Goal: Complete application form: Complete application form

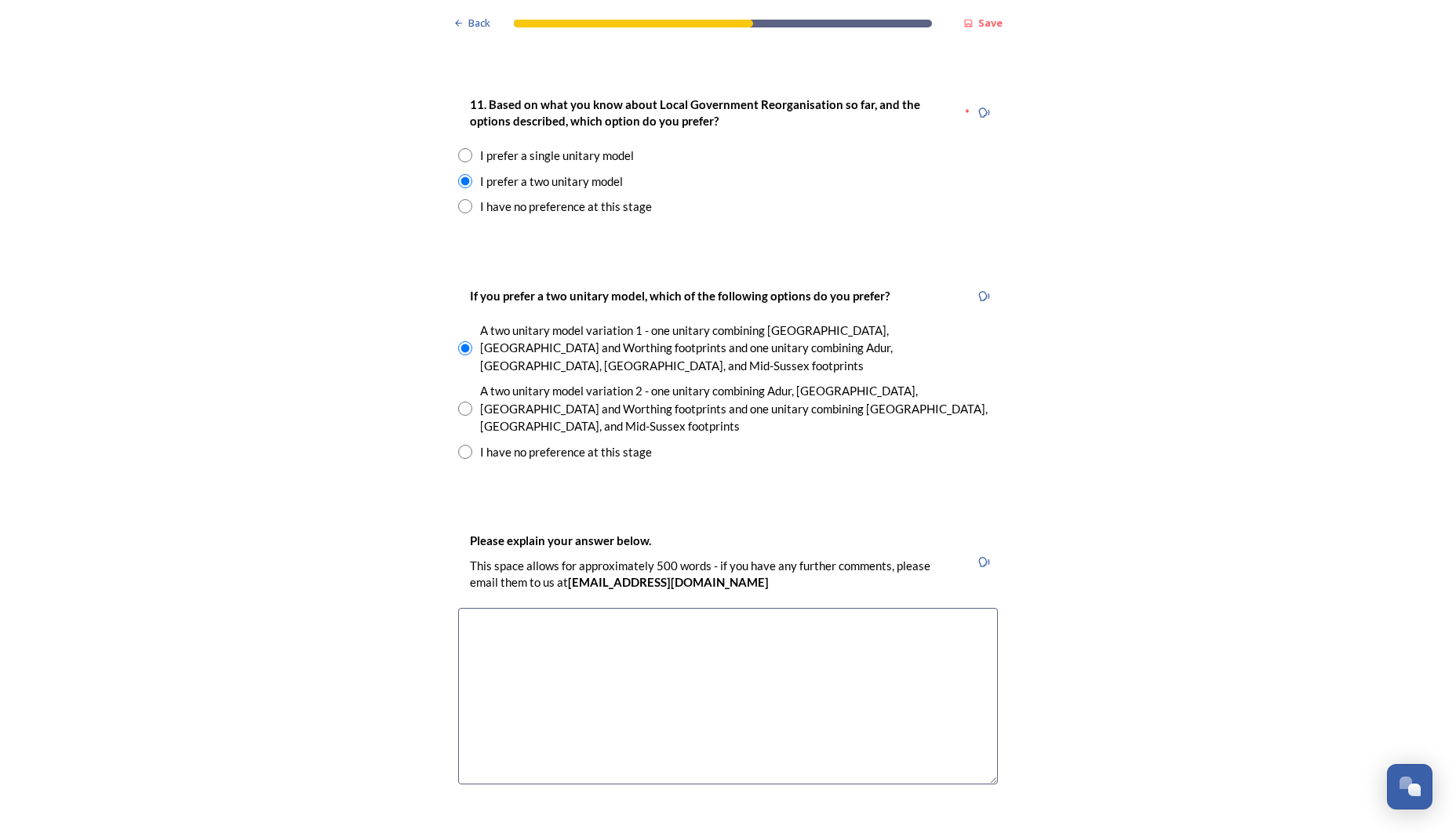
scroll to position [2125, 0]
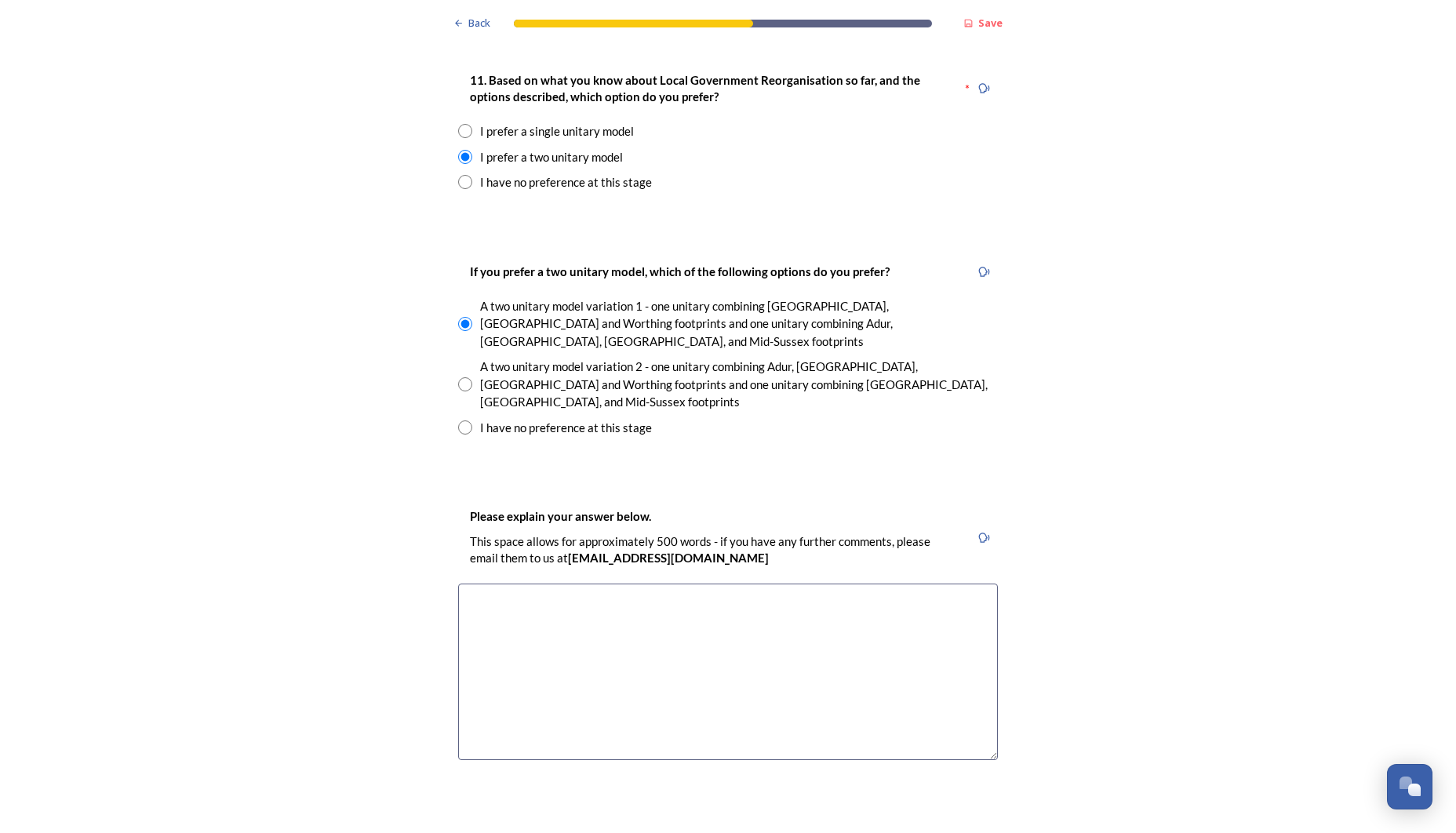
click at [478, 584] on textarea at bounding box center [727, 672] width 540 height 177
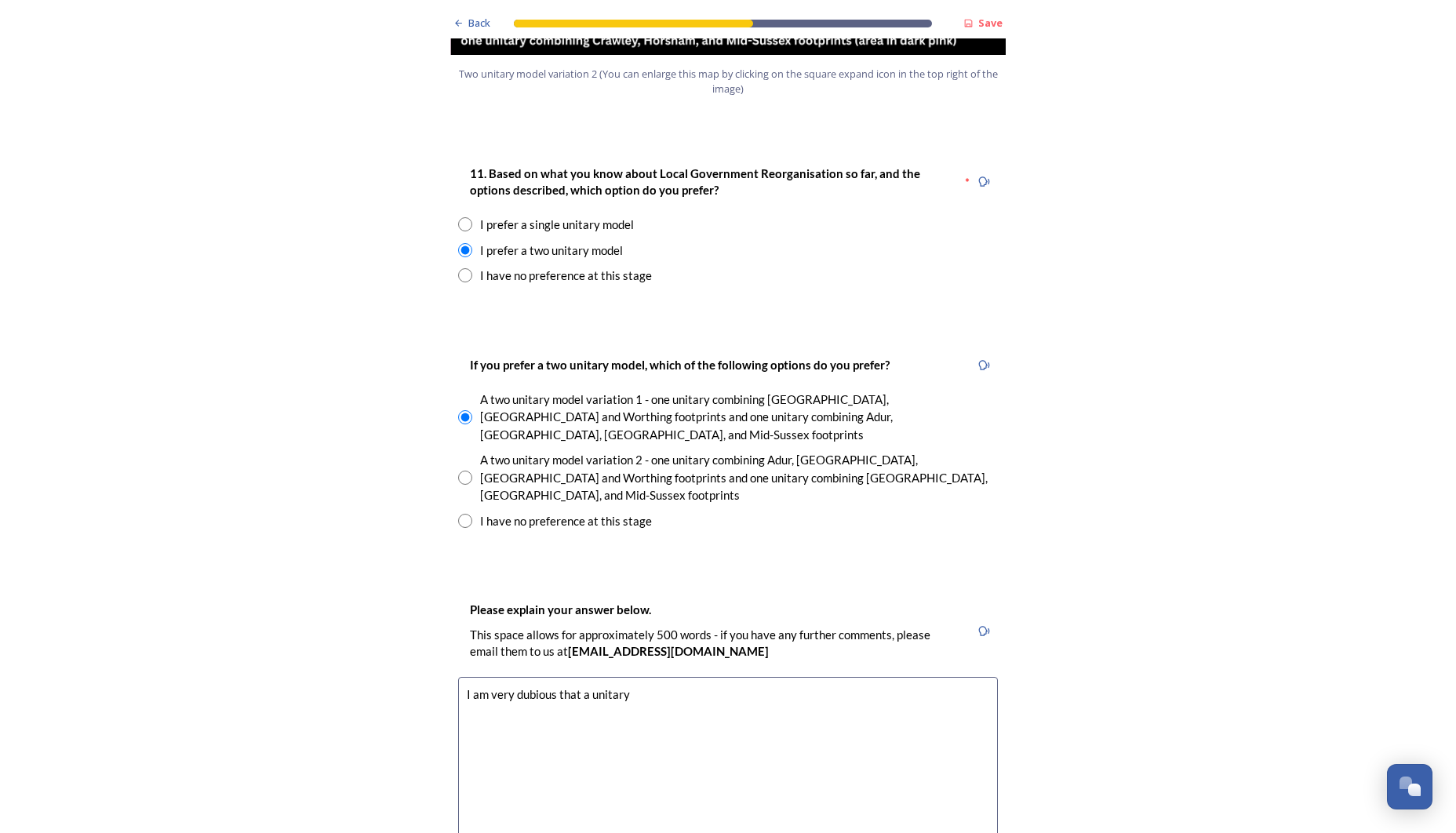
scroll to position [2038, 0]
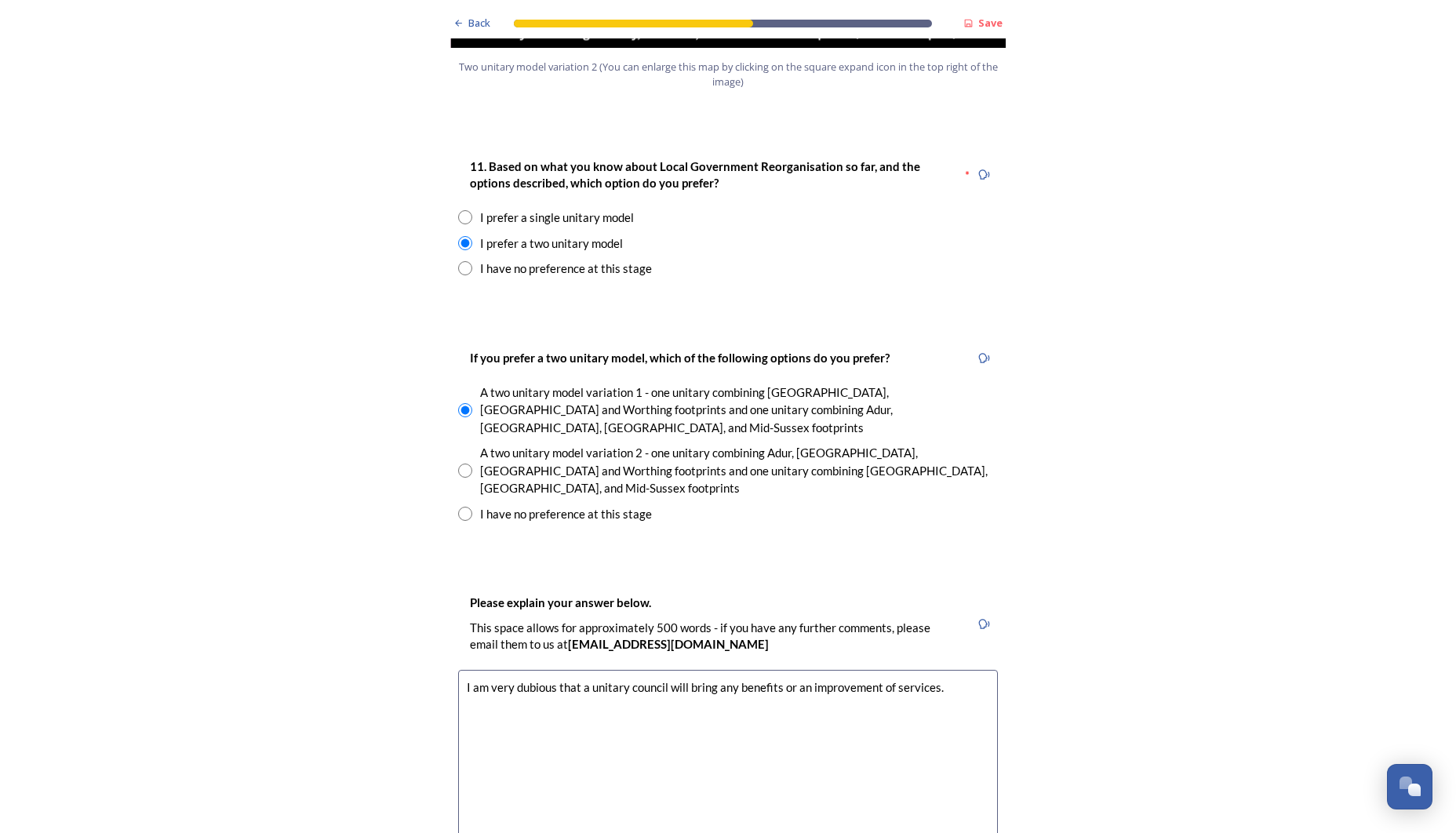
click at [561, 670] on textarea "I am very dubious that a unitary council will bring any benefits or an improvem…" at bounding box center [727, 758] width 540 height 177
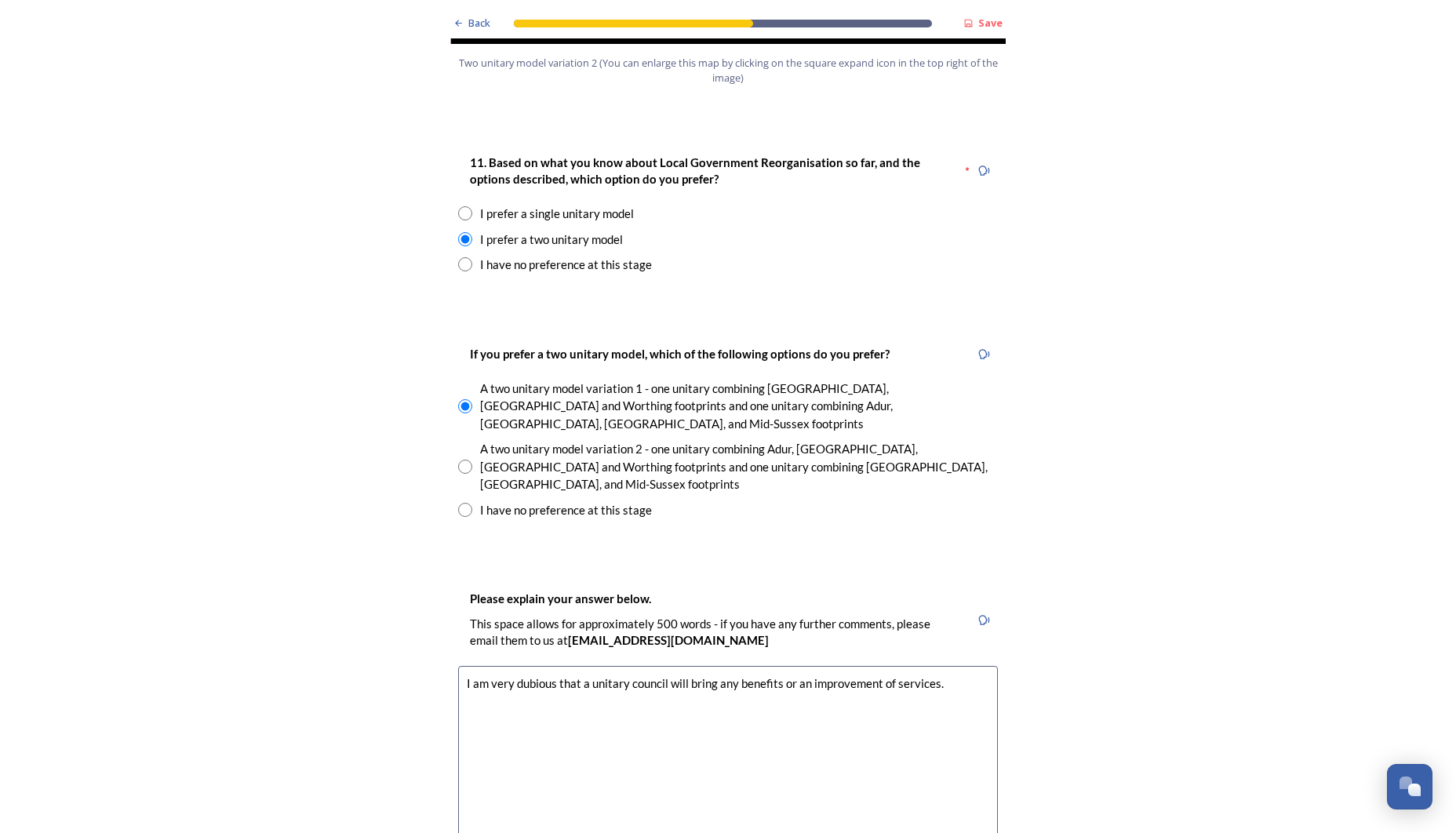
click at [465, 667] on textarea "I am very dubious that a unitary council will bring any benefits or an improvem…" at bounding box center [727, 755] width 540 height 177
click at [596, 667] on textarea "With the information provided I am very dubious that a unitary council will bri…" at bounding box center [727, 755] width 540 height 177
click at [684, 667] on textarea "With the information provided I am very dubious that a unitary council will bri…" at bounding box center [727, 755] width 540 height 177
click at [794, 667] on textarea "With the information provided I am very dubious that a unitary council will bri…" at bounding box center [727, 755] width 540 height 177
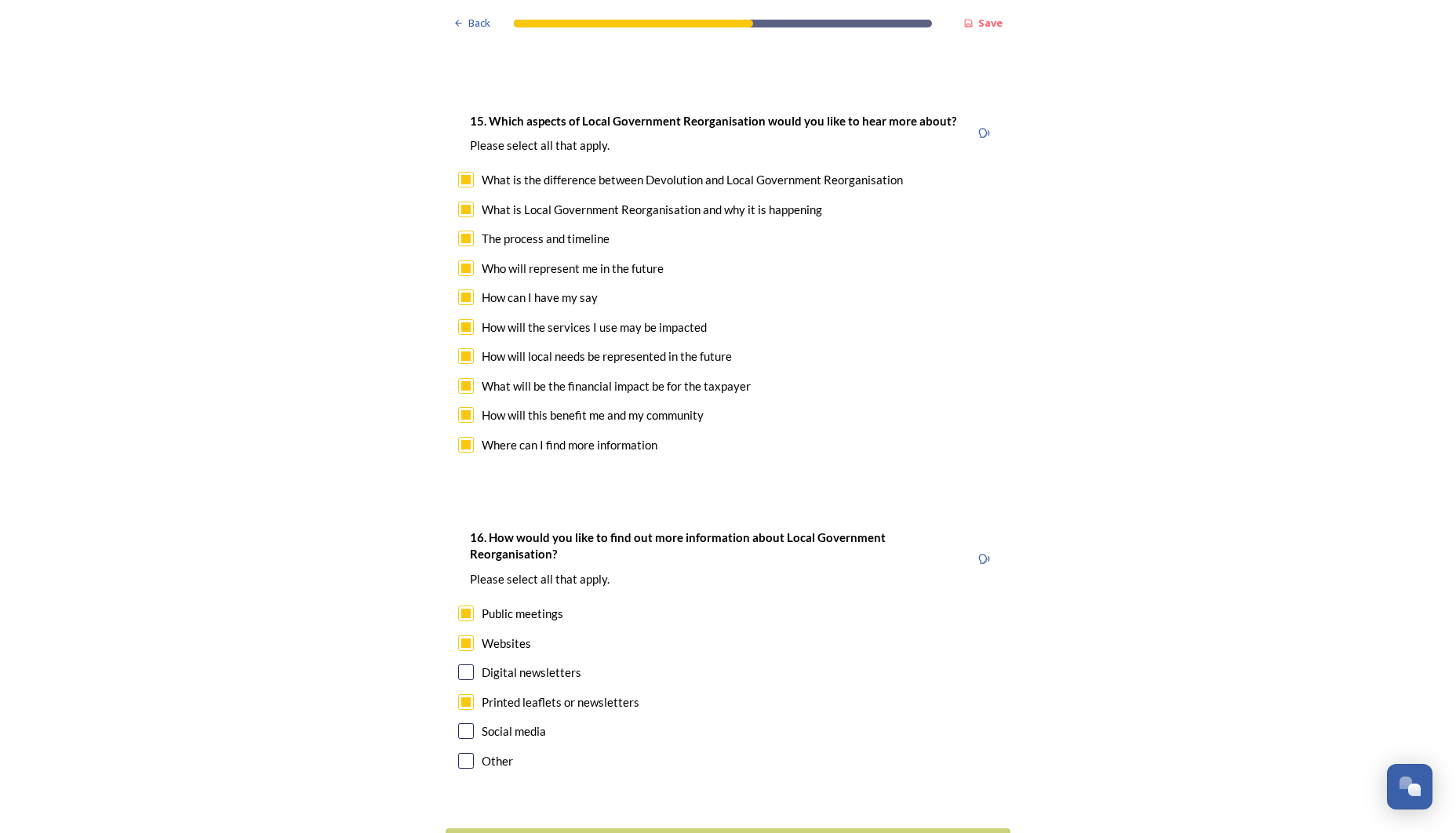
scroll to position [0, 0]
type textarea "With the information provided I am very dubious that a unitary council will bri…"
click at [715, 833] on div "Continue" at bounding box center [717, 848] width 531 height 21
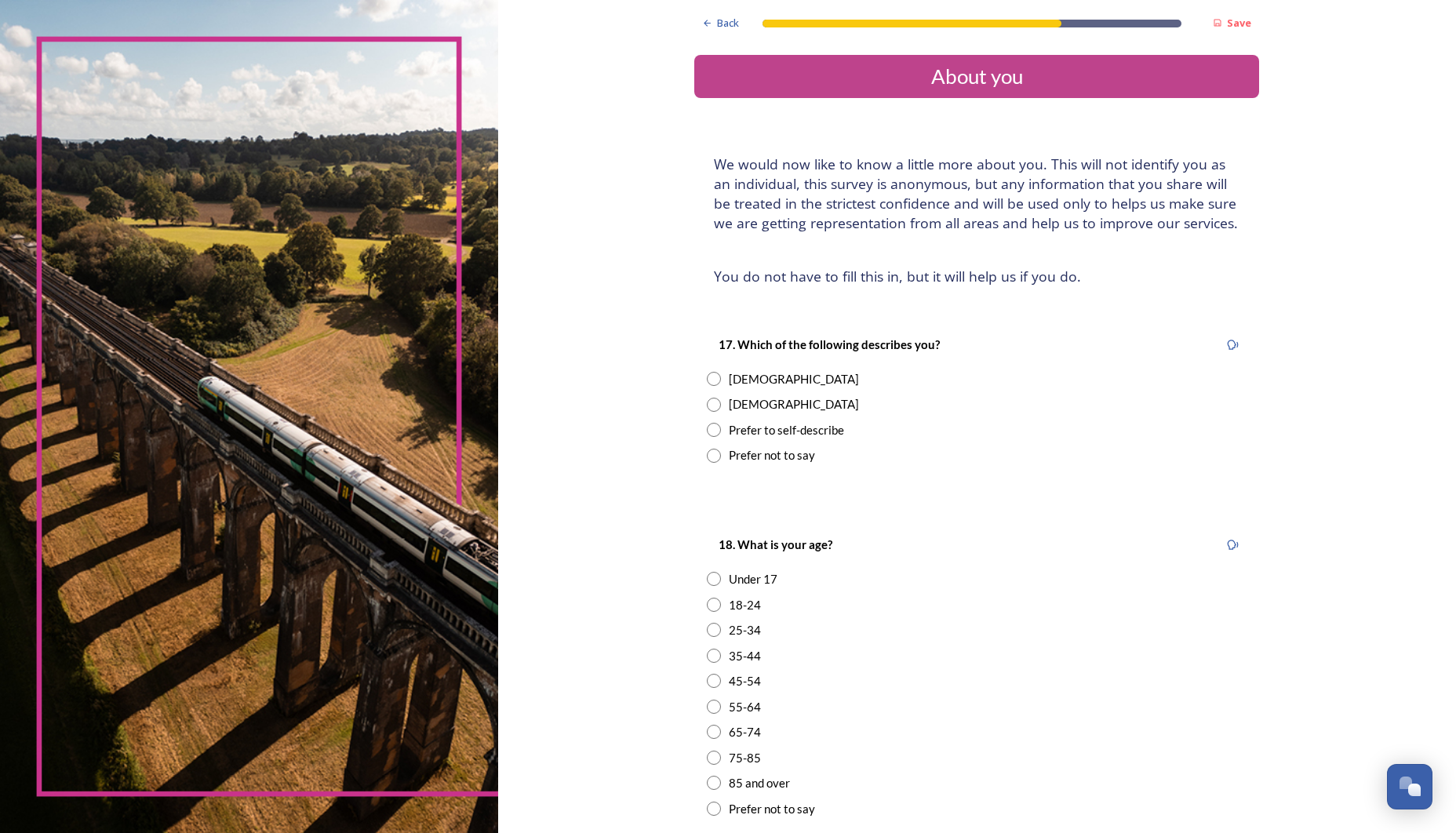
click at [707, 374] on input "radio" at bounding box center [714, 379] width 14 height 14
radio input "true"
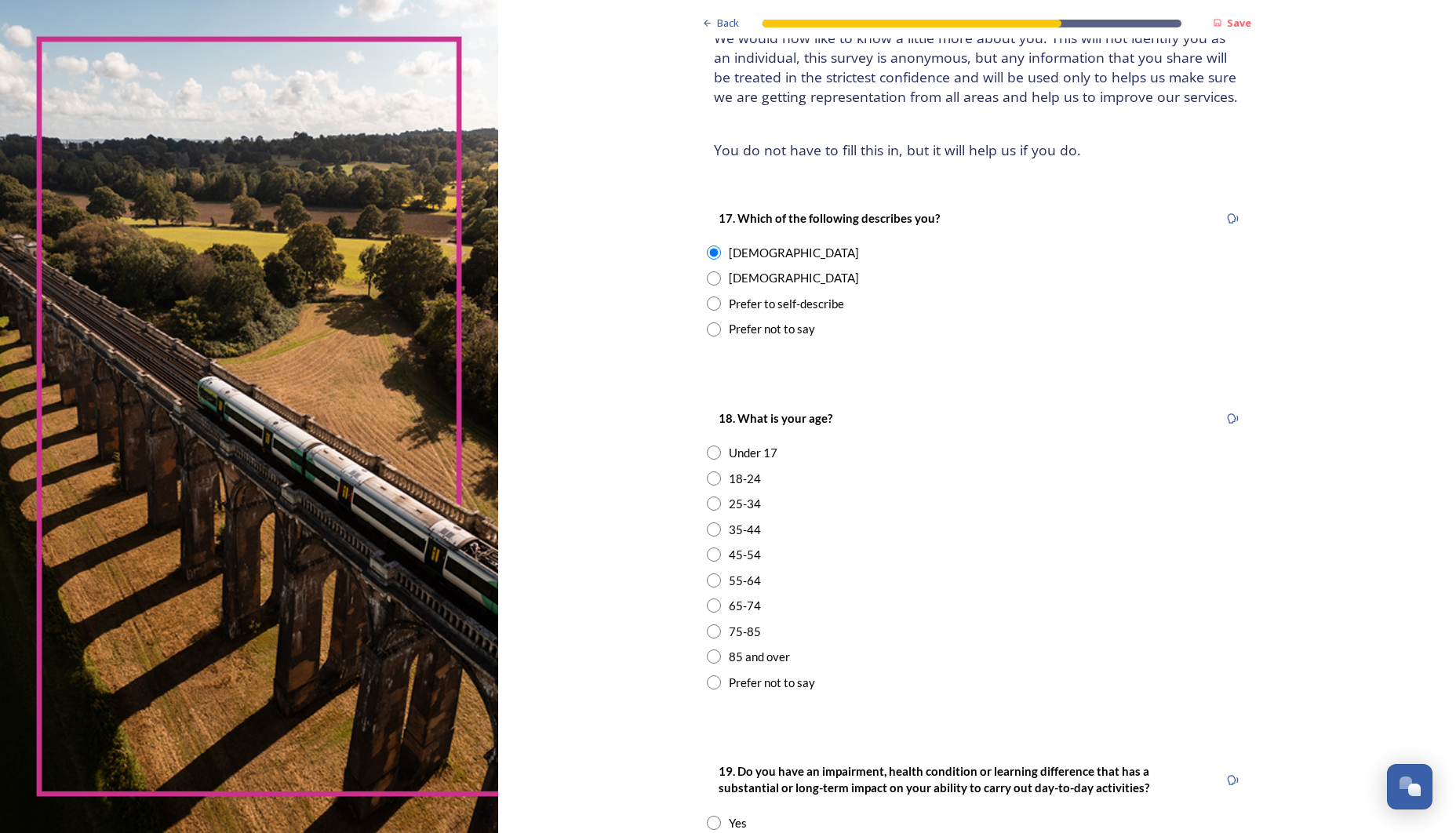
scroll to position [137, 0]
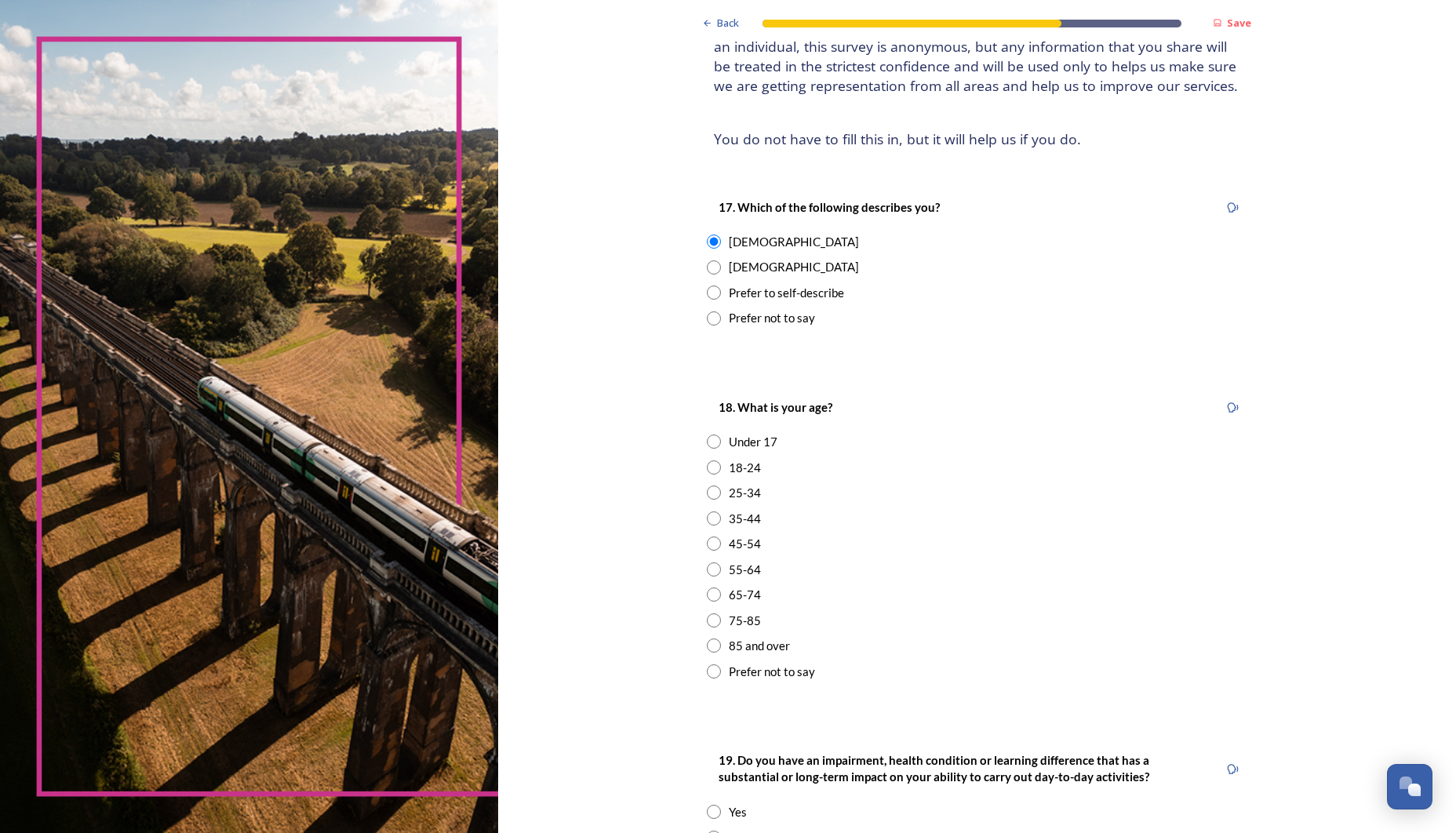
click at [707, 587] on input "radio" at bounding box center [714, 594] width 14 height 14
radio input "true"
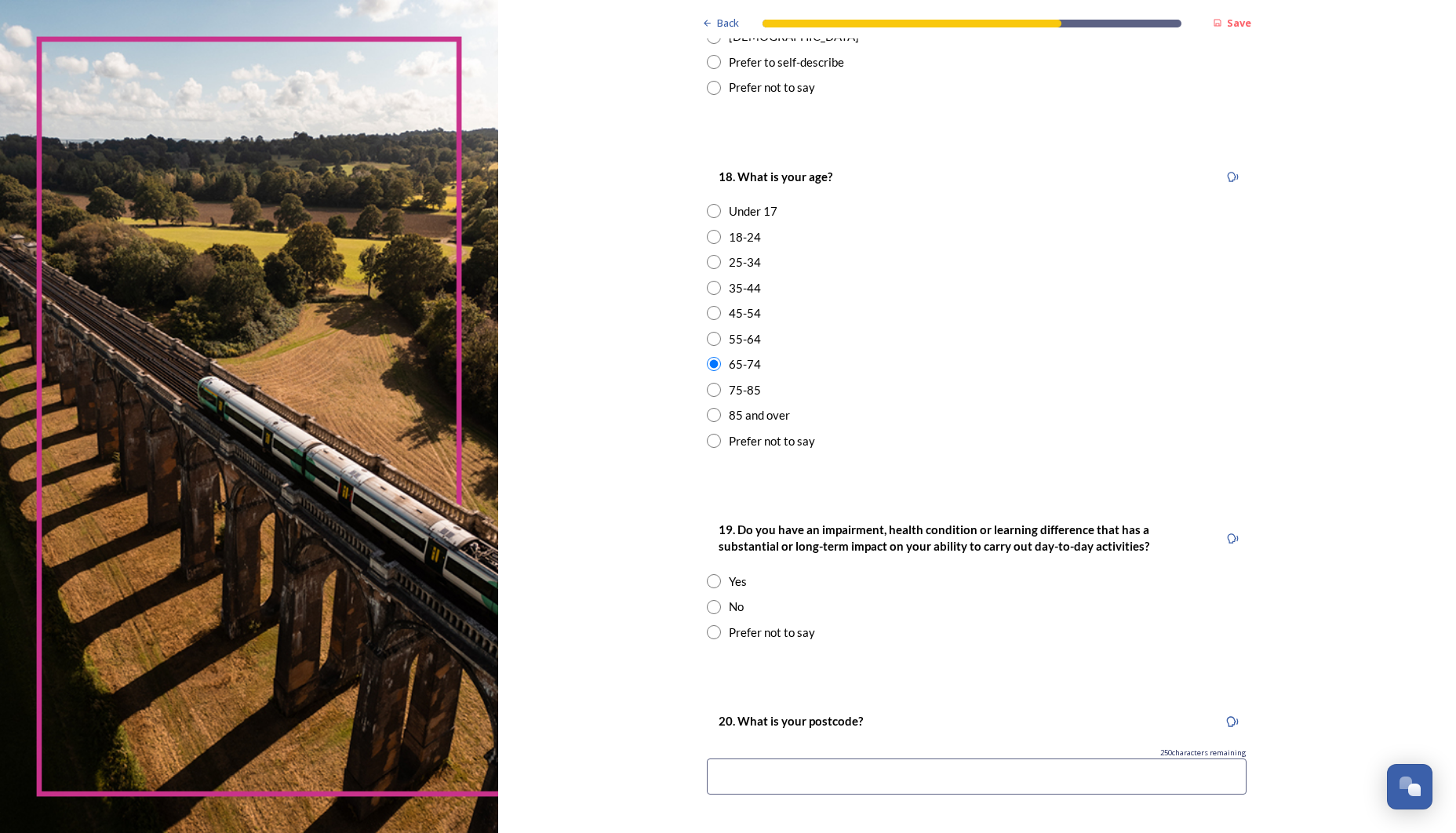
scroll to position [369, 0]
click at [707, 573] on input "radio" at bounding box center [714, 580] width 14 height 14
radio input "true"
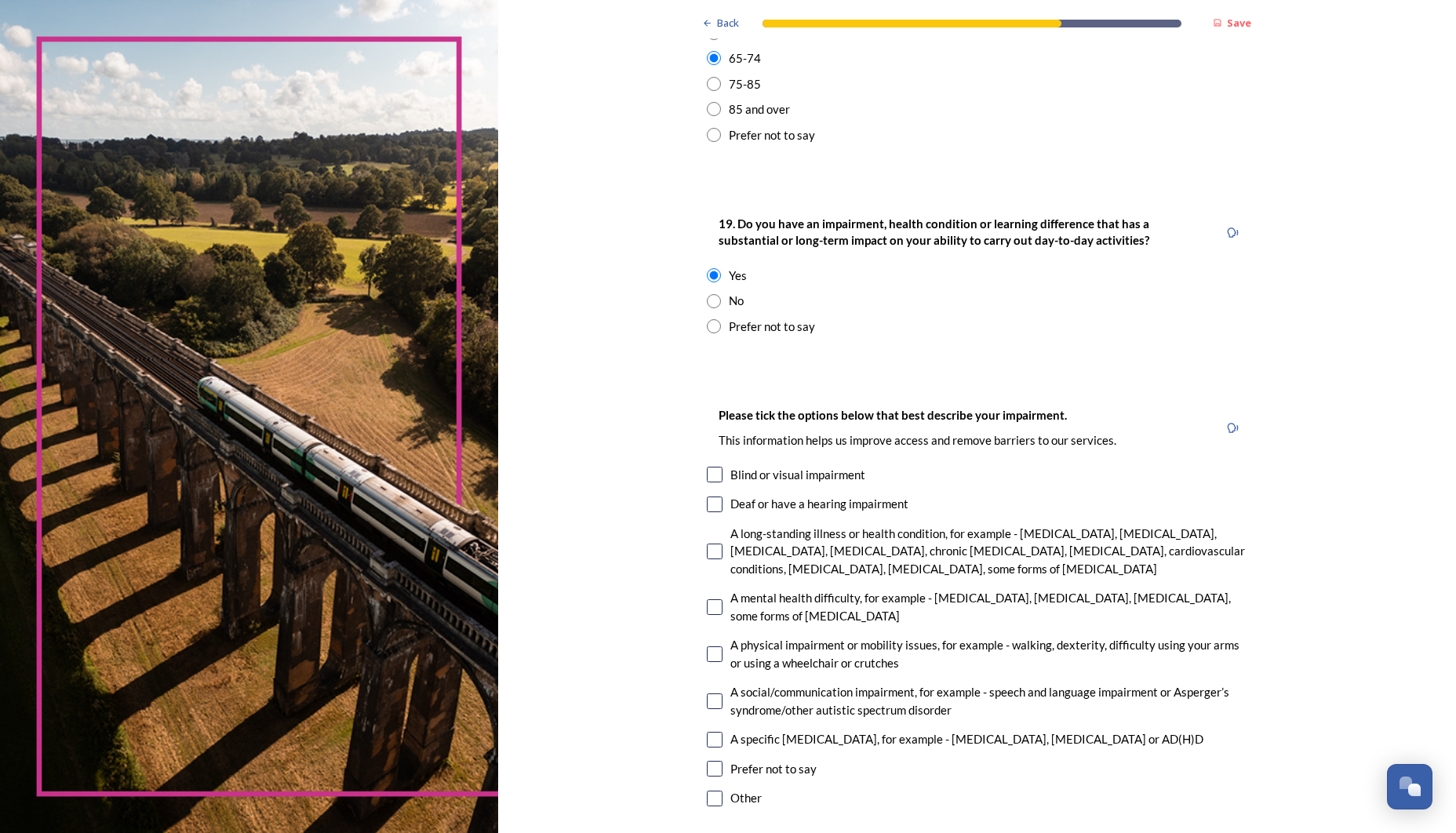
scroll to position [680, 0]
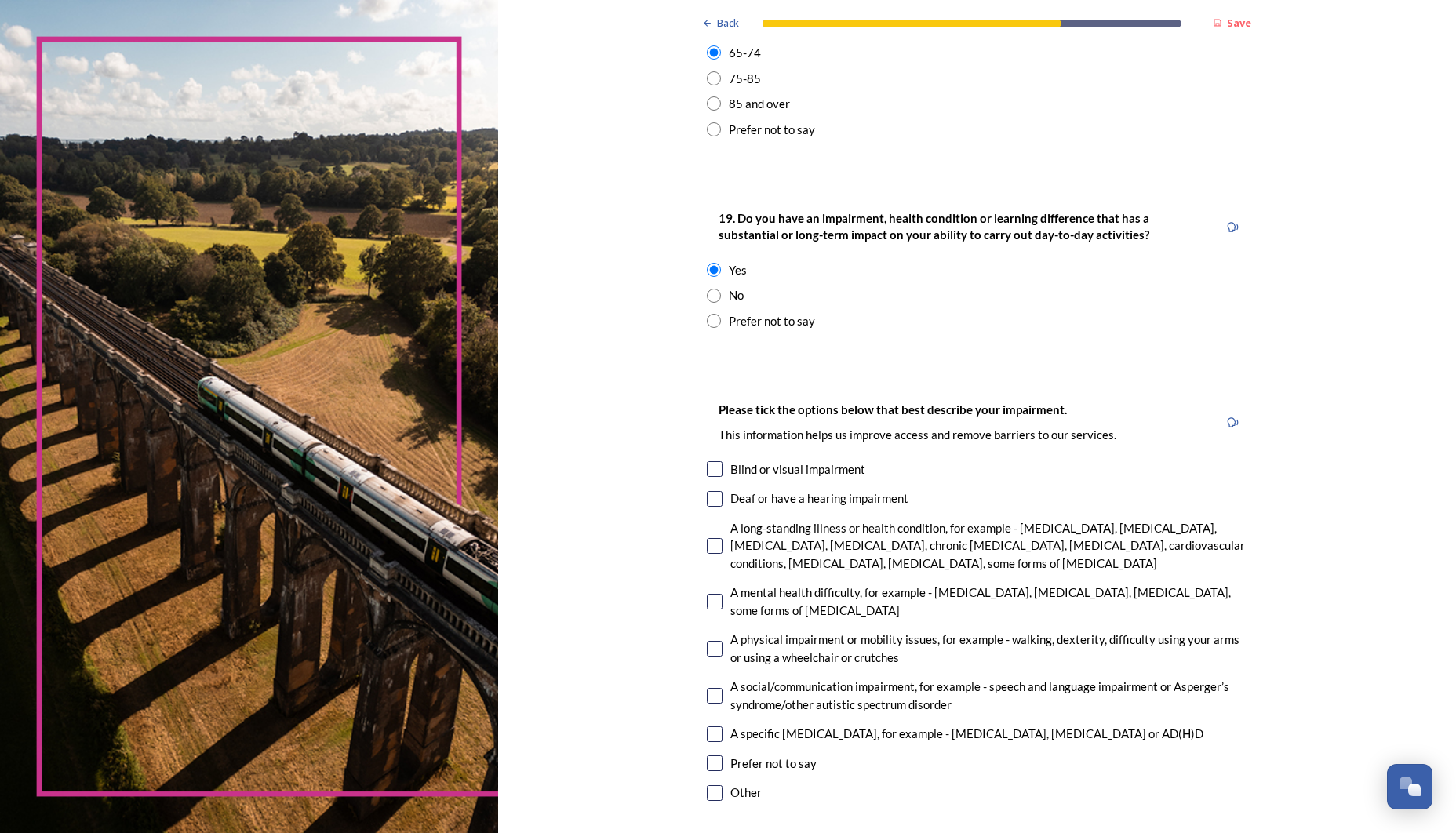
drag, startPoint x: 661, startPoint y: 535, endPoint x: 706, endPoint y: 545, distance: 46.1
click at [707, 538] on input "checkbox" at bounding box center [715, 546] width 16 height 16
checkbox input "true"
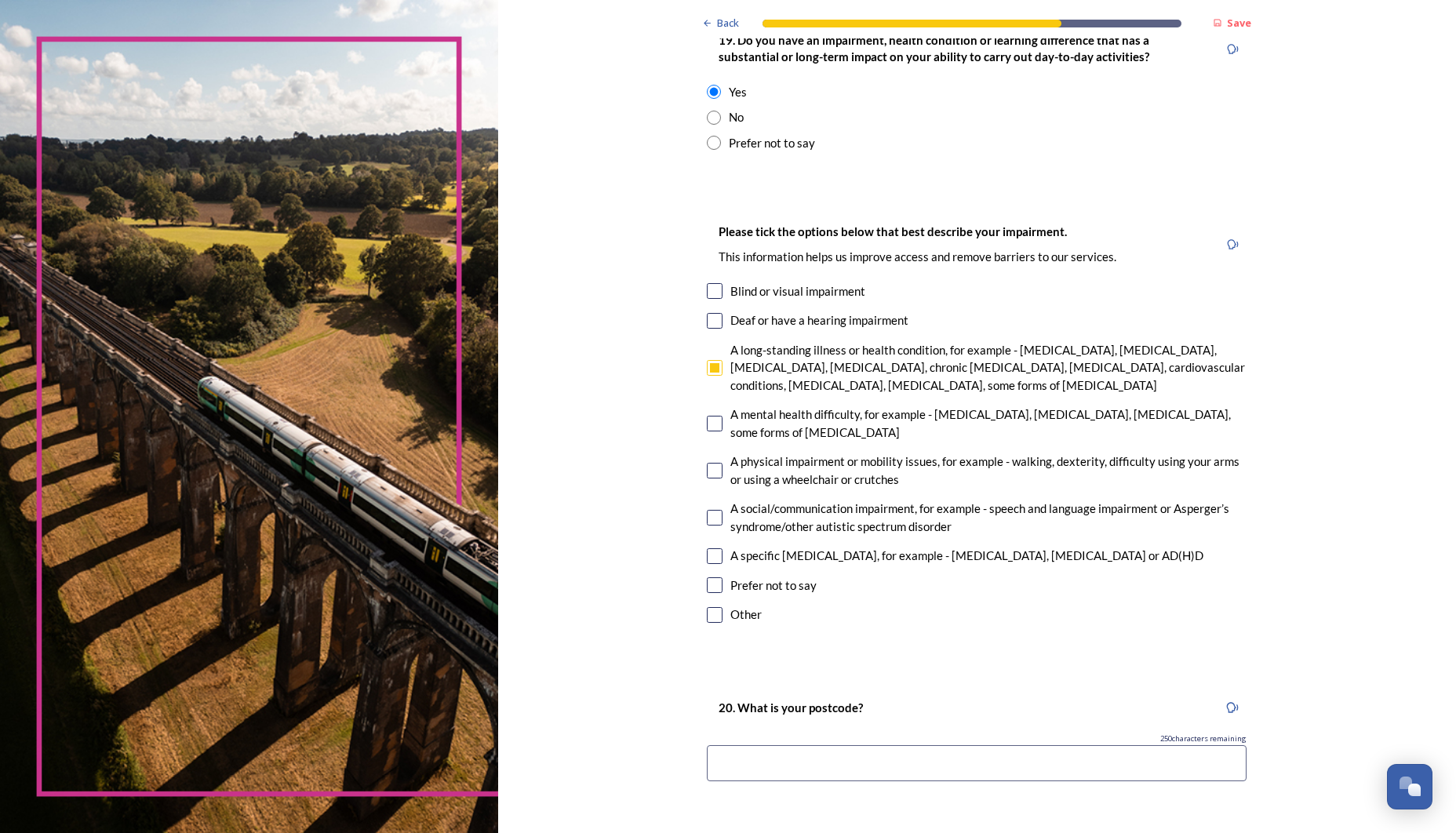
scroll to position [861, 0]
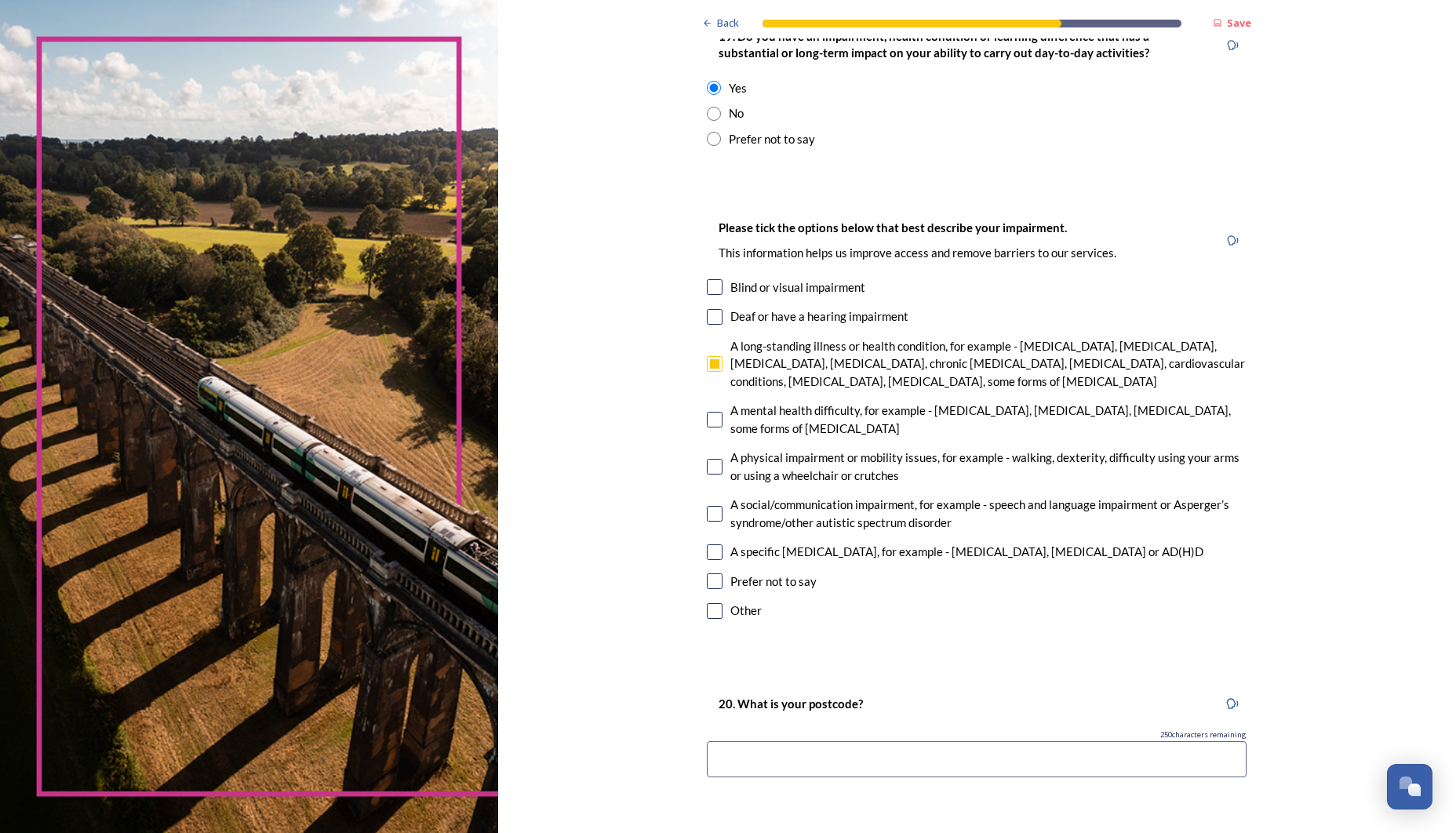
drag, startPoint x: 657, startPoint y: 534, endPoint x: 758, endPoint y: 583, distance: 112.3
click at [707, 544] on input "checkbox" at bounding box center [715, 552] width 16 height 16
checkbox input "true"
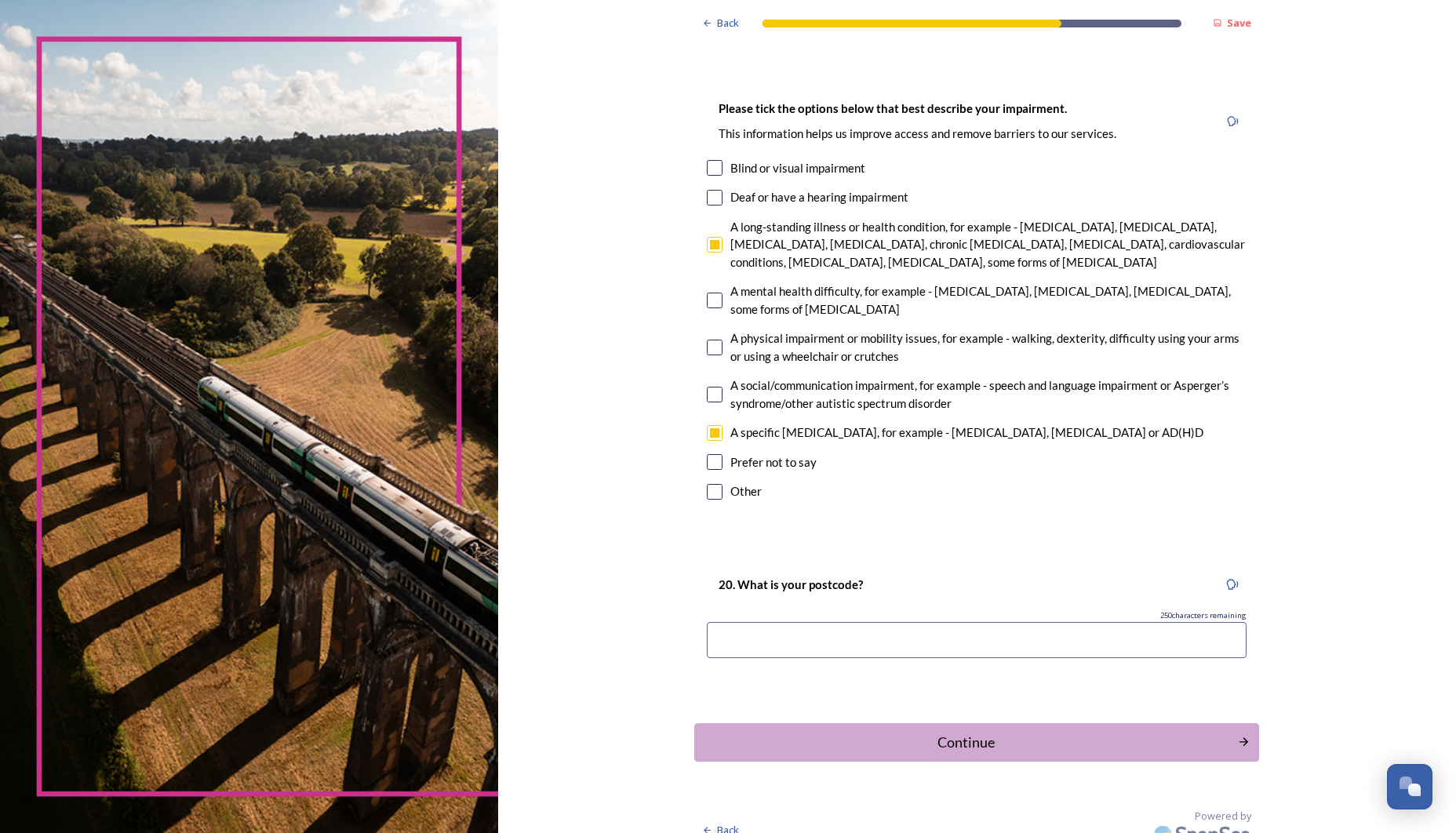
scroll to position [980, 0]
click at [707, 623] on input at bounding box center [976, 641] width 540 height 36
type input "BN18 9ND"
click at [905, 733] on div "Continue" at bounding box center [966, 743] width 531 height 21
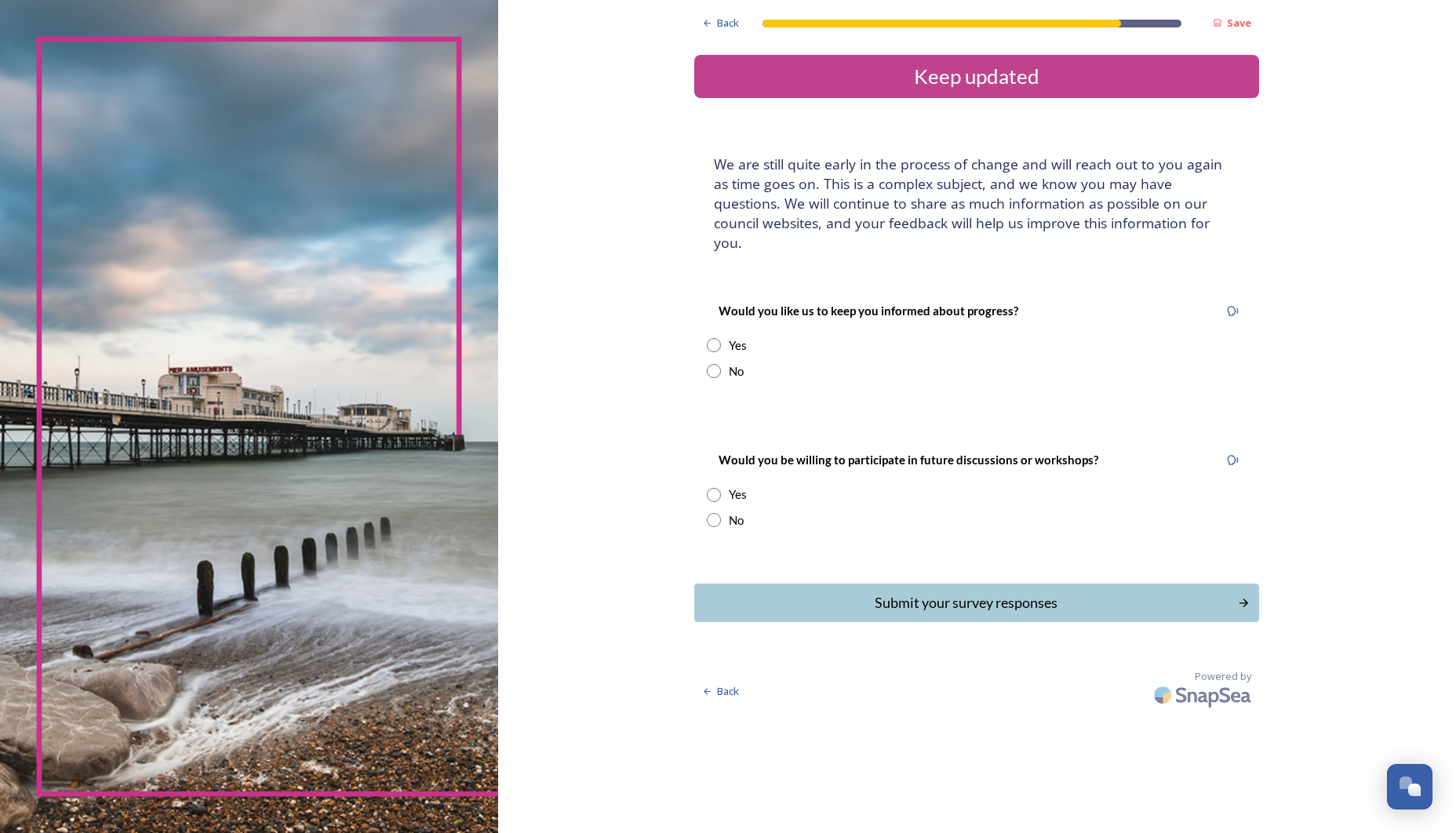
click at [707, 338] on input "radio" at bounding box center [714, 345] width 14 height 14
radio input "true"
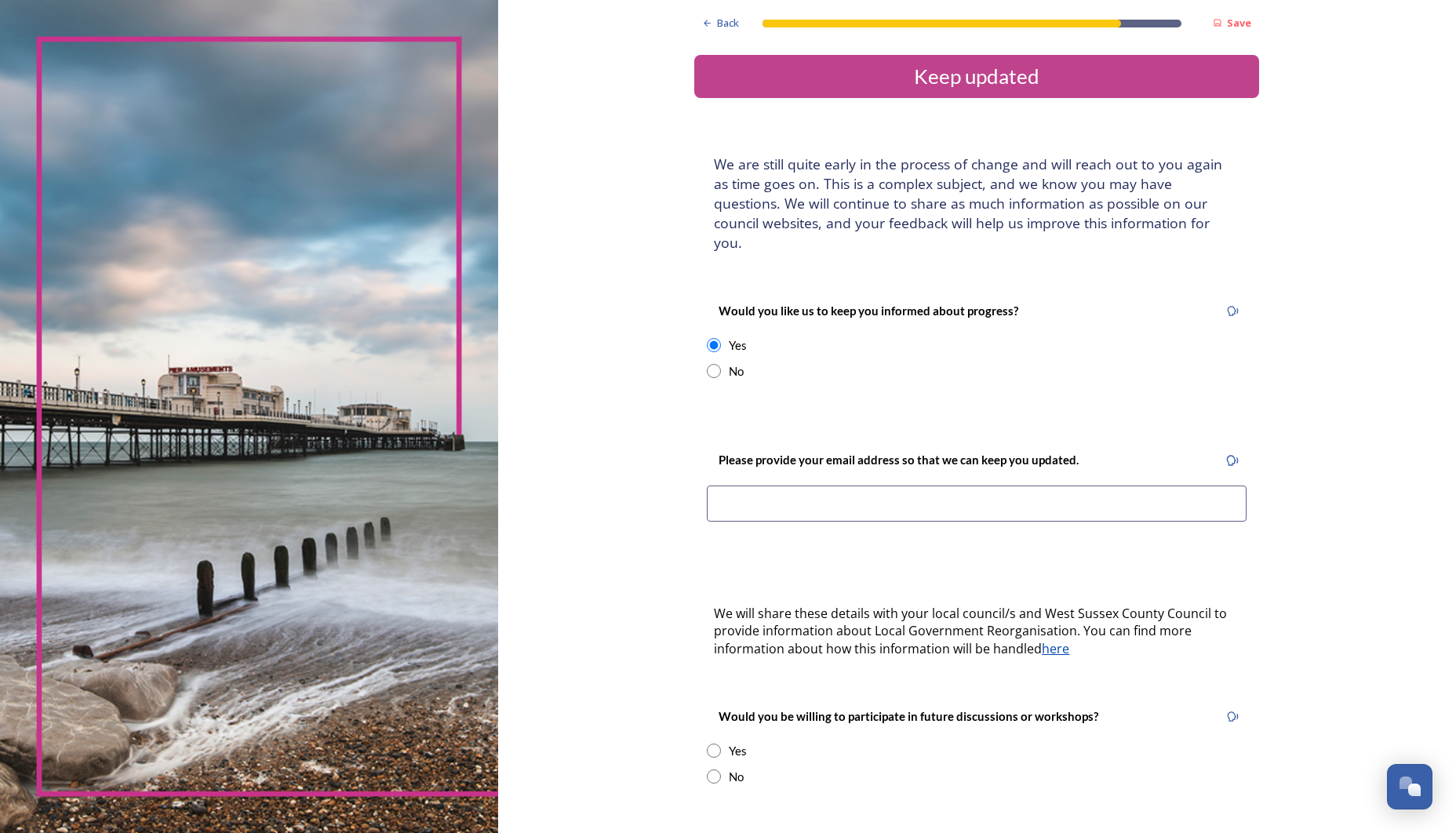
click at [707, 364] on input "radio" at bounding box center [714, 371] width 14 height 14
radio input "true"
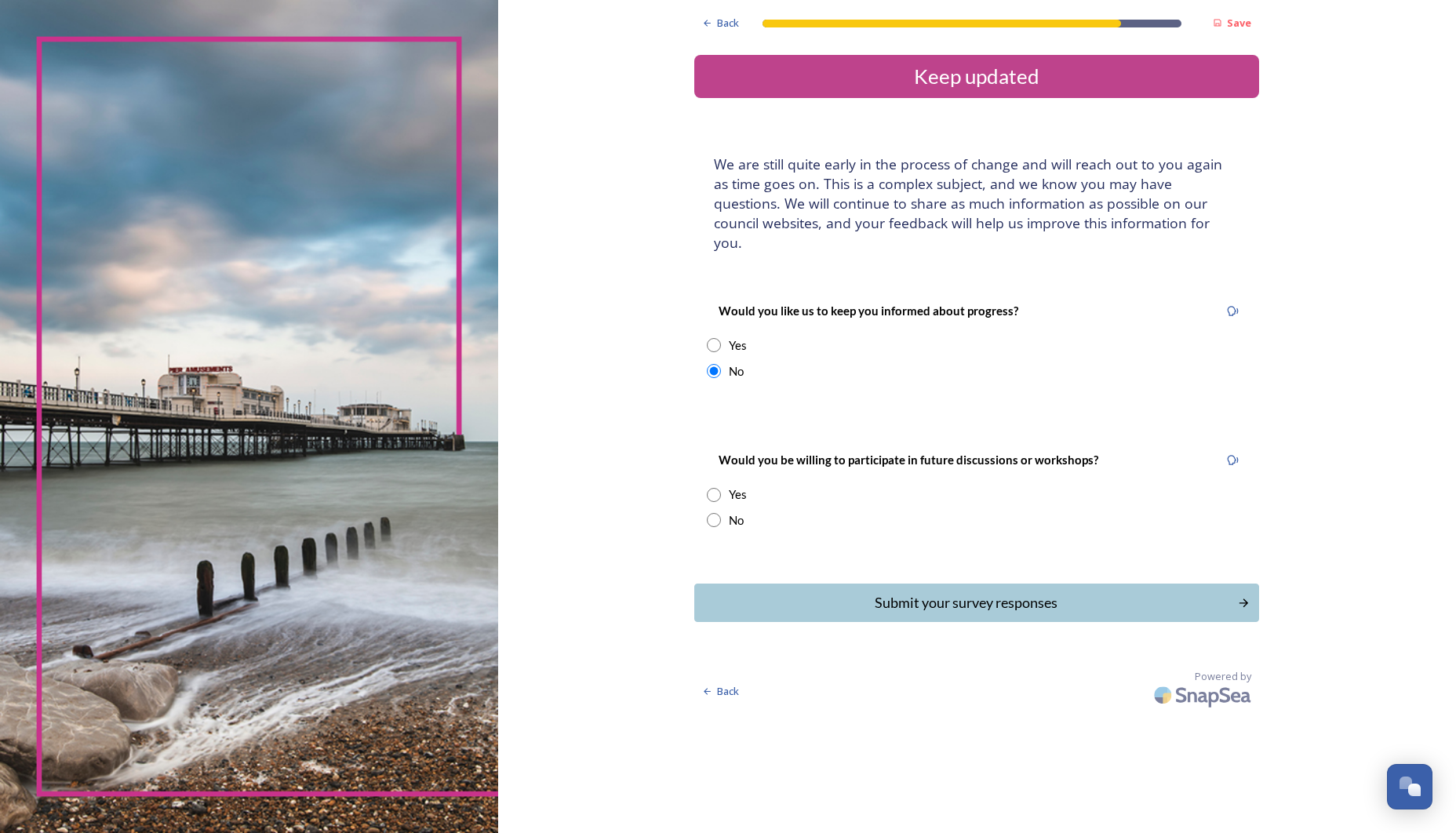
click at [707, 488] on input "radio" at bounding box center [714, 495] width 14 height 14
radio input "true"
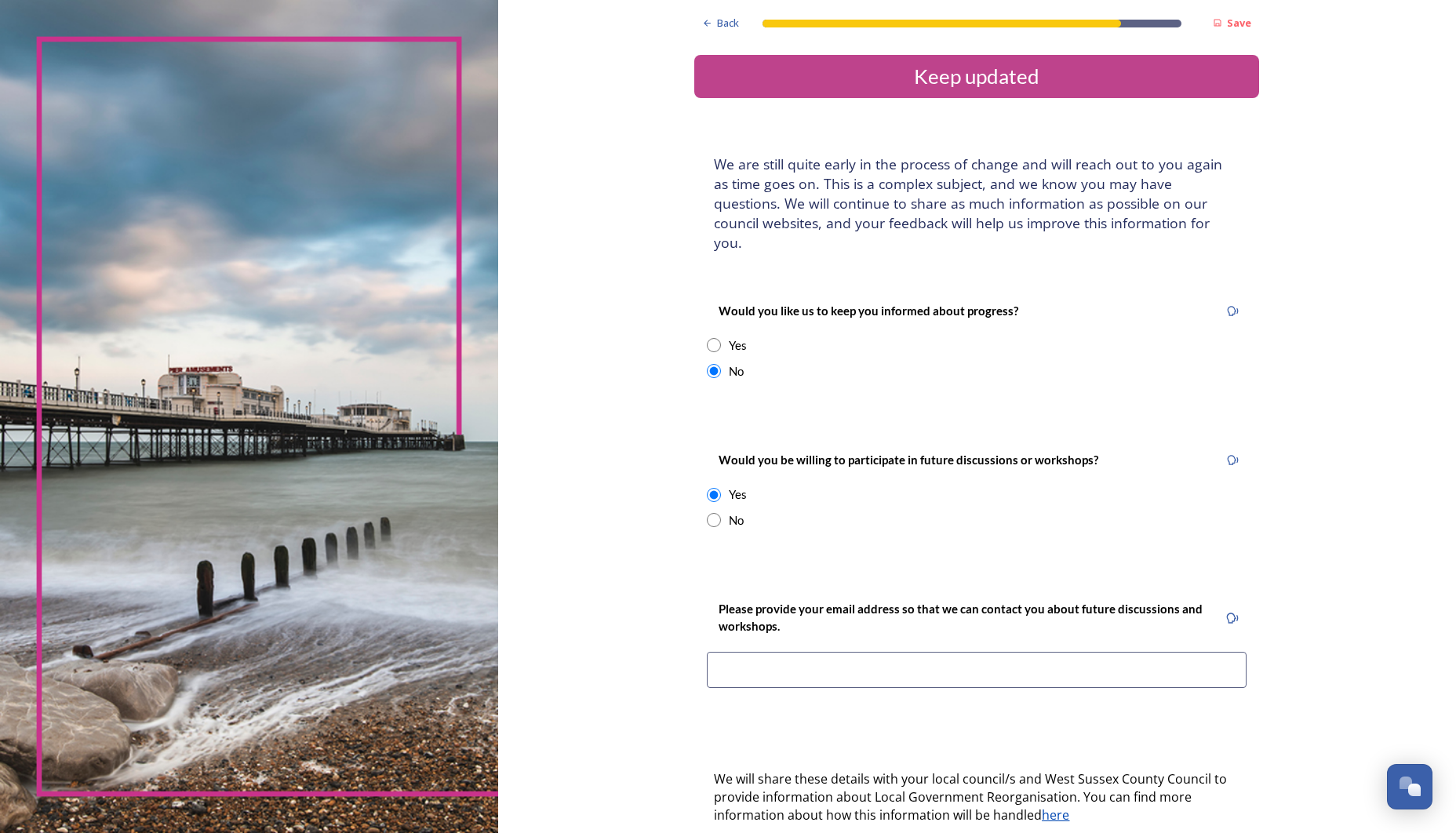
drag, startPoint x: 684, startPoint y: 641, endPoint x: 715, endPoint y: 645, distance: 31.3
click at [707, 652] on input at bounding box center [976, 670] width 540 height 36
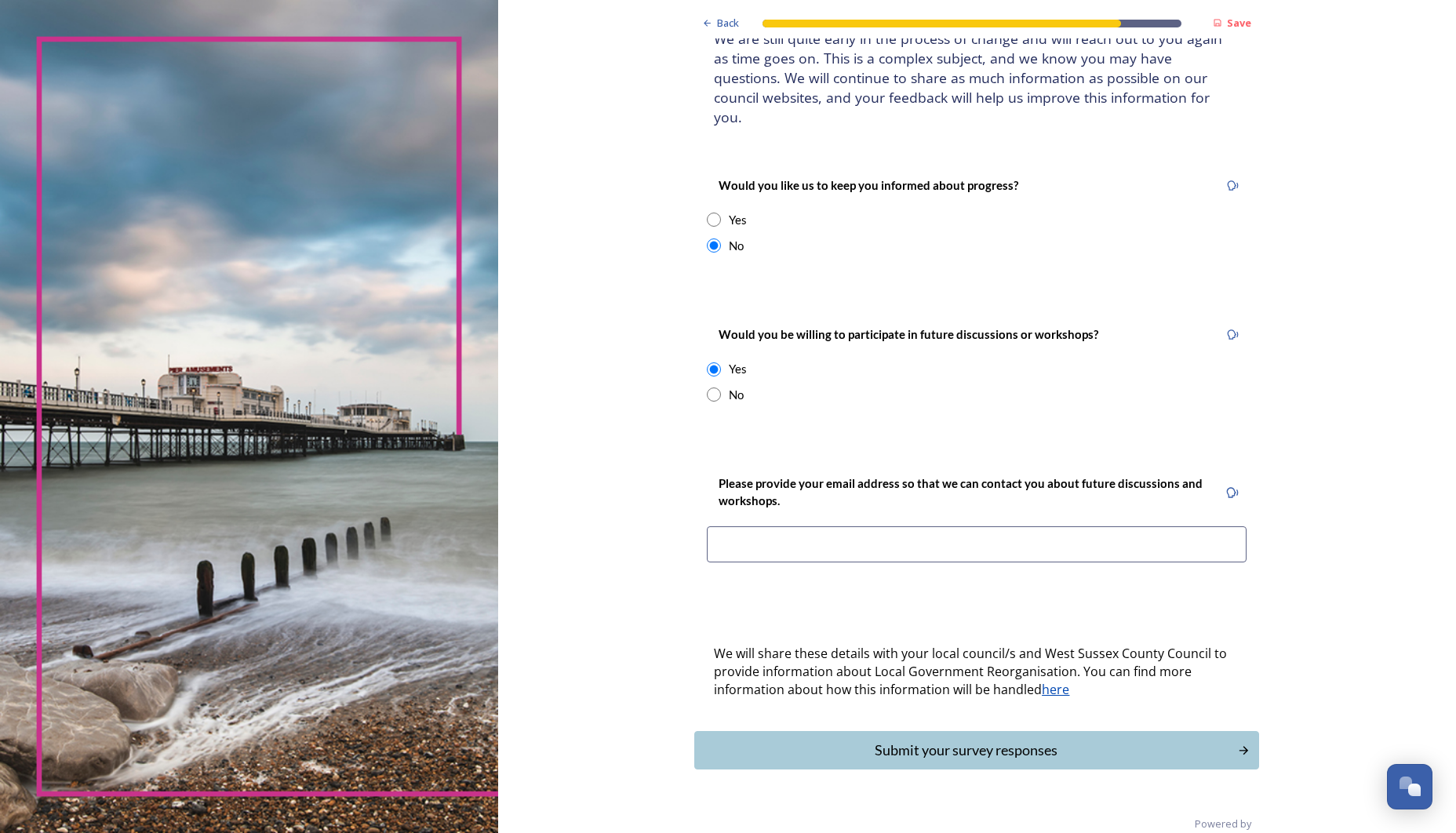
scroll to position [125, 0]
drag, startPoint x: 656, startPoint y: 371, endPoint x: 665, endPoint y: 387, distance: 18.4
click at [707, 388] on input "radio" at bounding box center [714, 395] width 14 height 14
radio input "true"
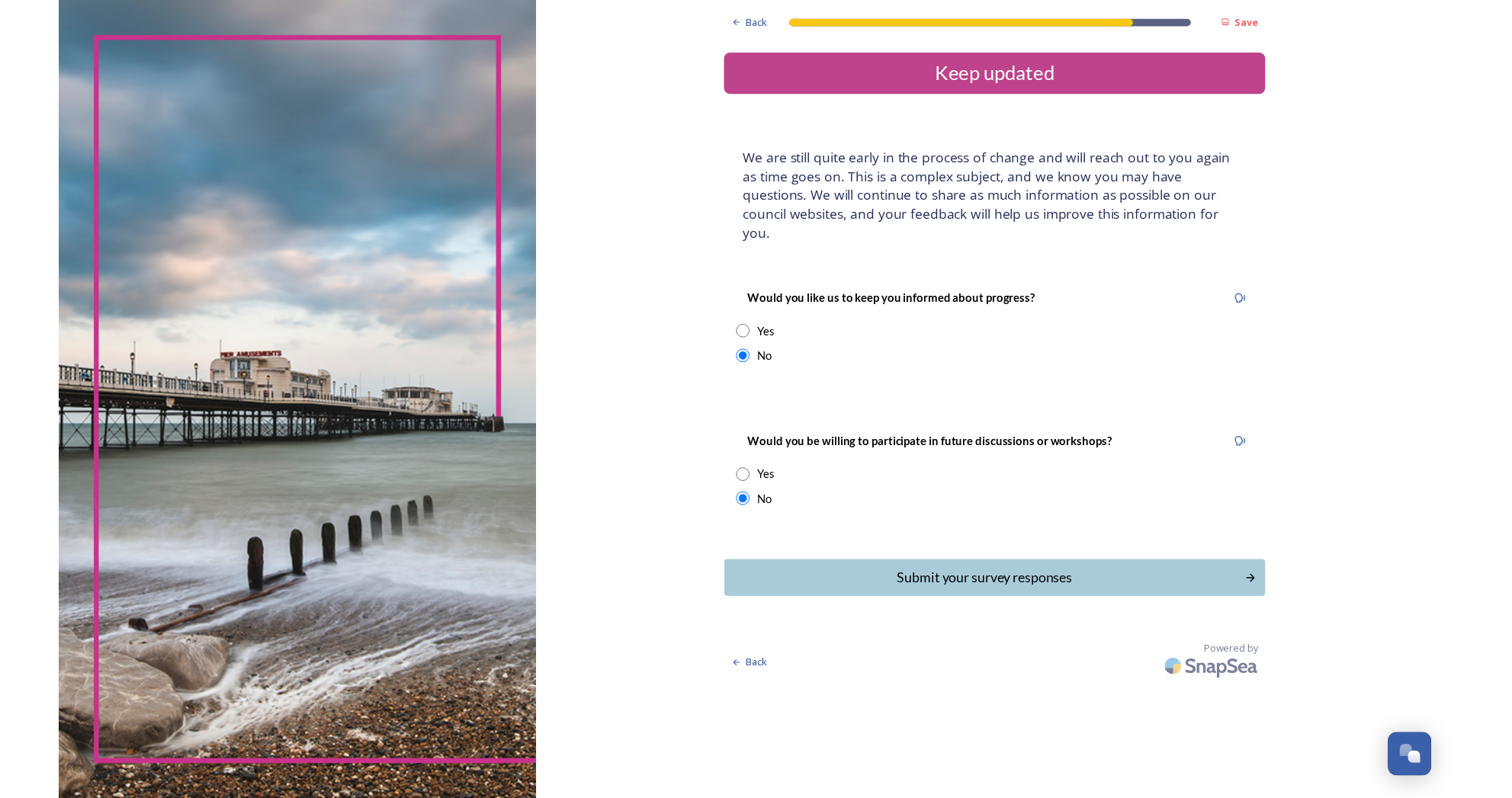
scroll to position [0, 0]
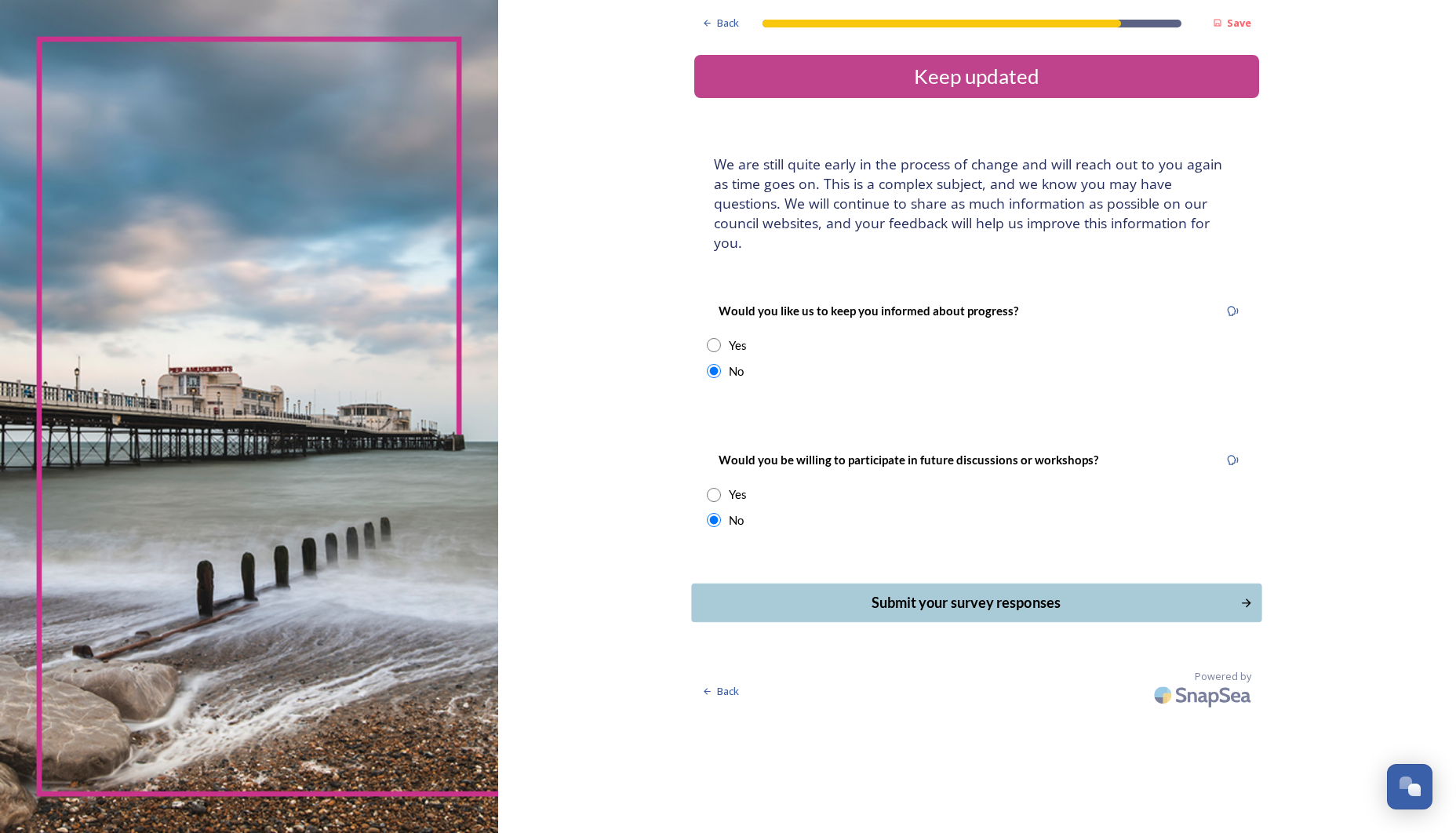
click at [883, 593] on div "Submit your survey responses" at bounding box center [966, 603] width 531 height 21
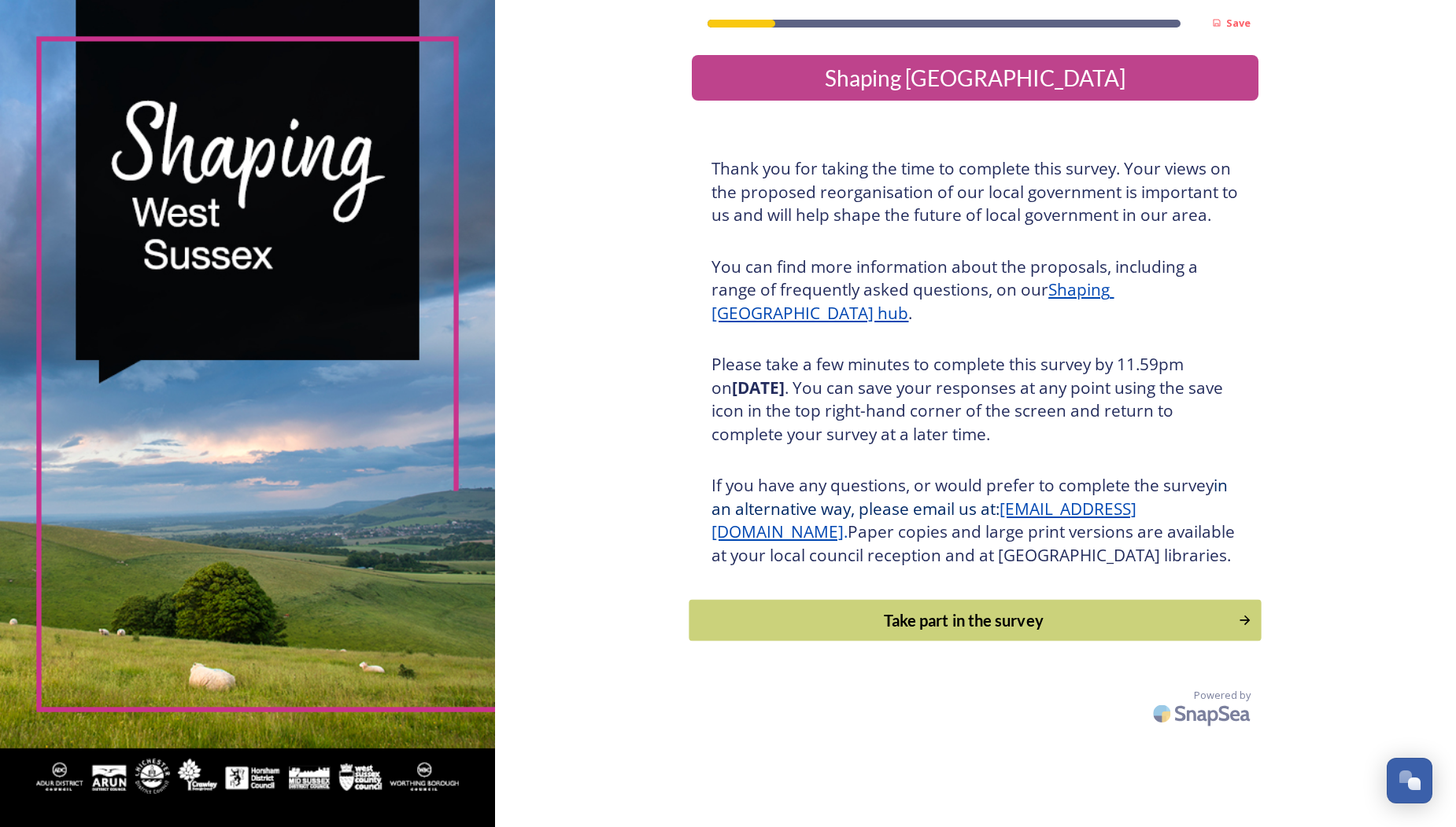
click at [911, 632] on div "Take part in the survey" at bounding box center [963, 620] width 532 height 24
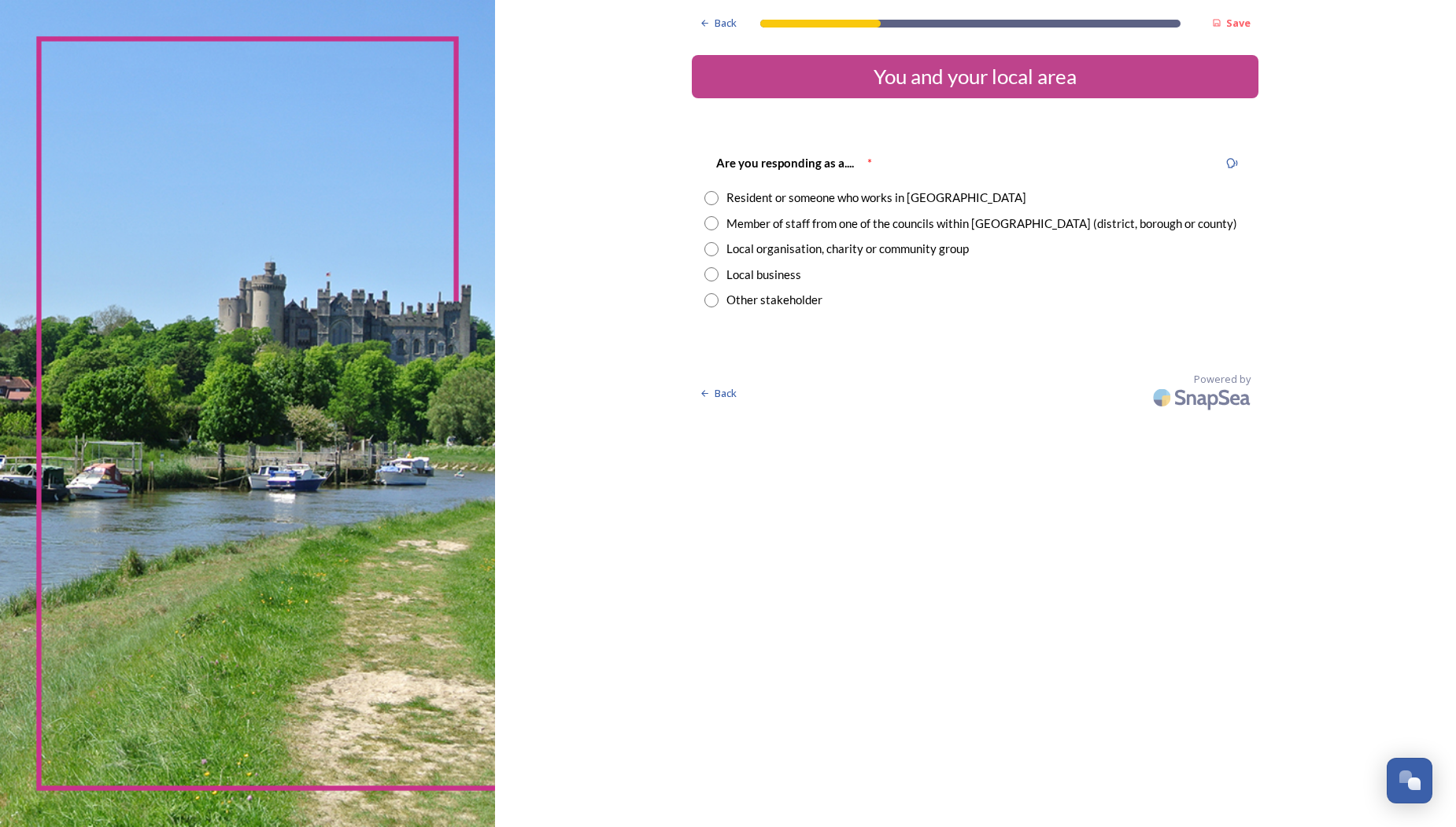
drag, startPoint x: 658, startPoint y: 198, endPoint x: 658, endPoint y: 207, distance: 9.0
click at [705, 199] on input "radio" at bounding box center [712, 199] width 14 height 14
radio input "true"
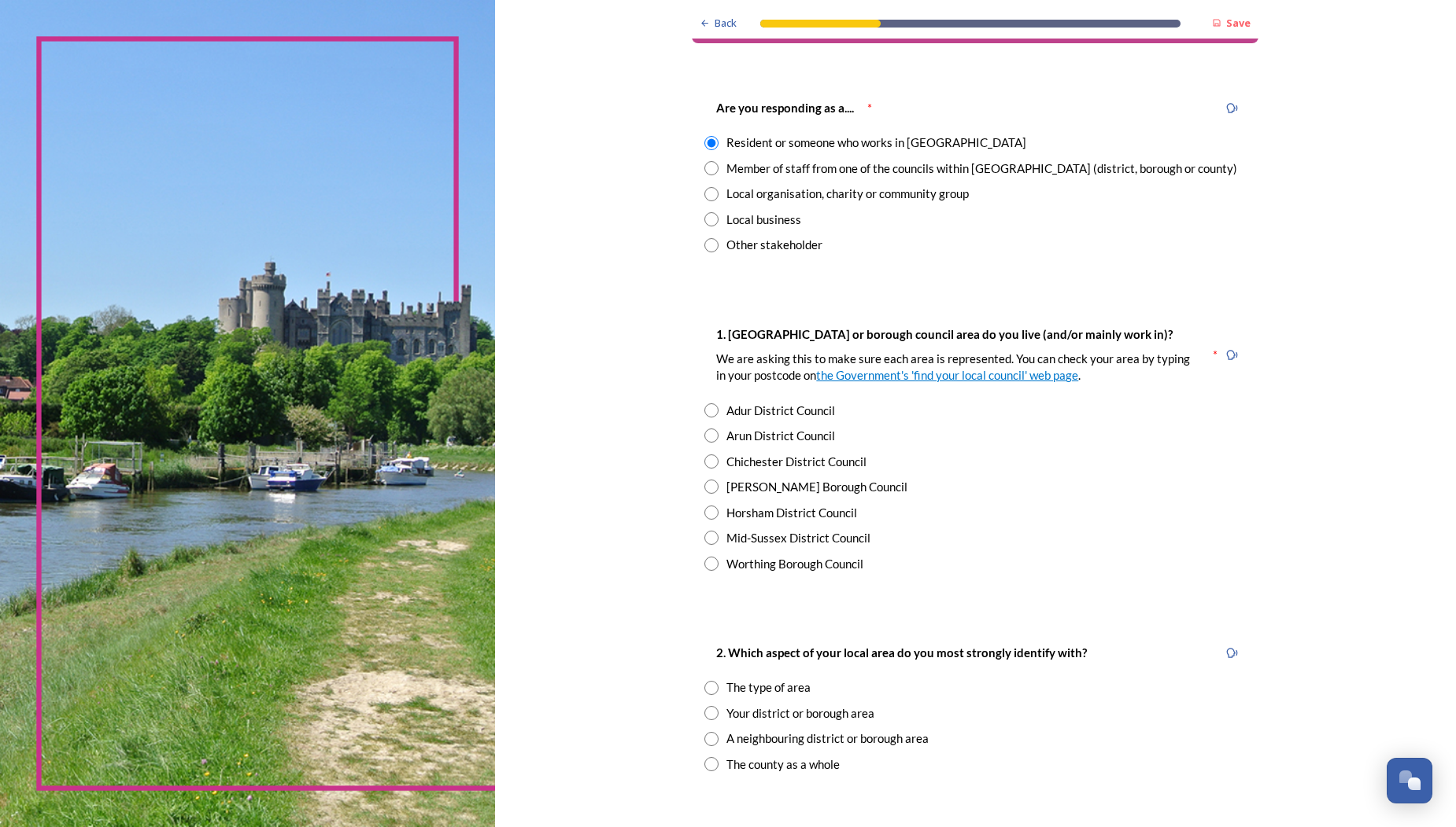
scroll to position [61, 0]
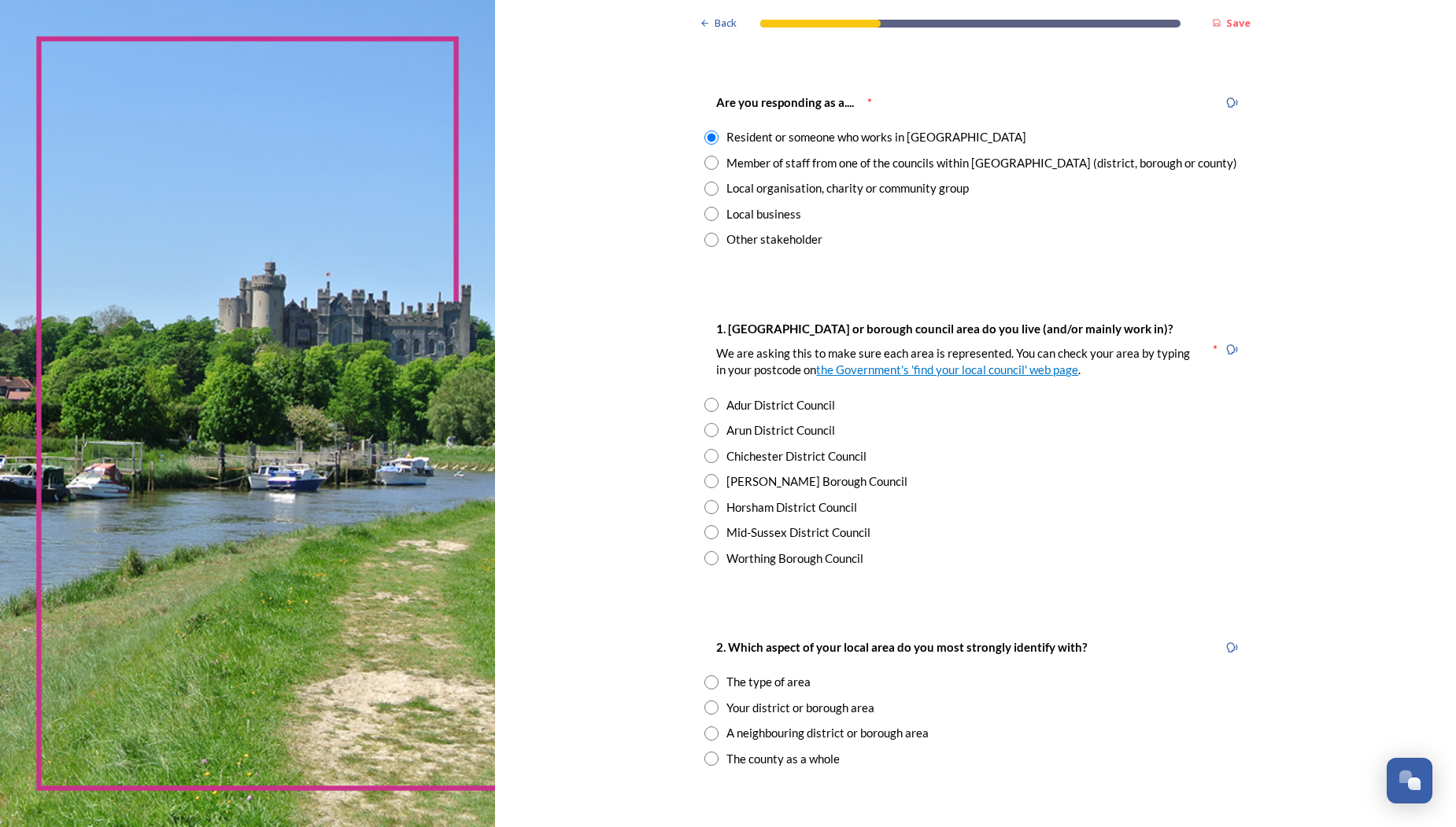
click at [705, 502] on input "radio" at bounding box center [712, 507] width 14 height 14
radio input "true"
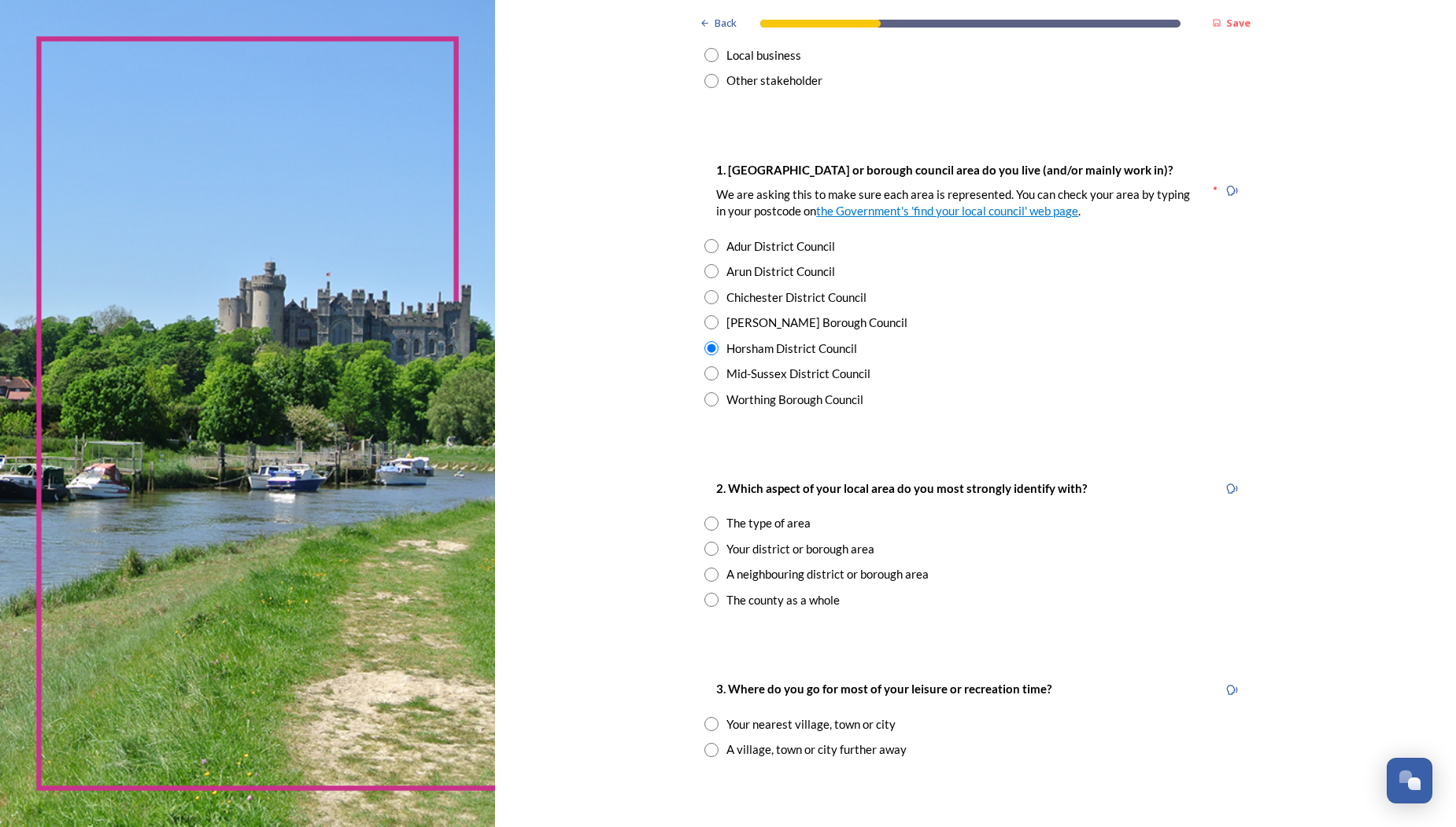
scroll to position [228, 0]
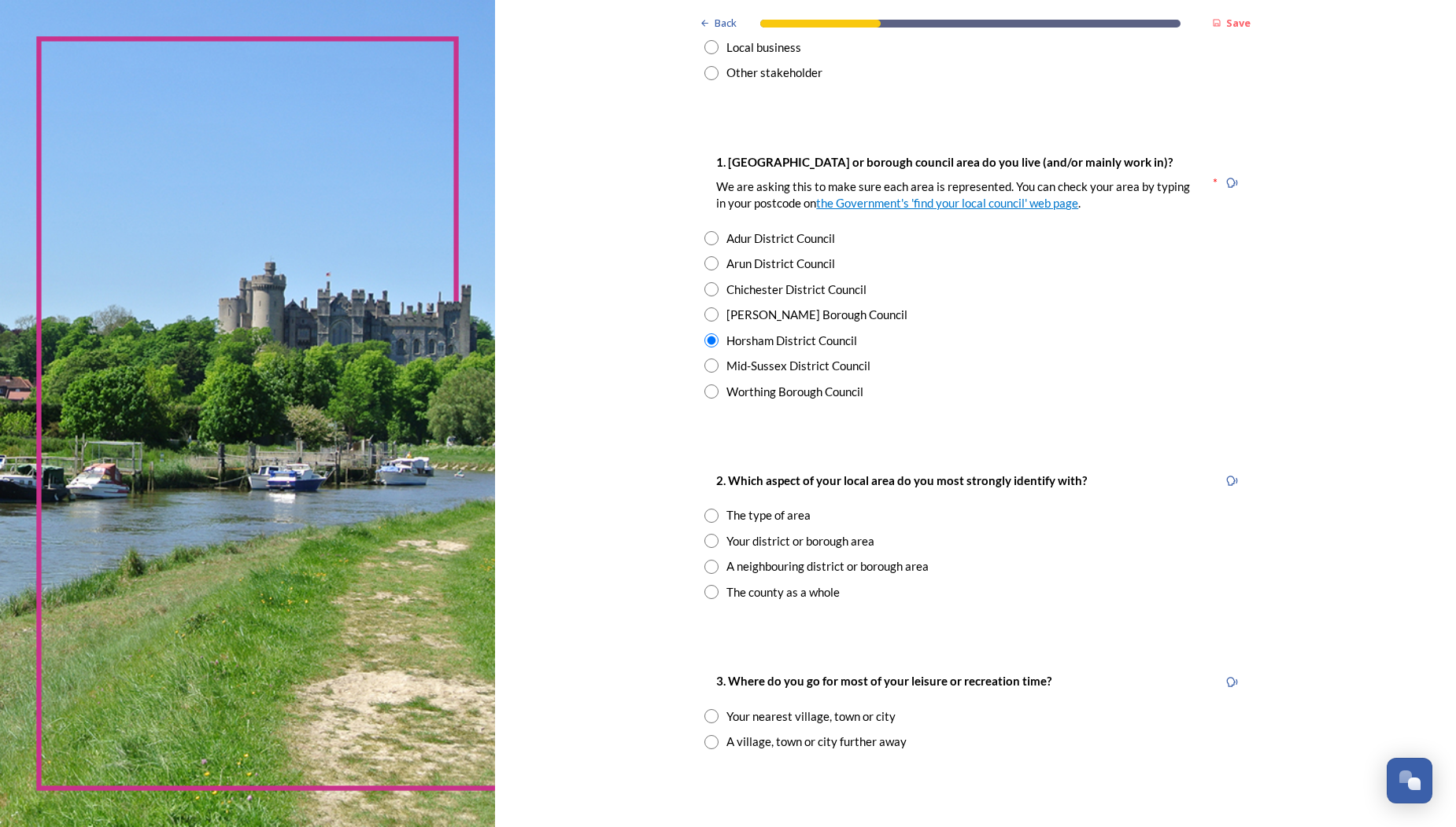
click at [705, 538] on input "radio" at bounding box center [712, 541] width 14 height 14
radio input "true"
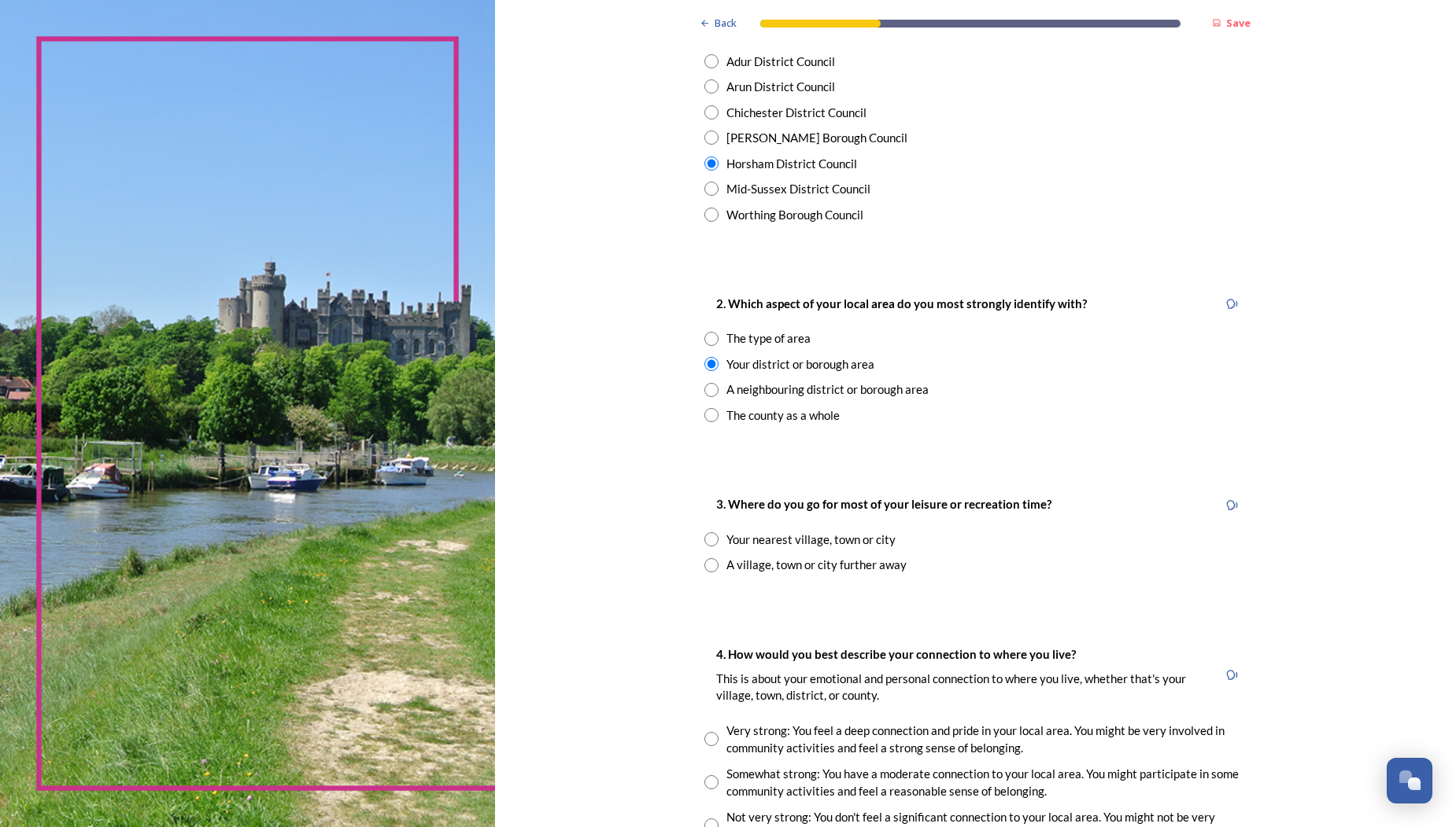
scroll to position [416, 0]
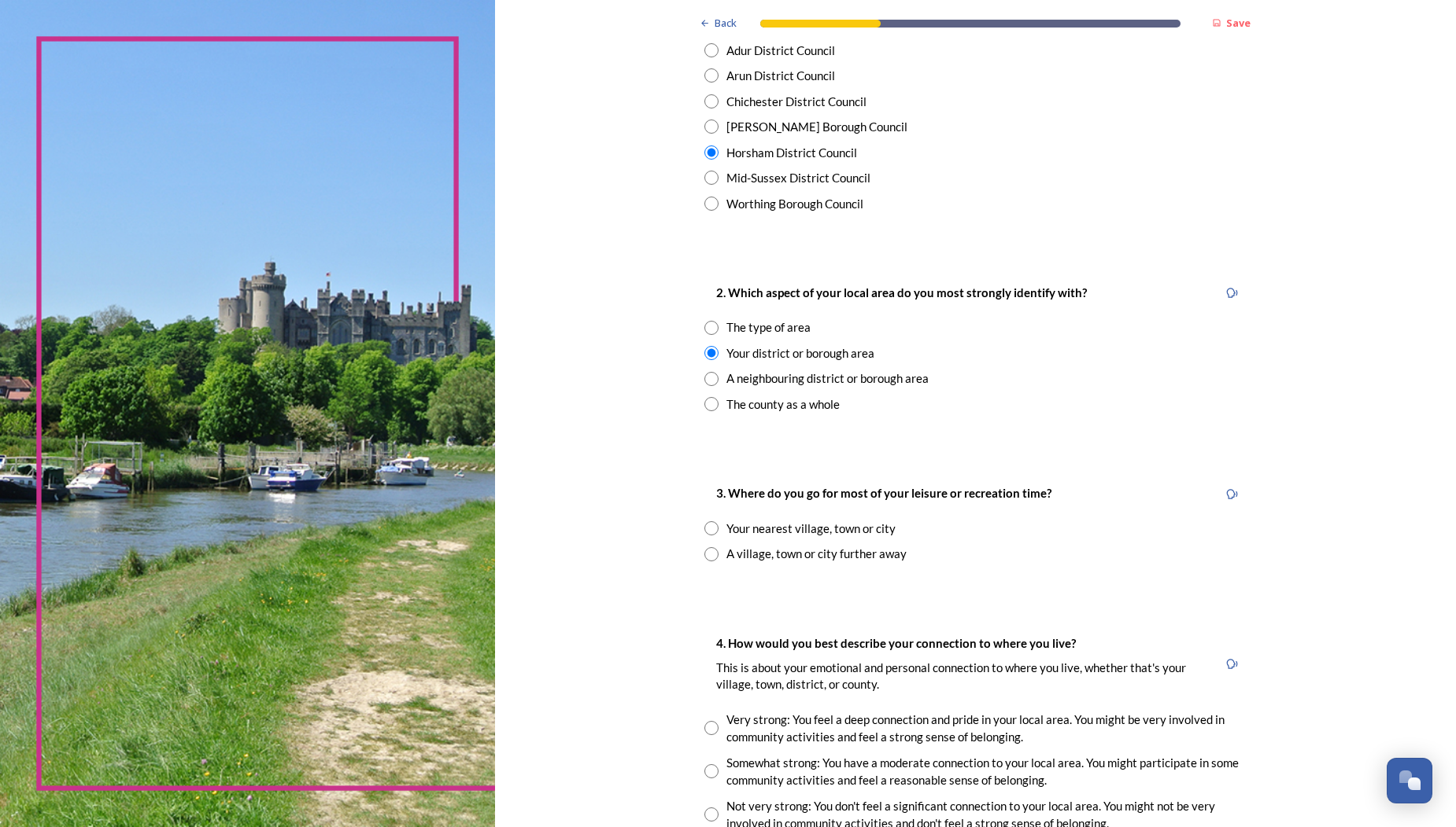
click at [705, 523] on input "radio" at bounding box center [712, 529] width 14 height 14
radio input "true"
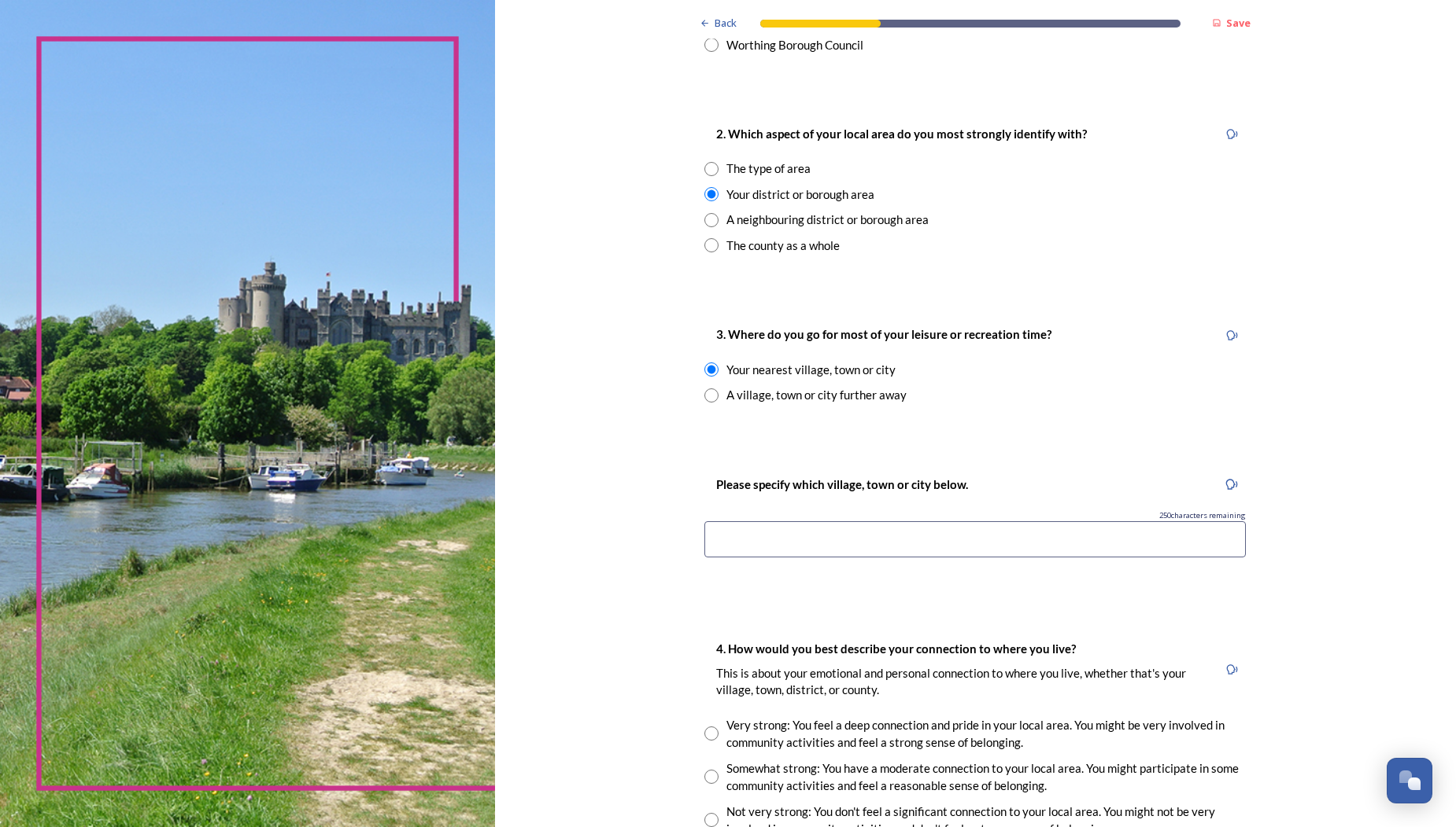
scroll to position [575, 0]
drag, startPoint x: 665, startPoint y: 528, endPoint x: 713, endPoint y: 533, distance: 48.3
click at [705, 529] on input at bounding box center [975, 538] width 541 height 36
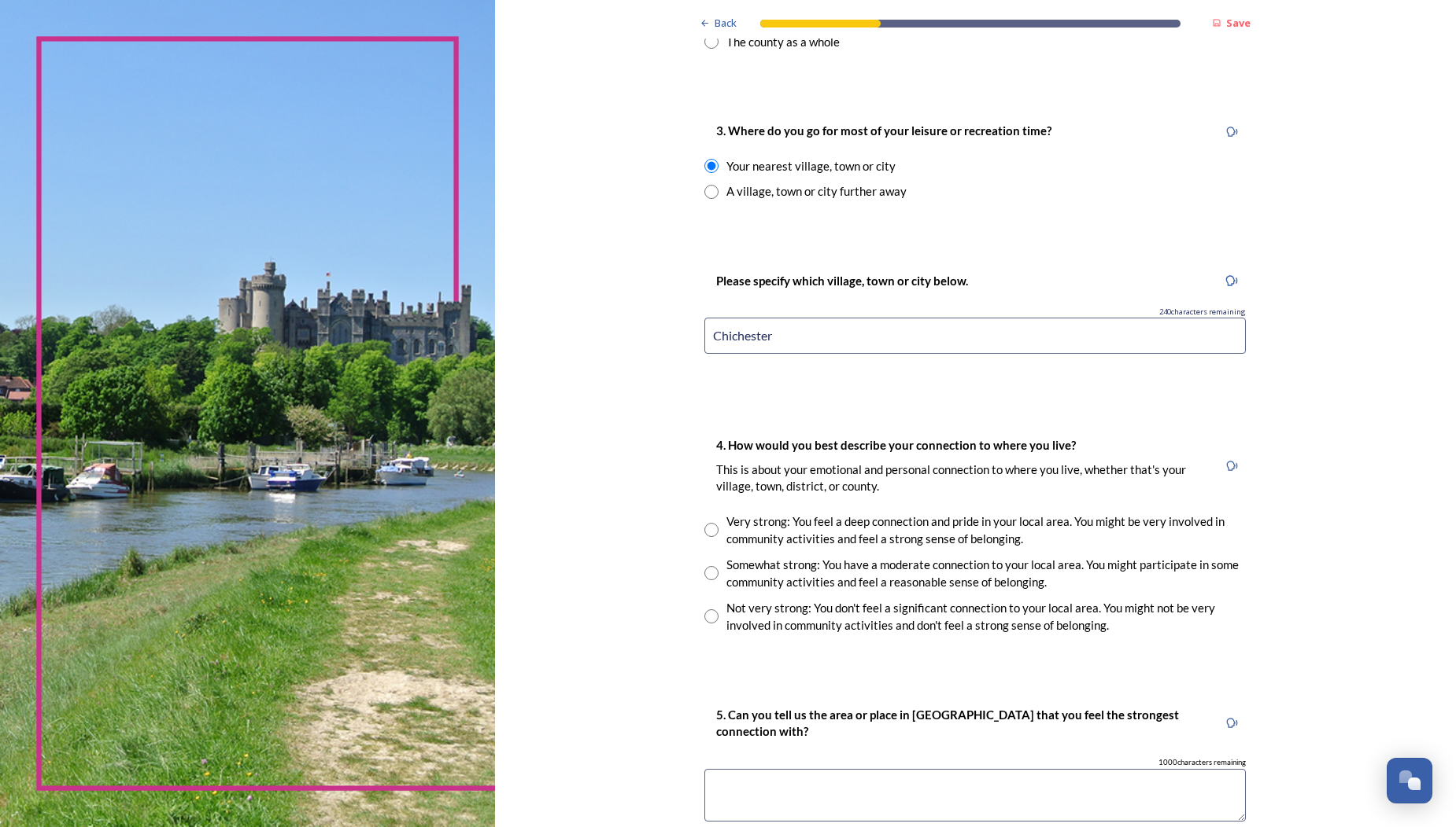
scroll to position [784, 0]
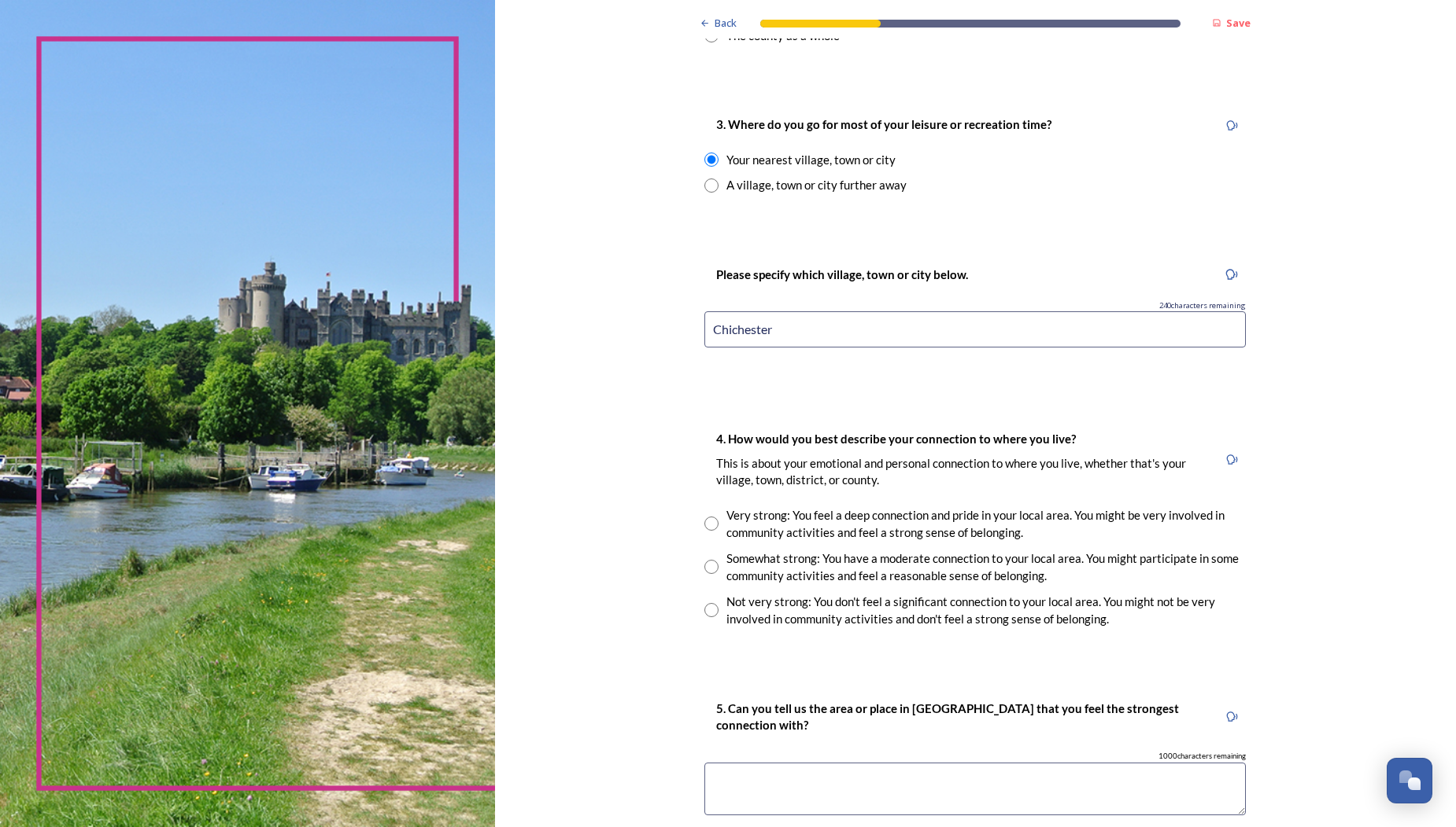
type input "Chichester"
click at [705, 516] on input "radio" at bounding box center [712, 523] width 14 height 14
radio input "true"
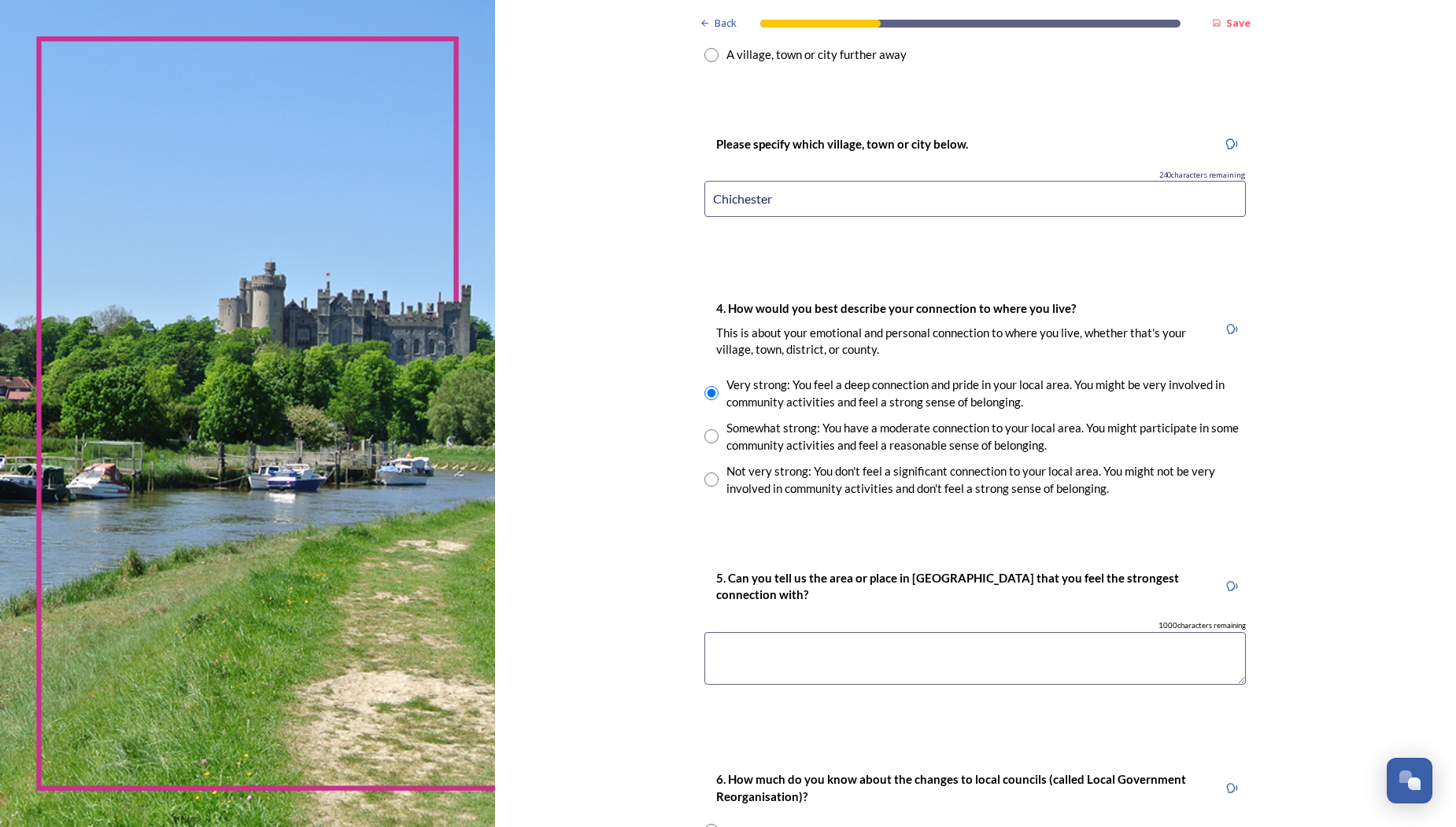
scroll to position [935, 0]
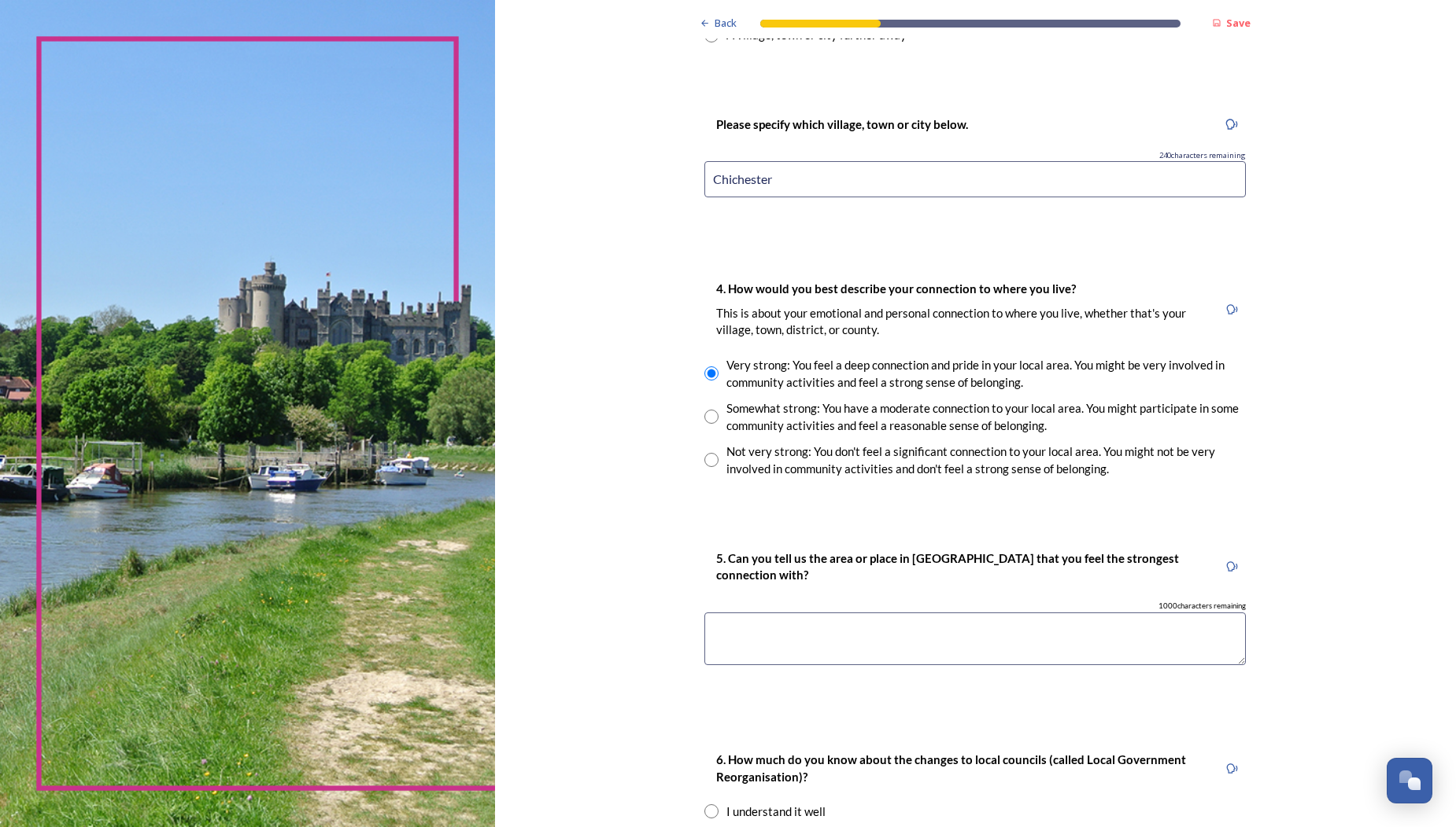
drag, startPoint x: 681, startPoint y: 616, endPoint x: 702, endPoint y: 617, distance: 21.0
click at [705, 616] on textarea at bounding box center [975, 639] width 541 height 53
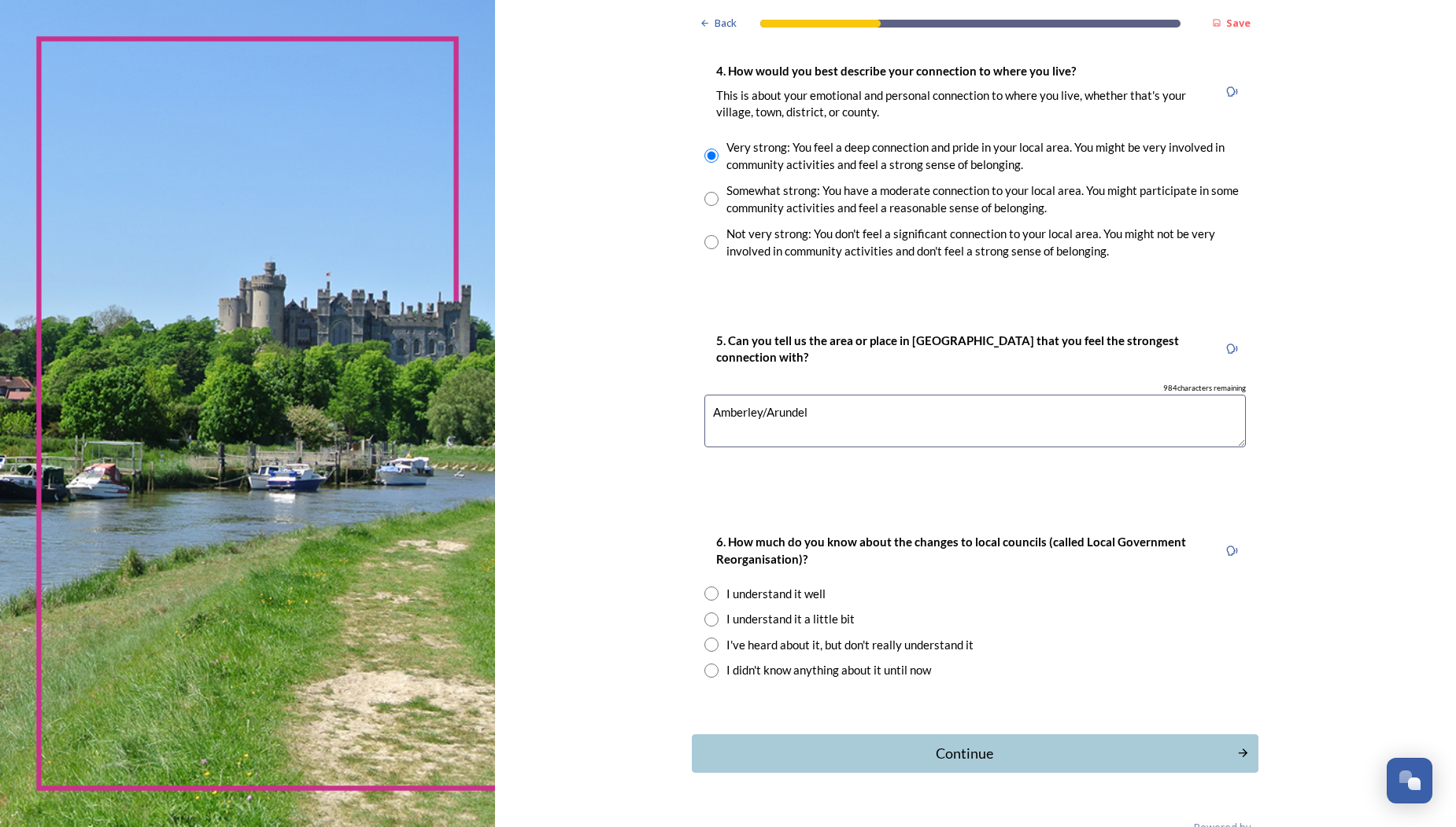
scroll to position [1164, 0]
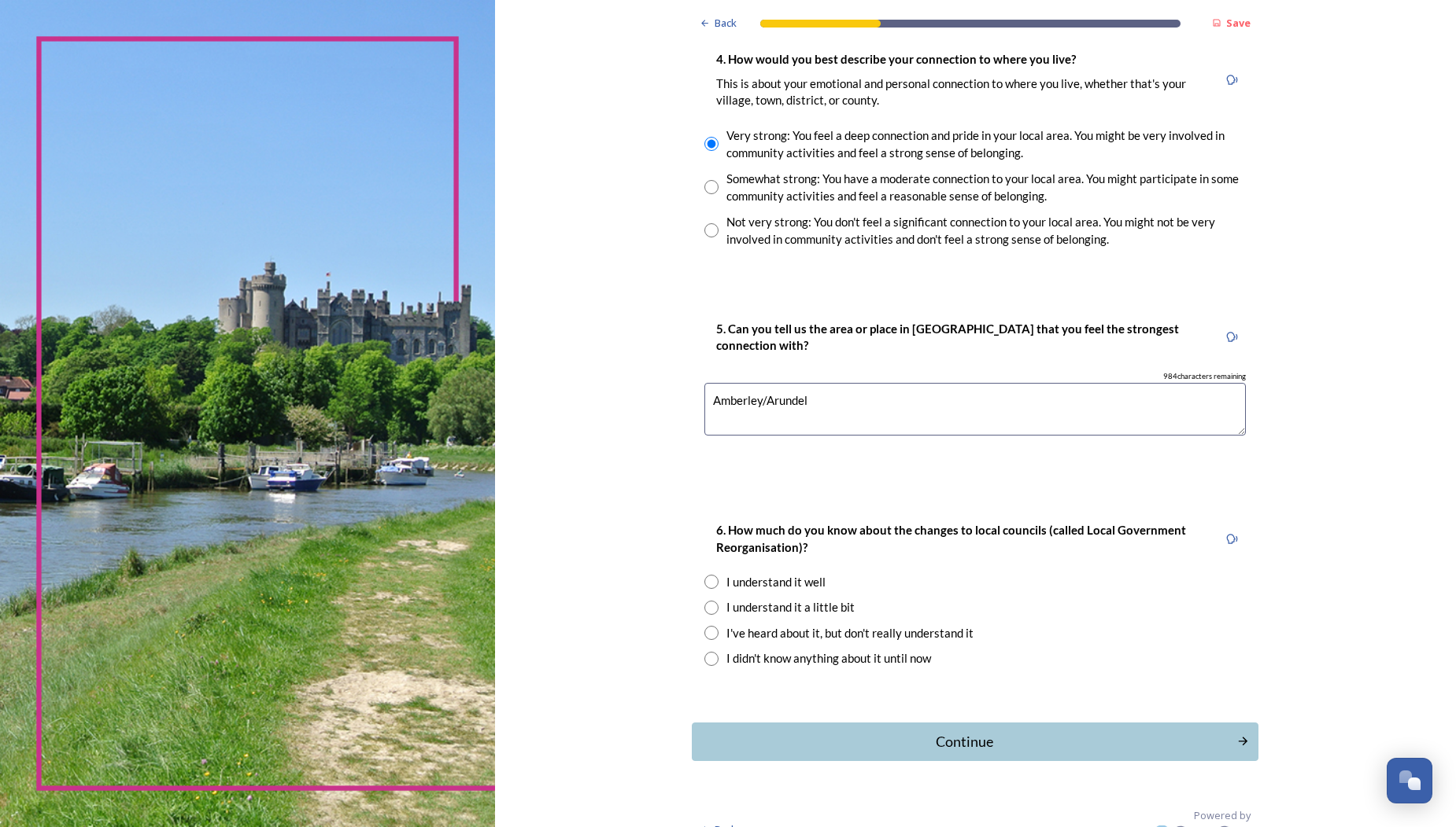
type textarea "Amberley/Arundel"
click at [705, 601] on input "radio" at bounding box center [712, 608] width 14 height 14
radio input "true"
click at [908, 732] on div "Continue" at bounding box center [963, 742] width 532 height 21
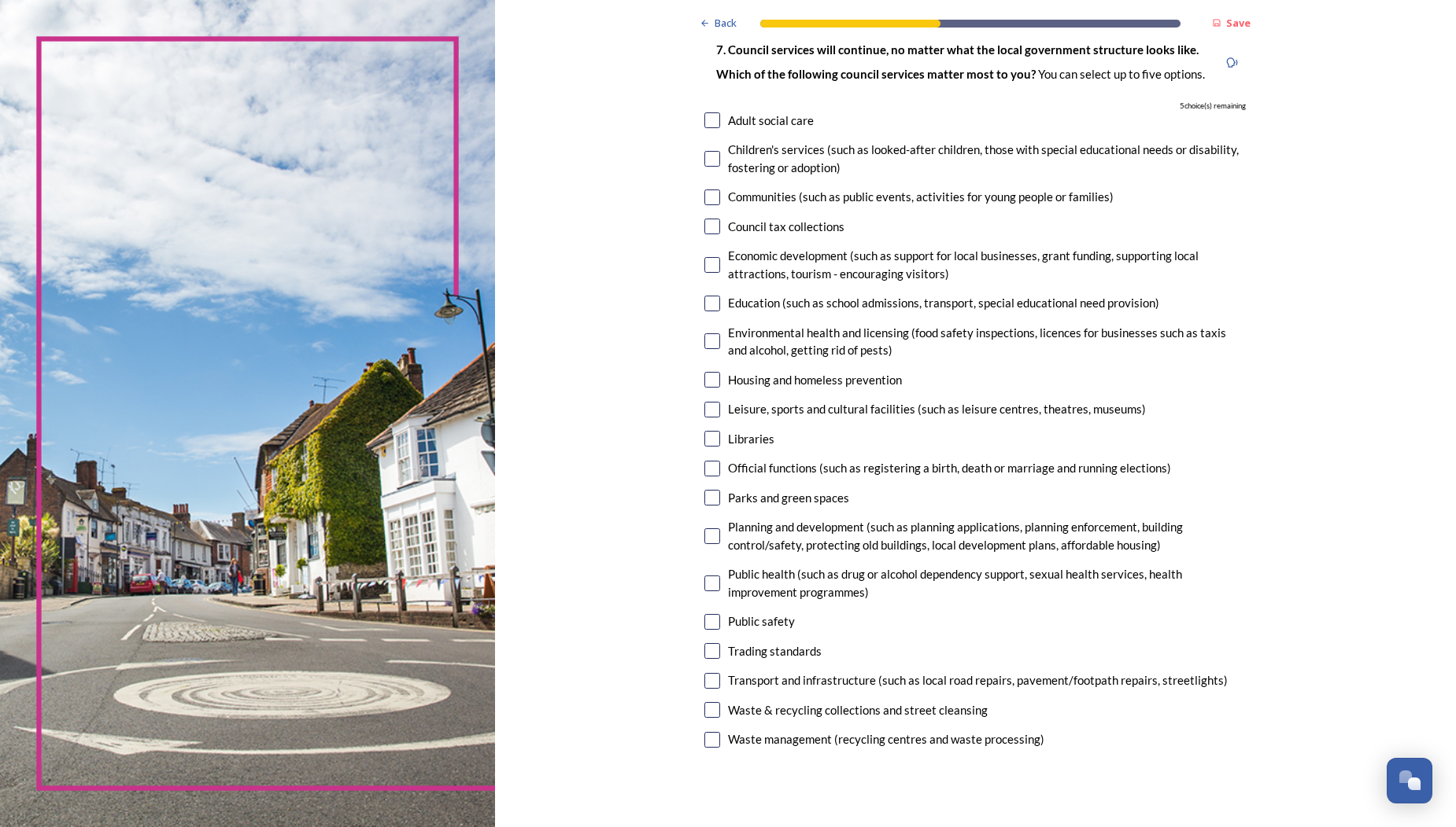
scroll to position [133, 0]
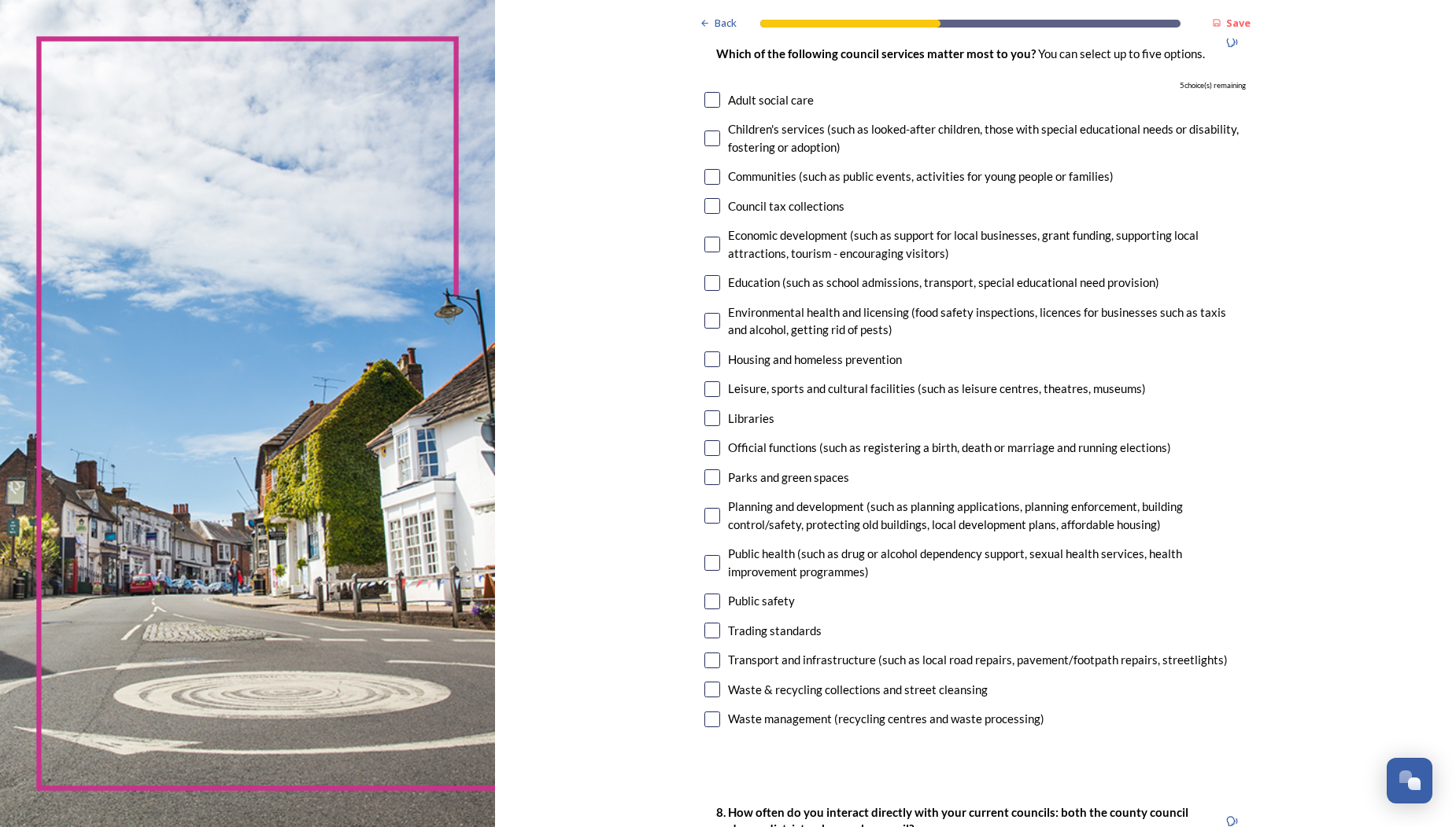
click at [705, 682] on input "checkbox" at bounding box center [713, 690] width 16 height 16
checkbox input "true"
click at [705, 653] on input "checkbox" at bounding box center [713, 661] width 16 height 16
checkbox input "true"
click at [705, 594] on input "checkbox" at bounding box center [713, 602] width 16 height 16
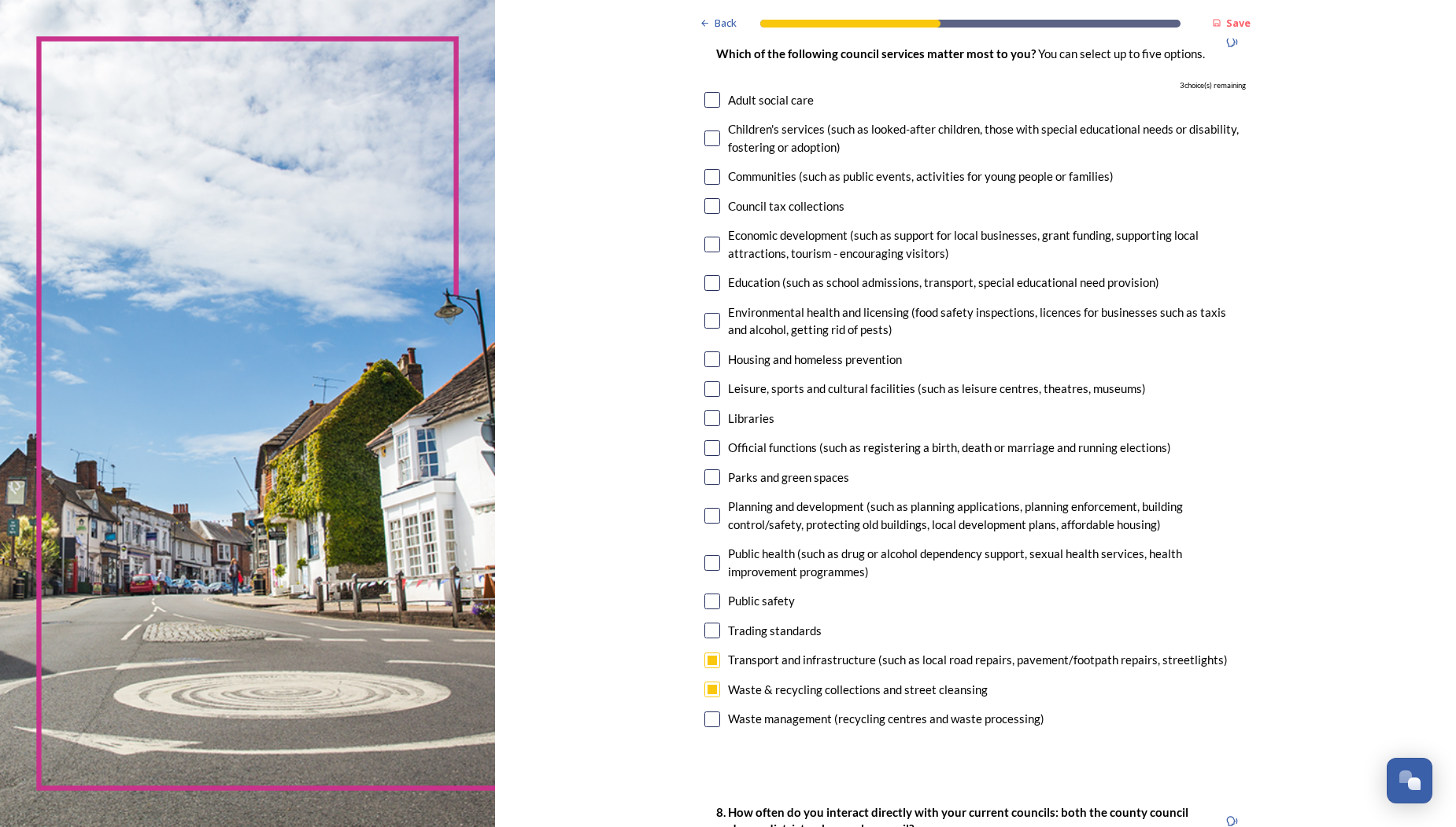
checkbox input "true"
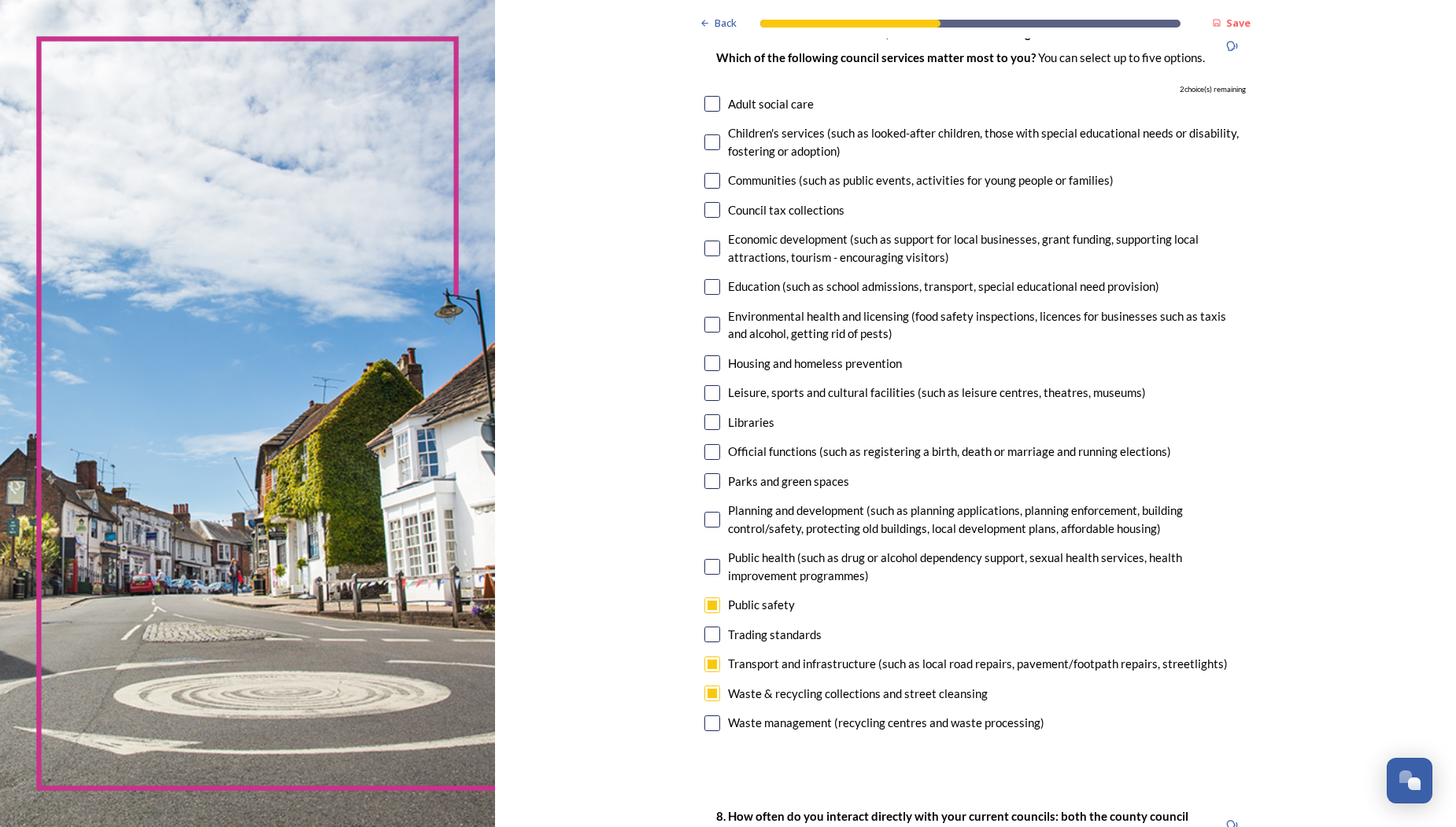
scroll to position [132, 0]
click at [705, 515] on input "checkbox" at bounding box center [713, 518] width 16 height 16
checkbox input "true"
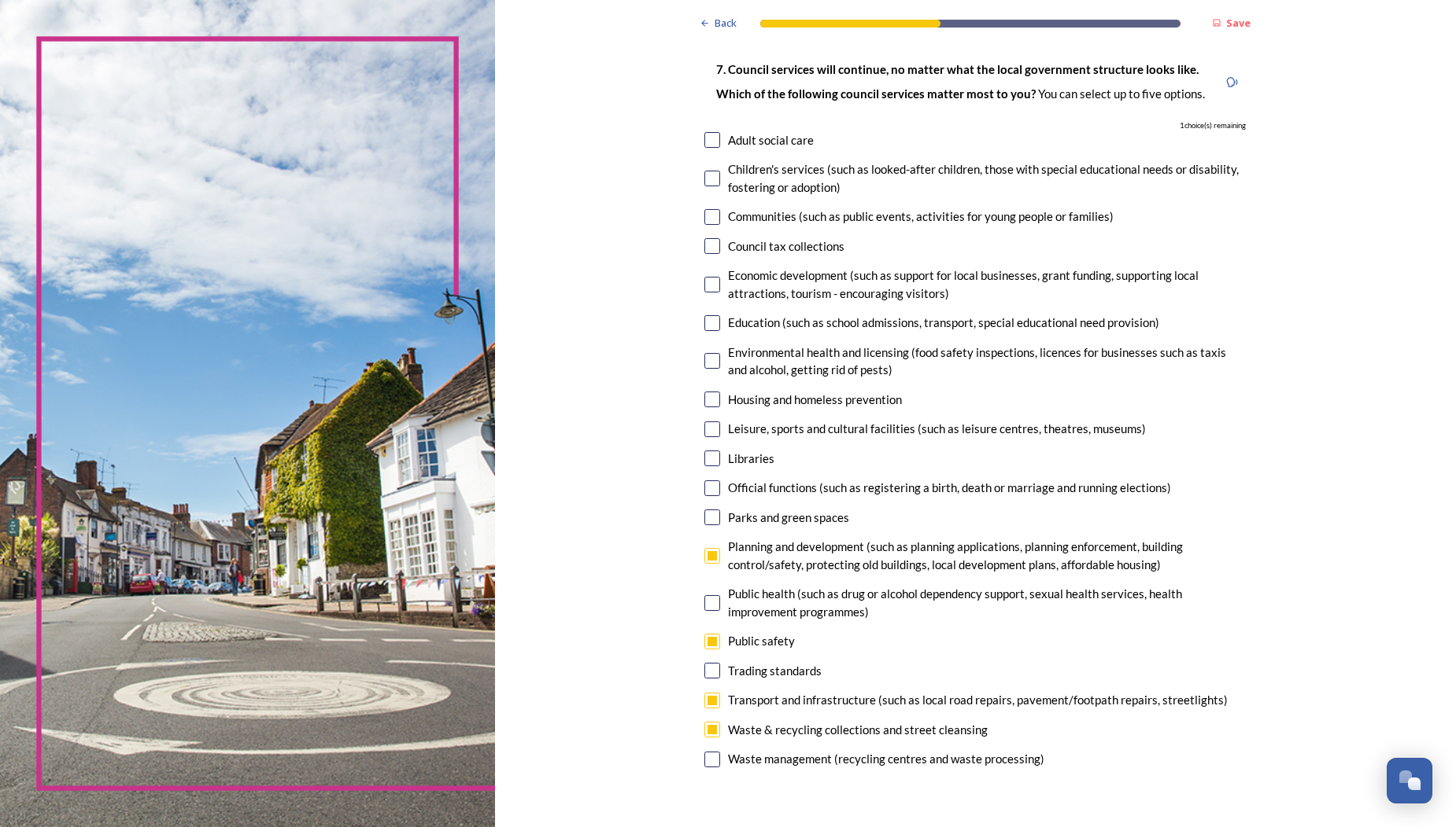
scroll to position [94, 0]
drag, startPoint x: 661, startPoint y: 137, endPoint x: 681, endPoint y: 155, distance: 26.9
click at [705, 139] on input "checkbox" at bounding box center [713, 139] width 16 height 16
checkbox input "true"
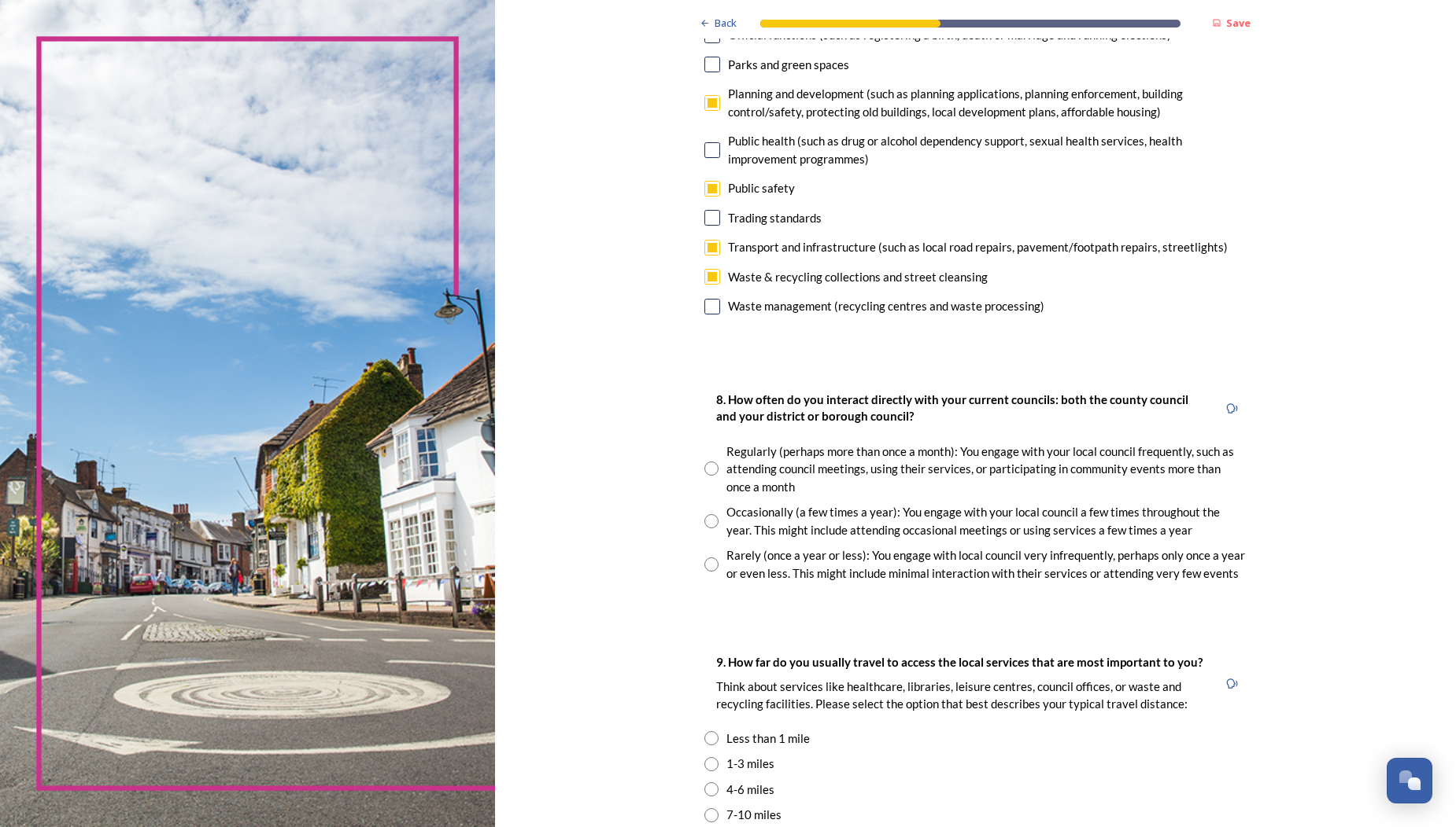
scroll to position [568, 0]
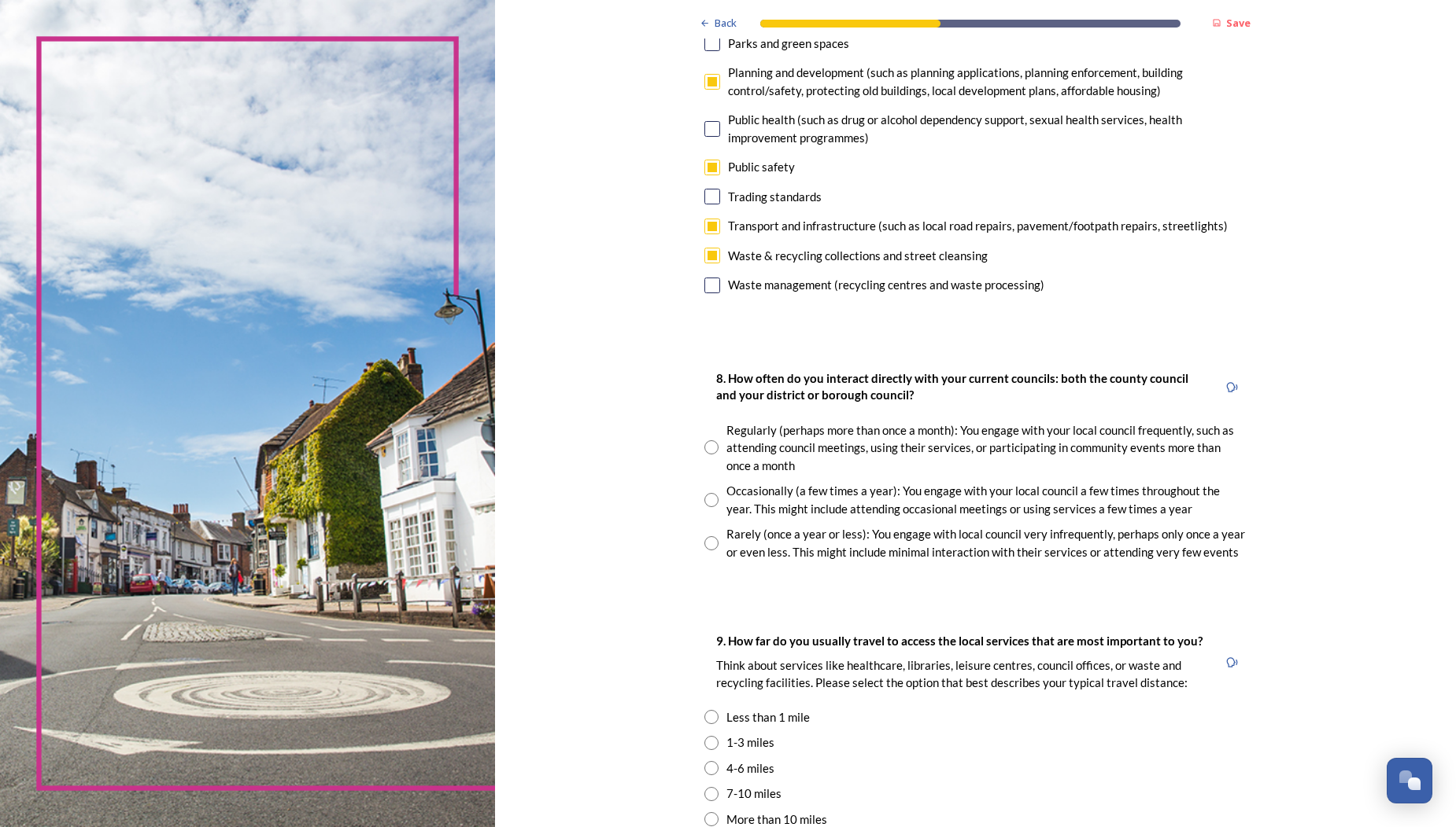
click at [705, 493] on input "radio" at bounding box center [712, 500] width 14 height 14
radio input "true"
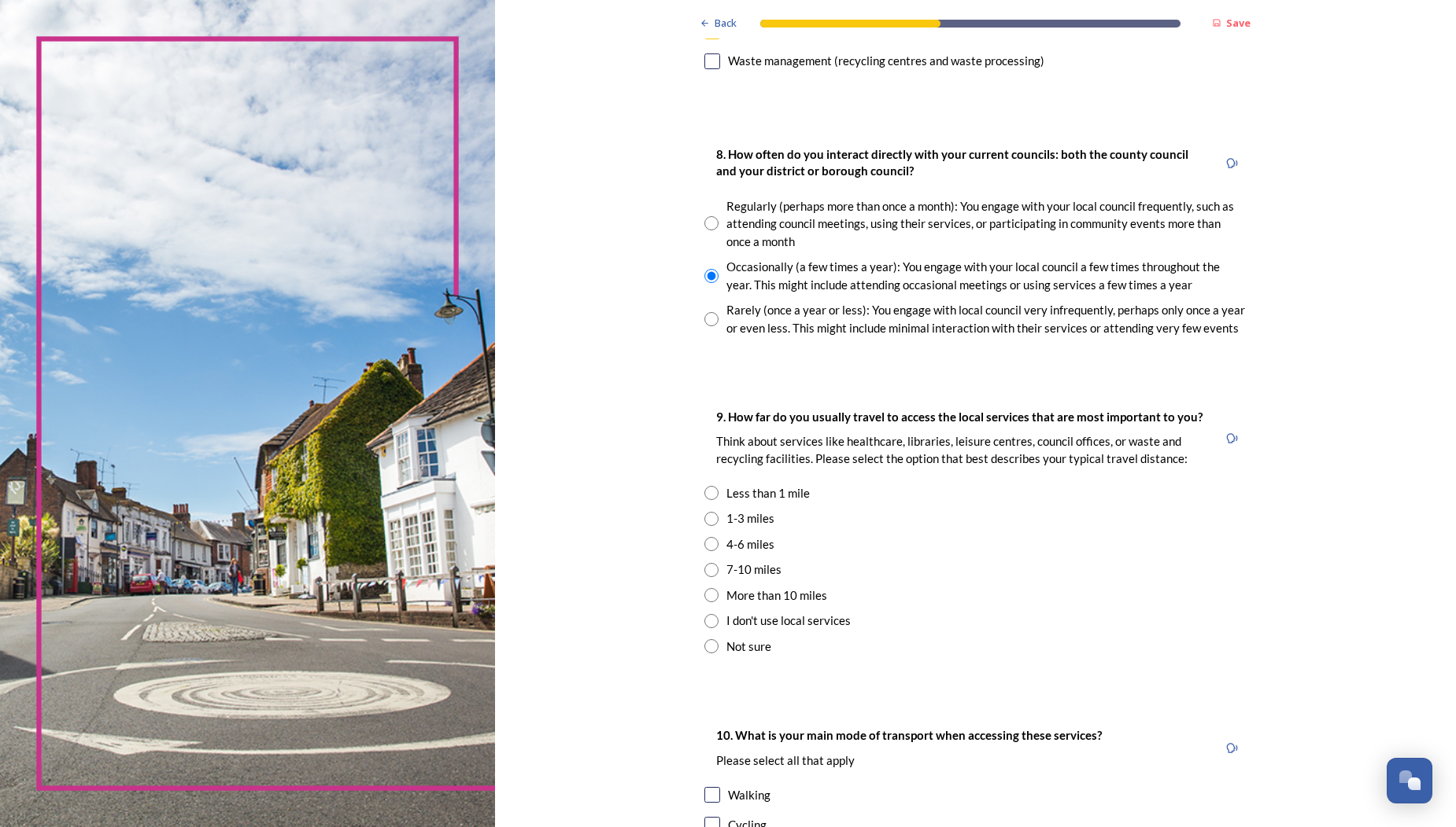
scroll to position [793, 0]
click at [705, 536] on input "radio" at bounding box center [712, 543] width 14 height 14
radio input "true"
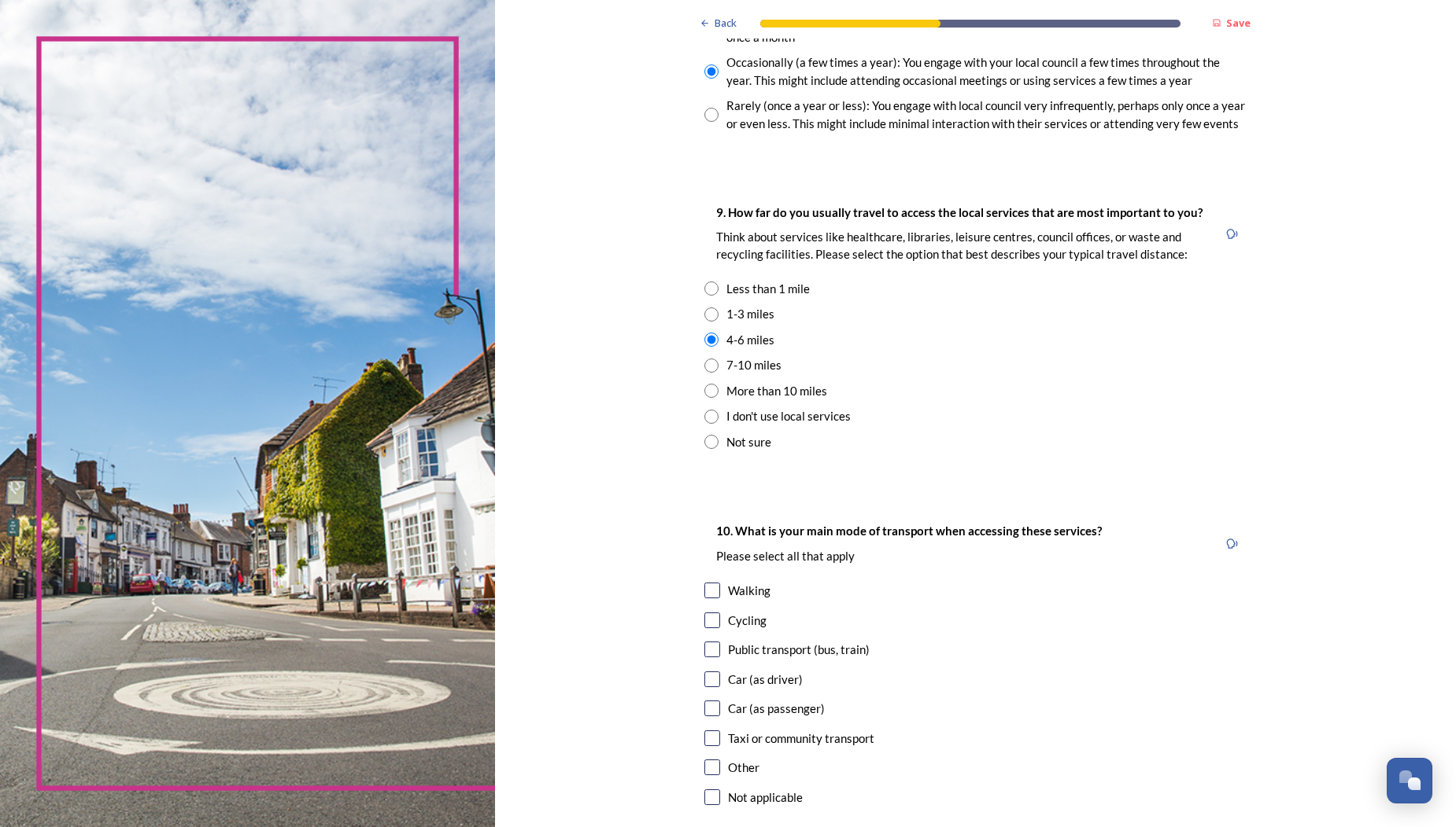
scroll to position [0, 0]
drag, startPoint x: 656, startPoint y: 352, endPoint x: 675, endPoint y: 371, distance: 26.9
click at [705, 358] on input "radio" at bounding box center [712, 365] width 14 height 14
radio input "true"
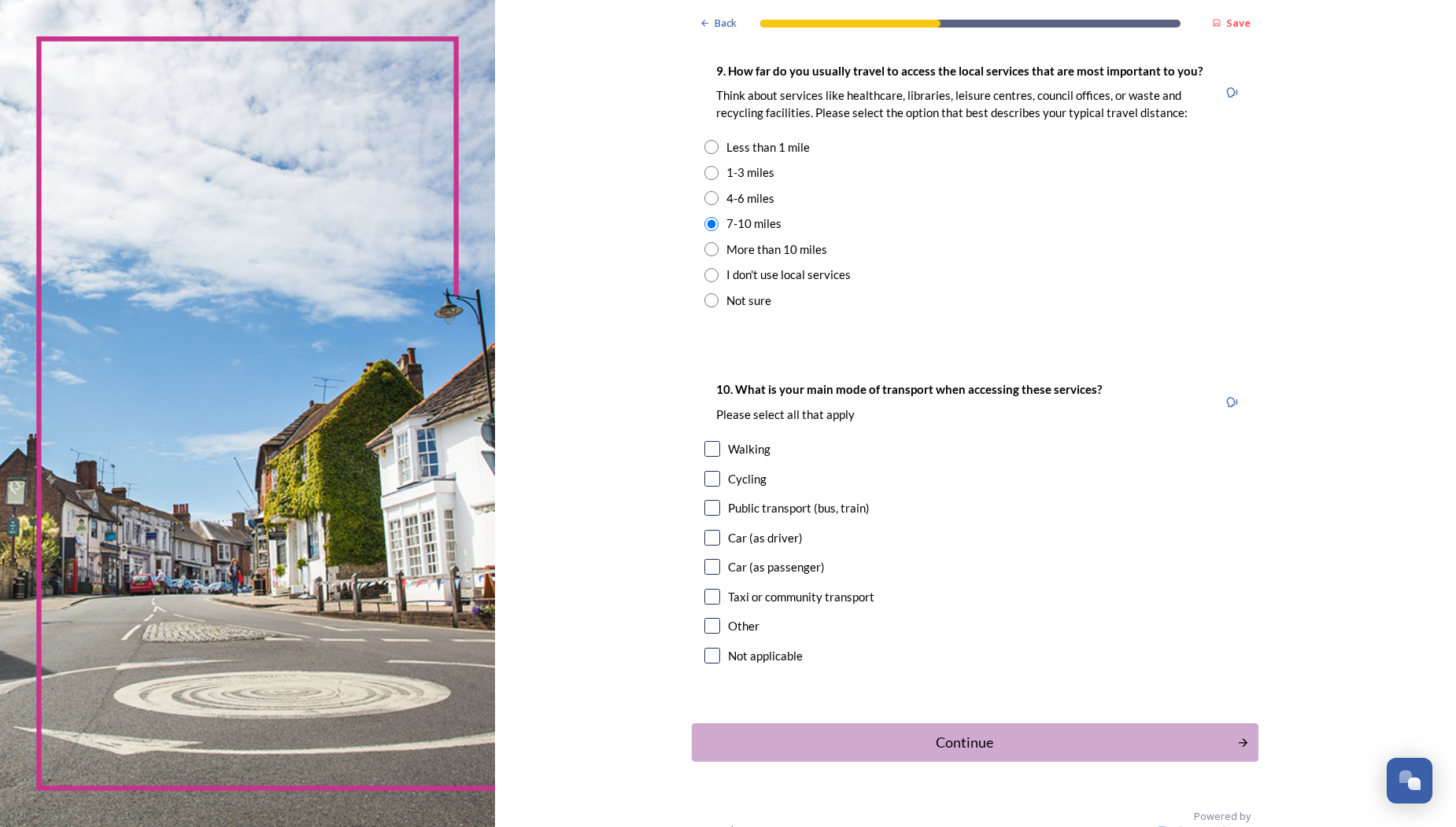
scroll to position [1141, 0]
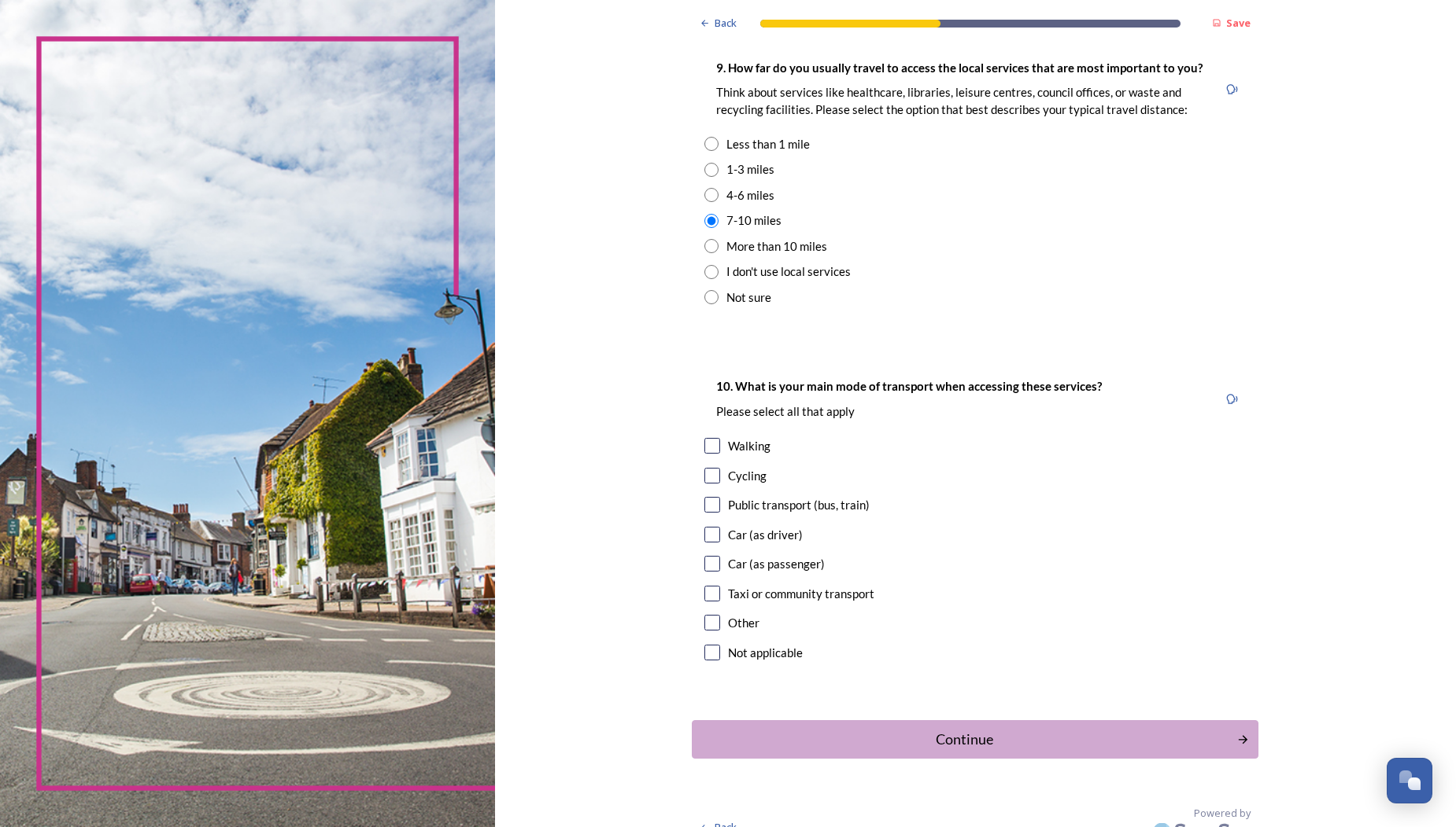
click at [705, 239] on input "radio" at bounding box center [712, 246] width 14 height 14
radio input "true"
drag, startPoint x: 656, startPoint y: 424, endPoint x: 658, endPoint y: 443, distance: 19.1
click at [705, 438] on input "checkbox" at bounding box center [713, 446] width 16 height 16
checkbox input "true"
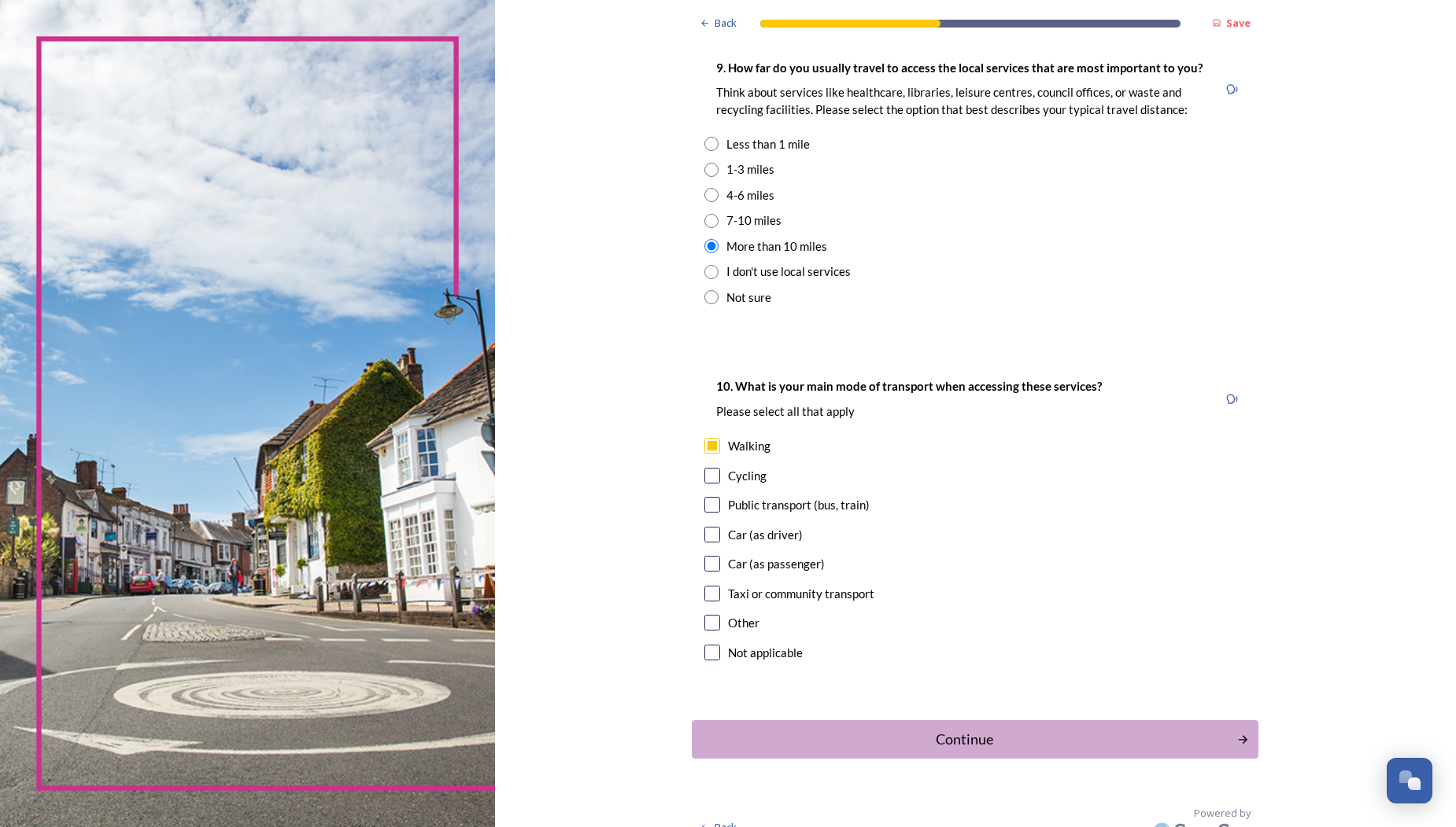
click at [705, 468] on input "checkbox" at bounding box center [713, 476] width 16 height 16
checkbox input "true"
click at [705, 527] on input "checkbox" at bounding box center [713, 535] width 16 height 16
checkbox input "true"
drag, startPoint x: 657, startPoint y: 490, endPoint x: 685, endPoint y: 502, distance: 30.5
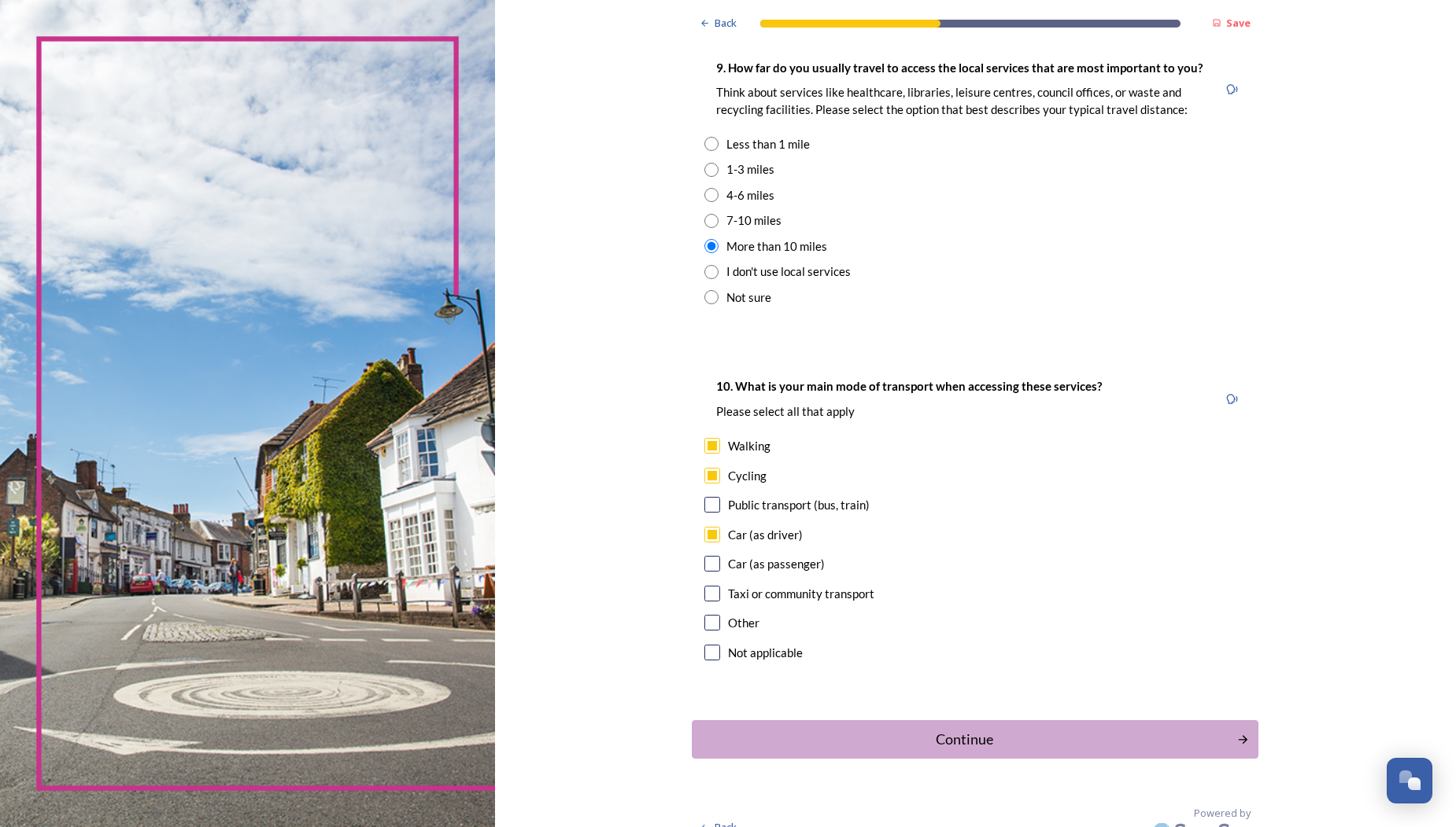
click at [705, 497] on input "checkbox" at bounding box center [713, 505] width 16 height 16
checkbox input "true"
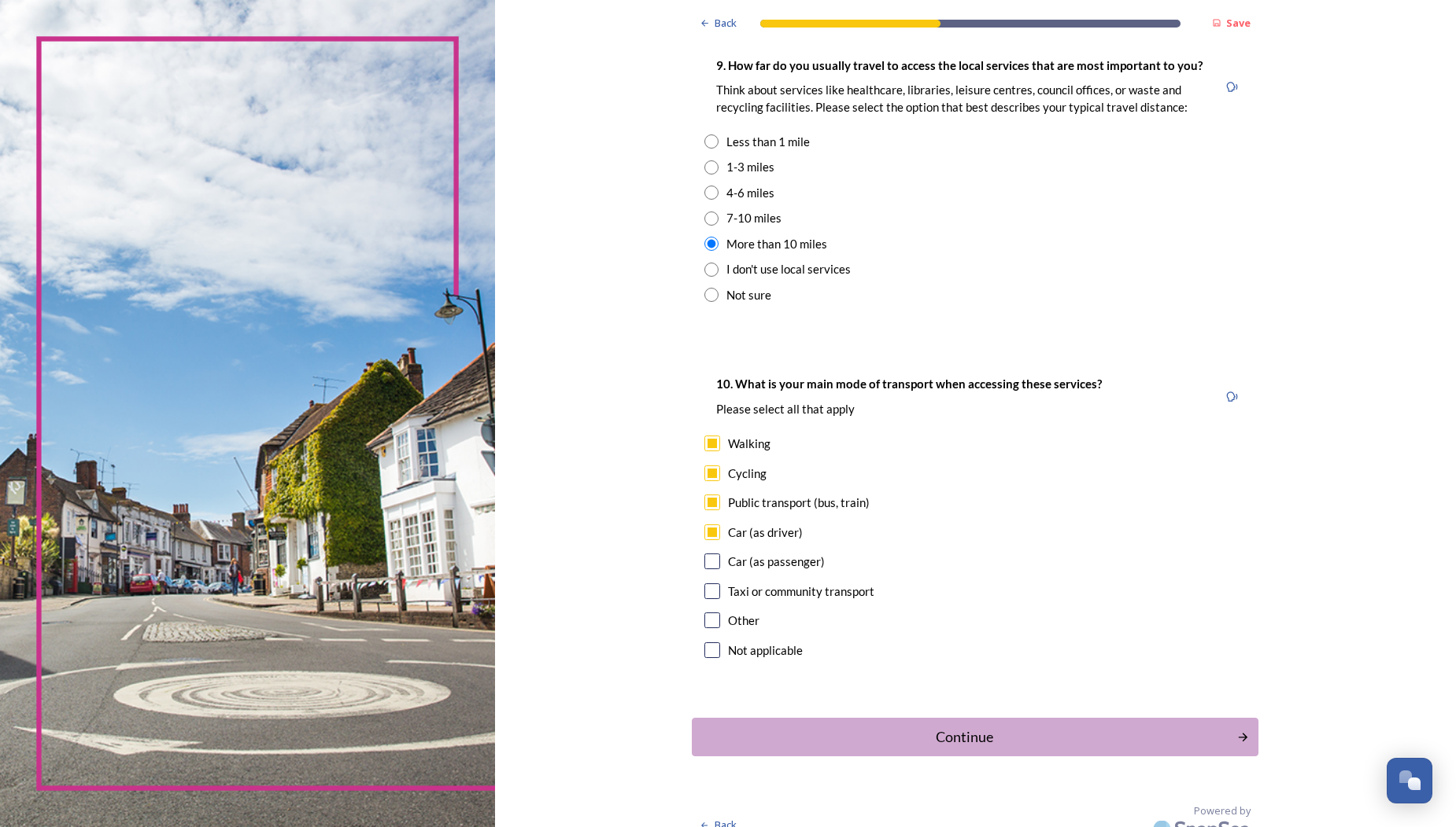
scroll to position [1143, 0]
drag, startPoint x: 919, startPoint y: 707, endPoint x: 926, endPoint y: 699, distance: 10.6
click at [920, 727] on div "Continue" at bounding box center [964, 738] width 528 height 21
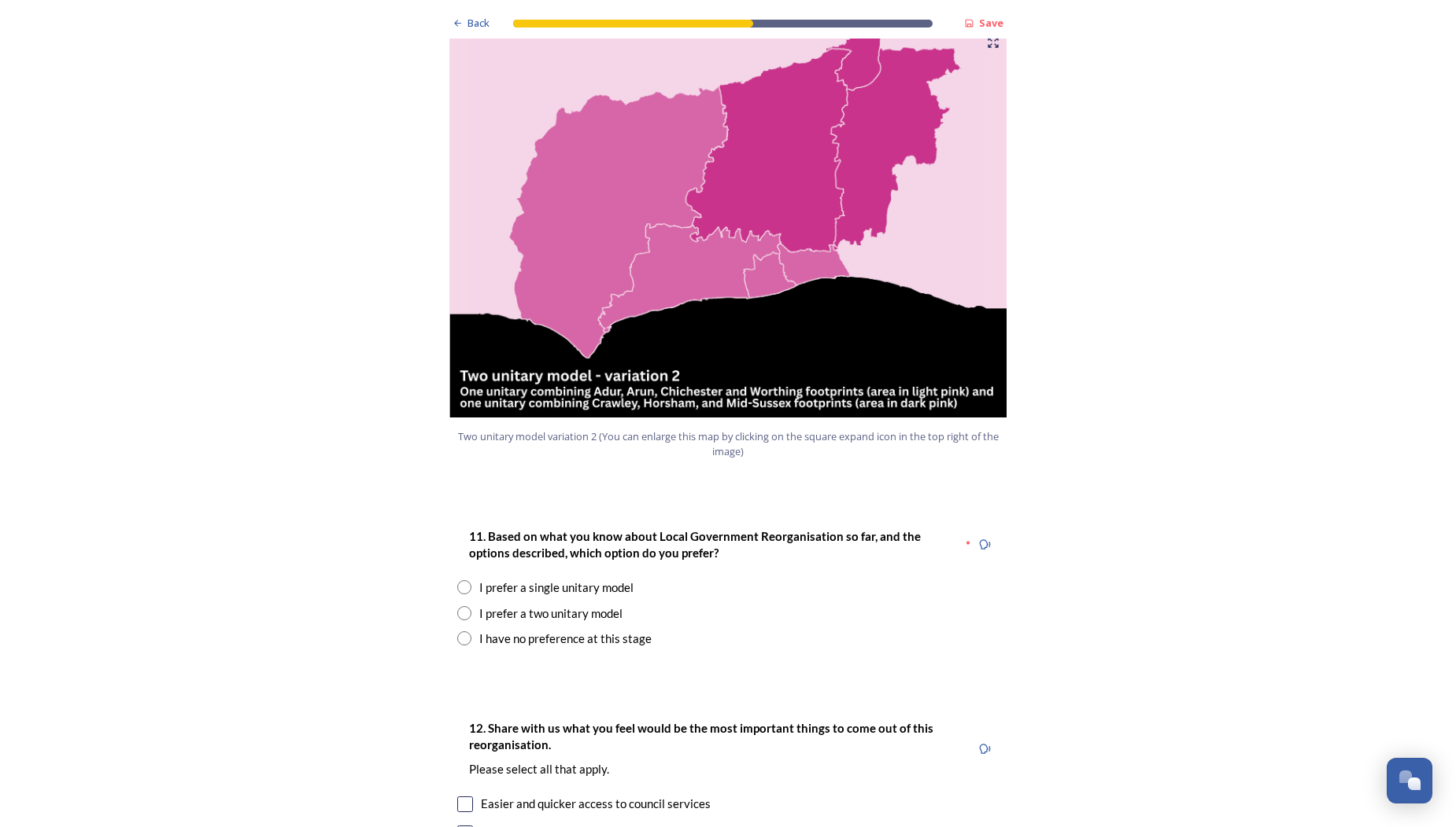
scroll to position [1674, 0]
drag, startPoint x: 463, startPoint y: 558, endPoint x: 543, endPoint y: 557, distance: 80.0
click at [464, 605] on input "radio" at bounding box center [464, 613] width 14 height 14
radio input "true"
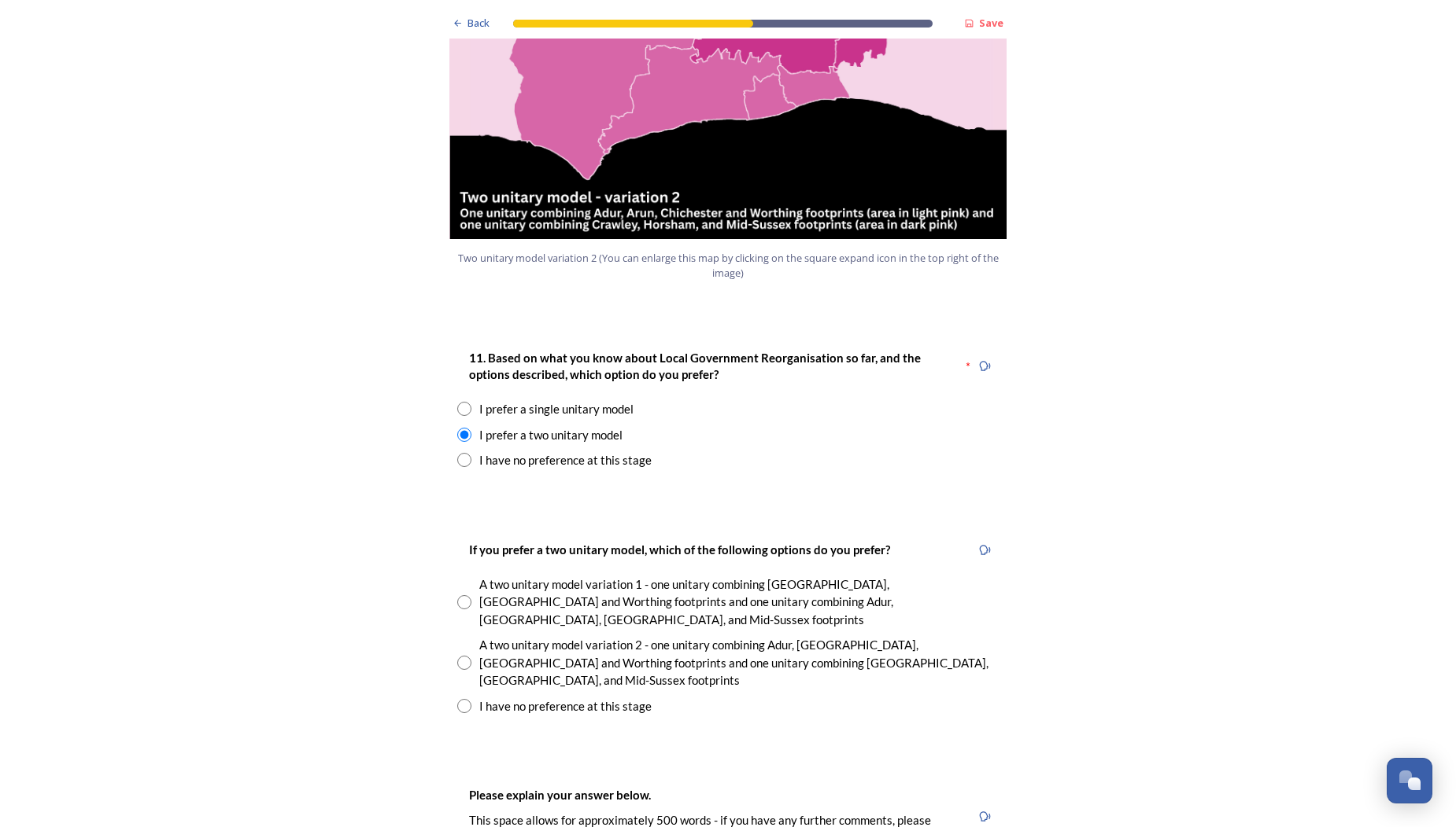
scroll to position [1858, 0]
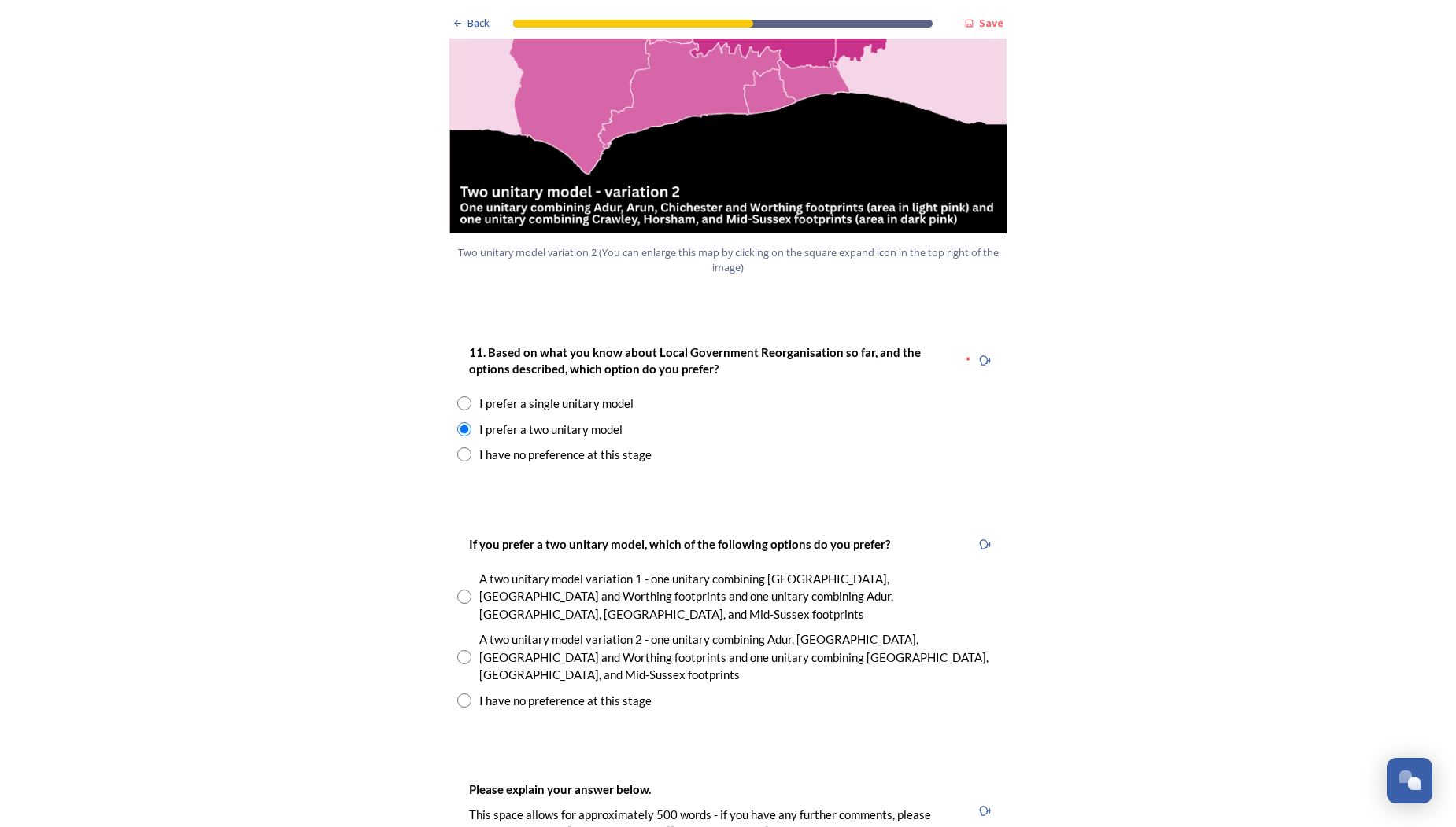
click at [468, 590] on input "radio" at bounding box center [464, 597] width 14 height 14
radio input "true"
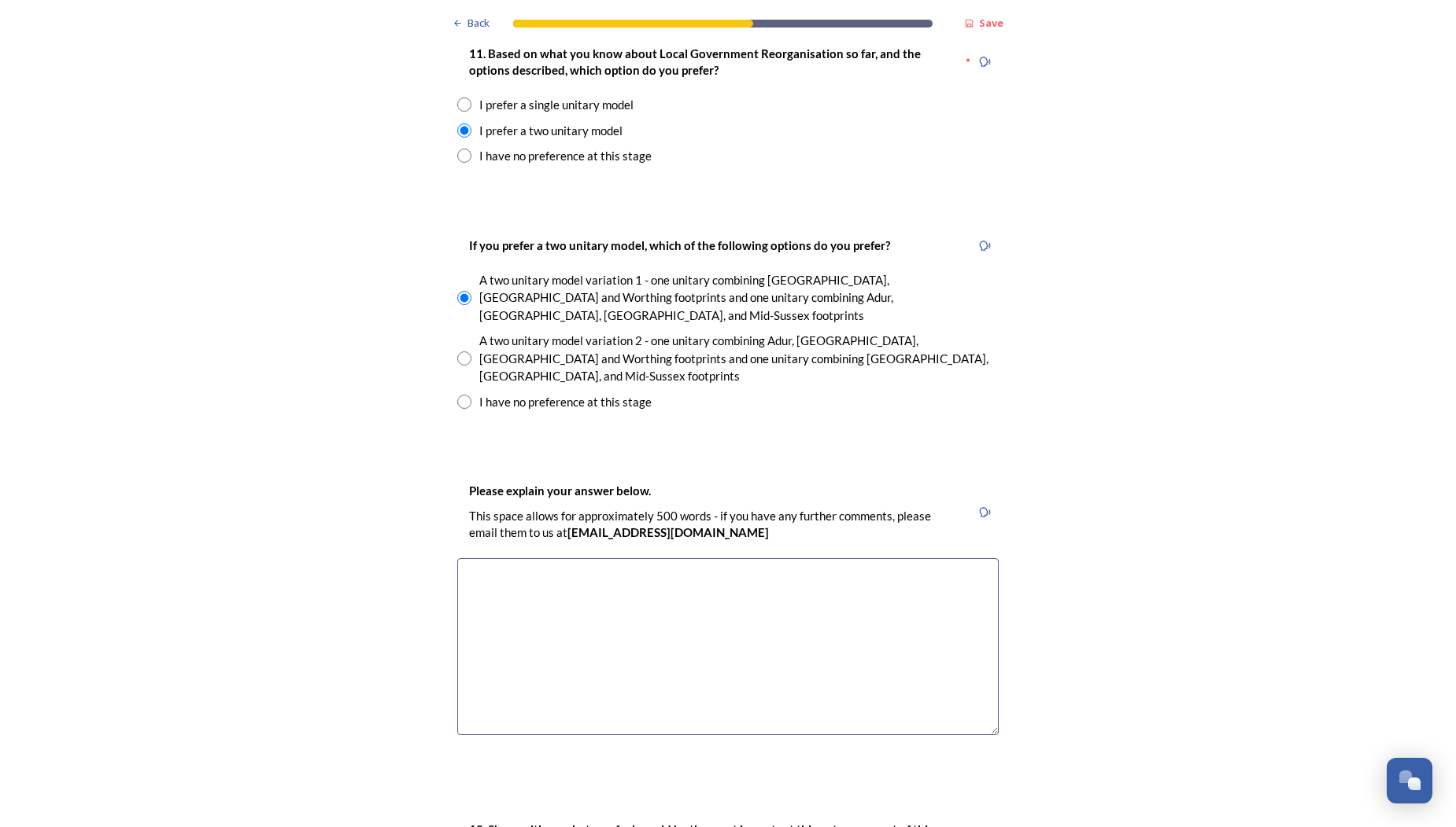
scroll to position [2176, 0]
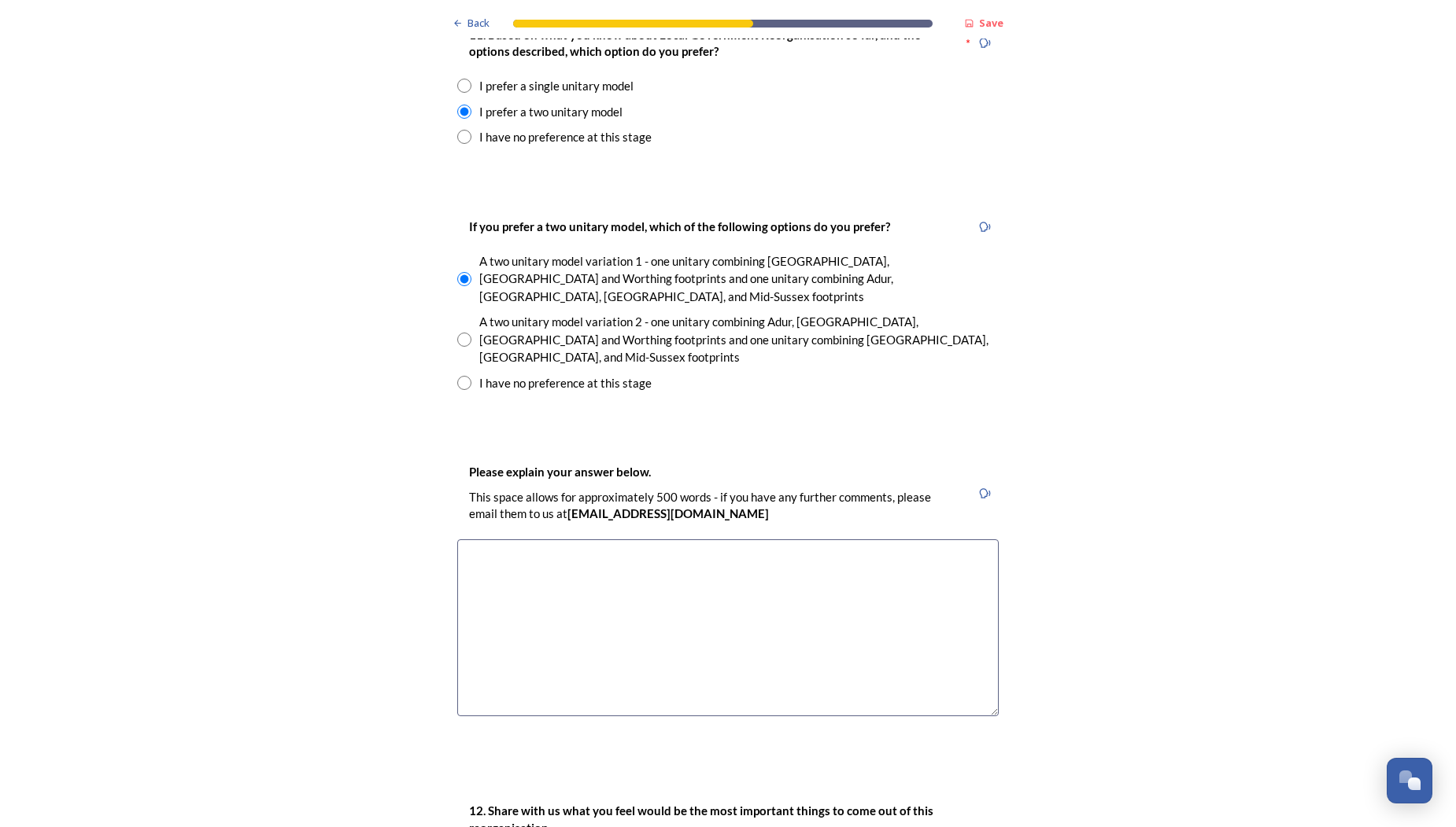
drag, startPoint x: 481, startPoint y: 466, endPoint x: 526, endPoint y: 469, distance: 45.1
click at [487, 539] on textarea at bounding box center [728, 628] width 541 height 177
click at [849, 539] on textarea "I am very concerned that the amalgamation of several councils will result in po…" at bounding box center [728, 628] width 541 height 177
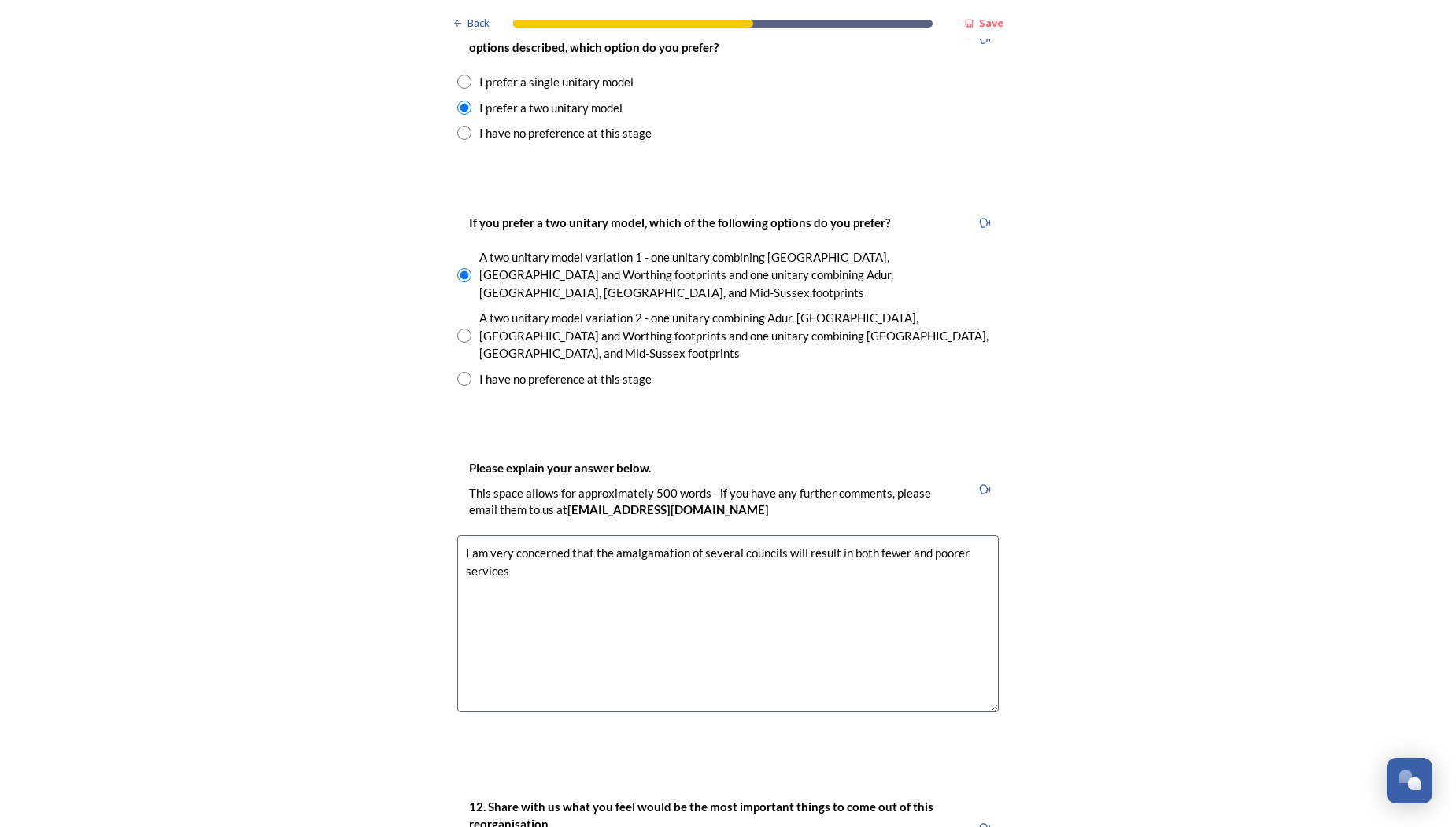
drag, startPoint x: 509, startPoint y: 479, endPoint x: 524, endPoint y: 478, distance: 15.0
click at [513, 536] on textarea "I am very concerned that the amalgamation of several councils will result in bo…" at bounding box center [728, 624] width 541 height 177
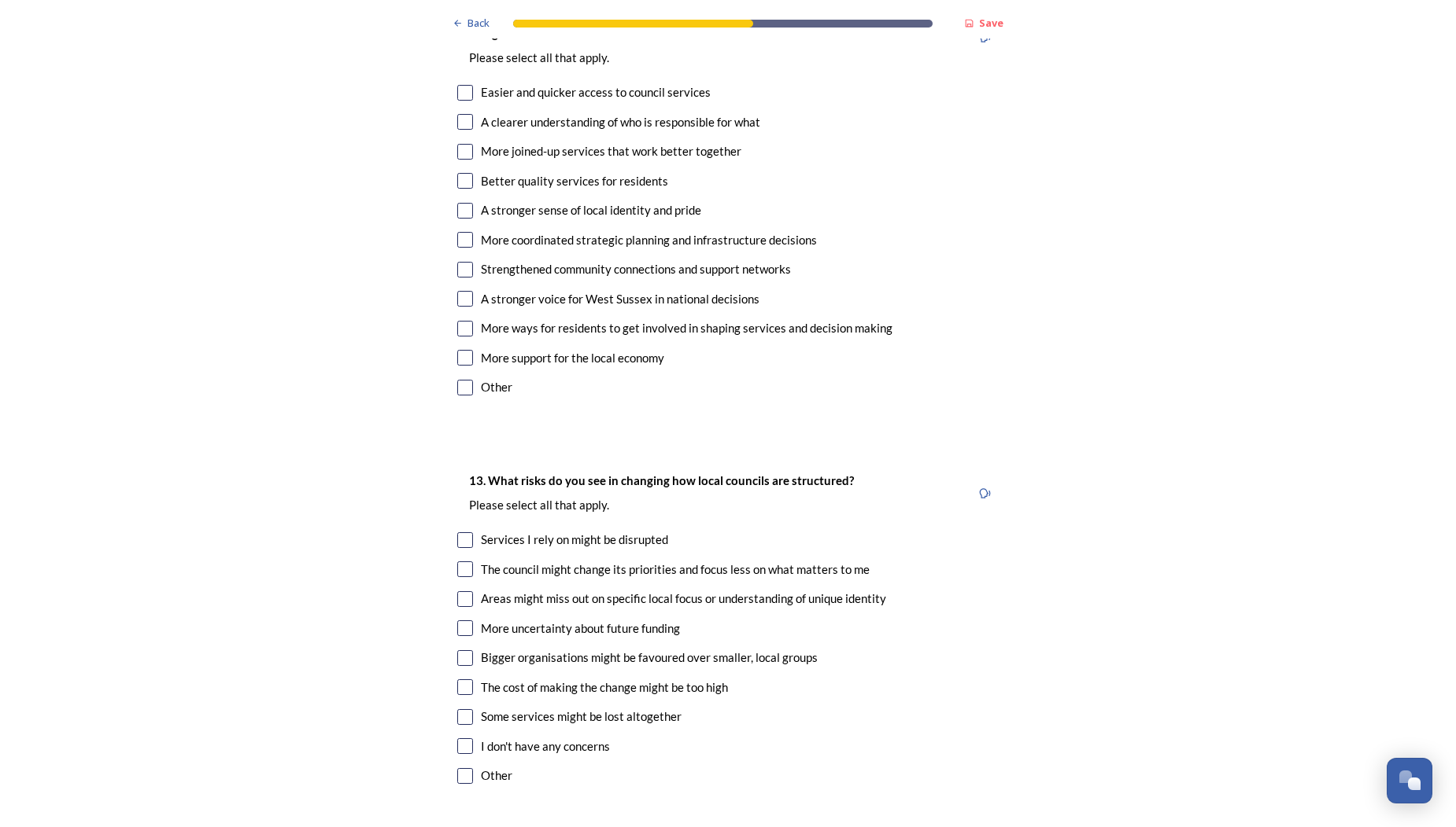
scroll to position [0, 0]
type textarea "I am very concerned that the amalgamation of several councils will result in bo…"
drag, startPoint x: 465, startPoint y: 437, endPoint x: 468, endPoint y: 459, distance: 22.2
click at [465, 532] on input "checkbox" at bounding box center [465, 540] width 16 height 16
checkbox input "true"
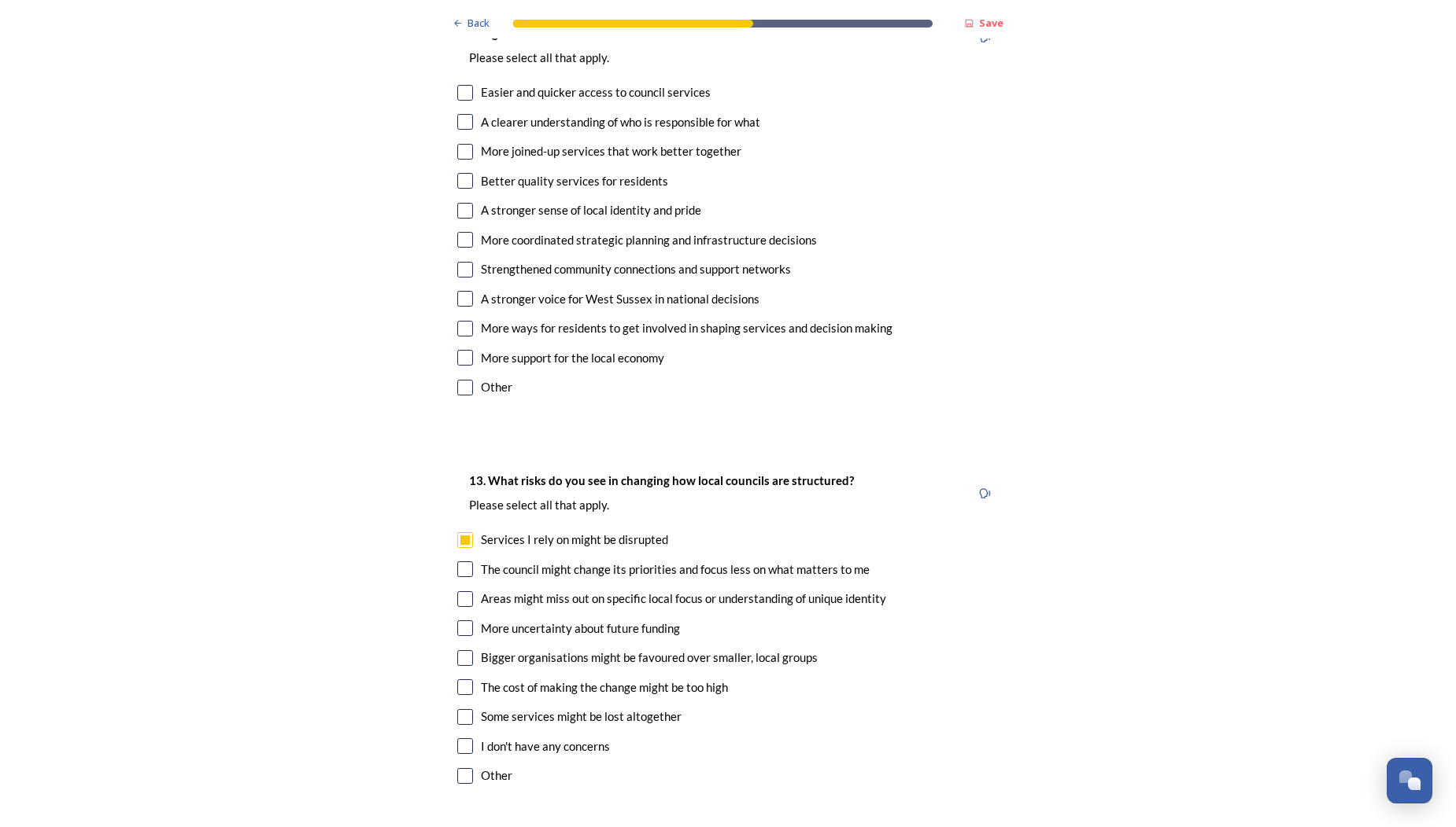
scroll to position [2970, 0]
drag, startPoint x: 469, startPoint y: 470, endPoint x: 472, endPoint y: 491, distance: 21.2
click at [469, 562] on input "checkbox" at bounding box center [465, 570] width 16 height 16
checkbox input "true"
drag, startPoint x: 463, startPoint y: 495, endPoint x: 471, endPoint y: 516, distance: 22.5
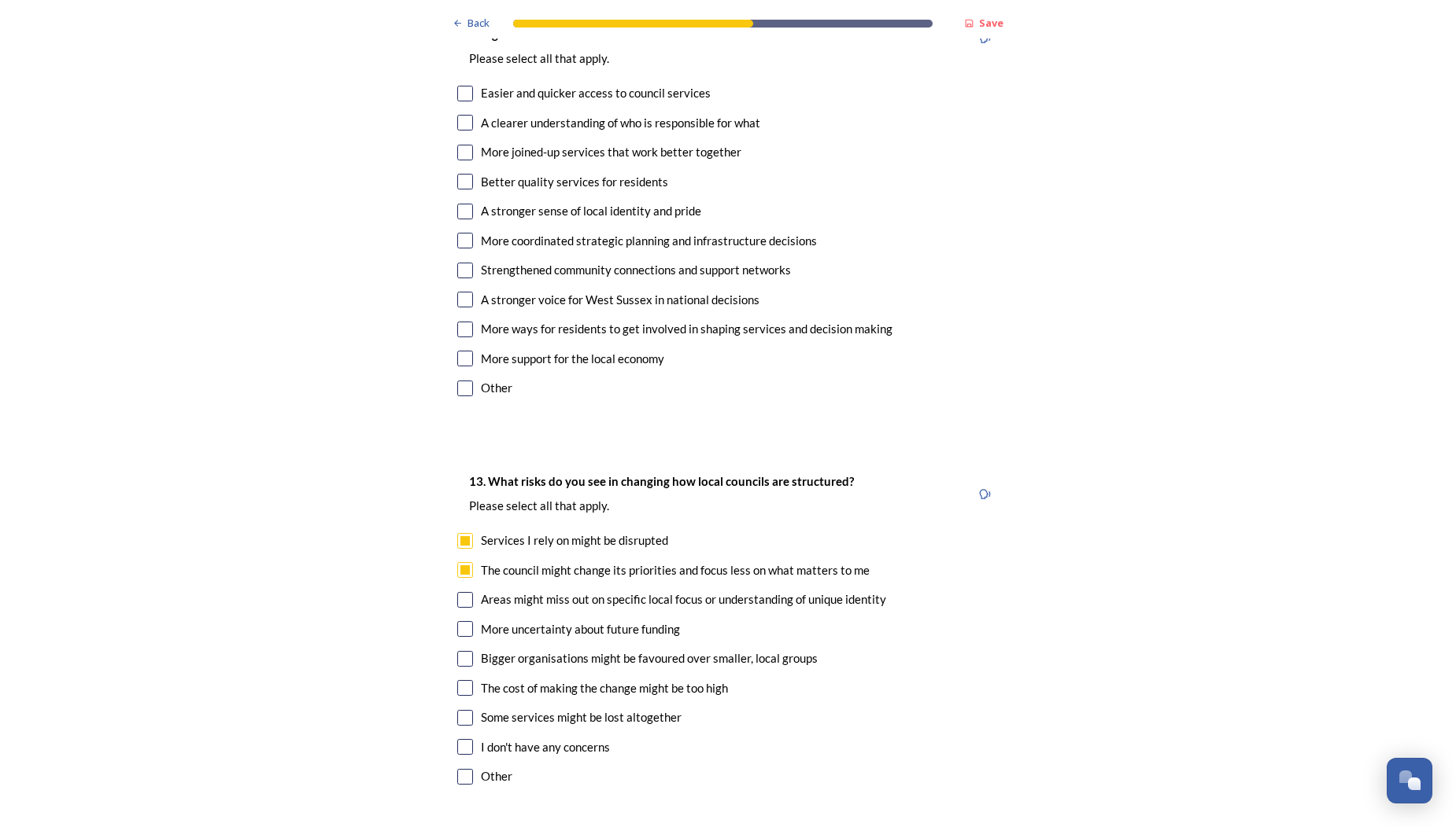
click at [463, 592] on input "checkbox" at bounding box center [465, 600] width 16 height 16
checkbox input "true"
click at [470, 623] on input "checkbox" at bounding box center [465, 631] width 16 height 16
checkbox input "true"
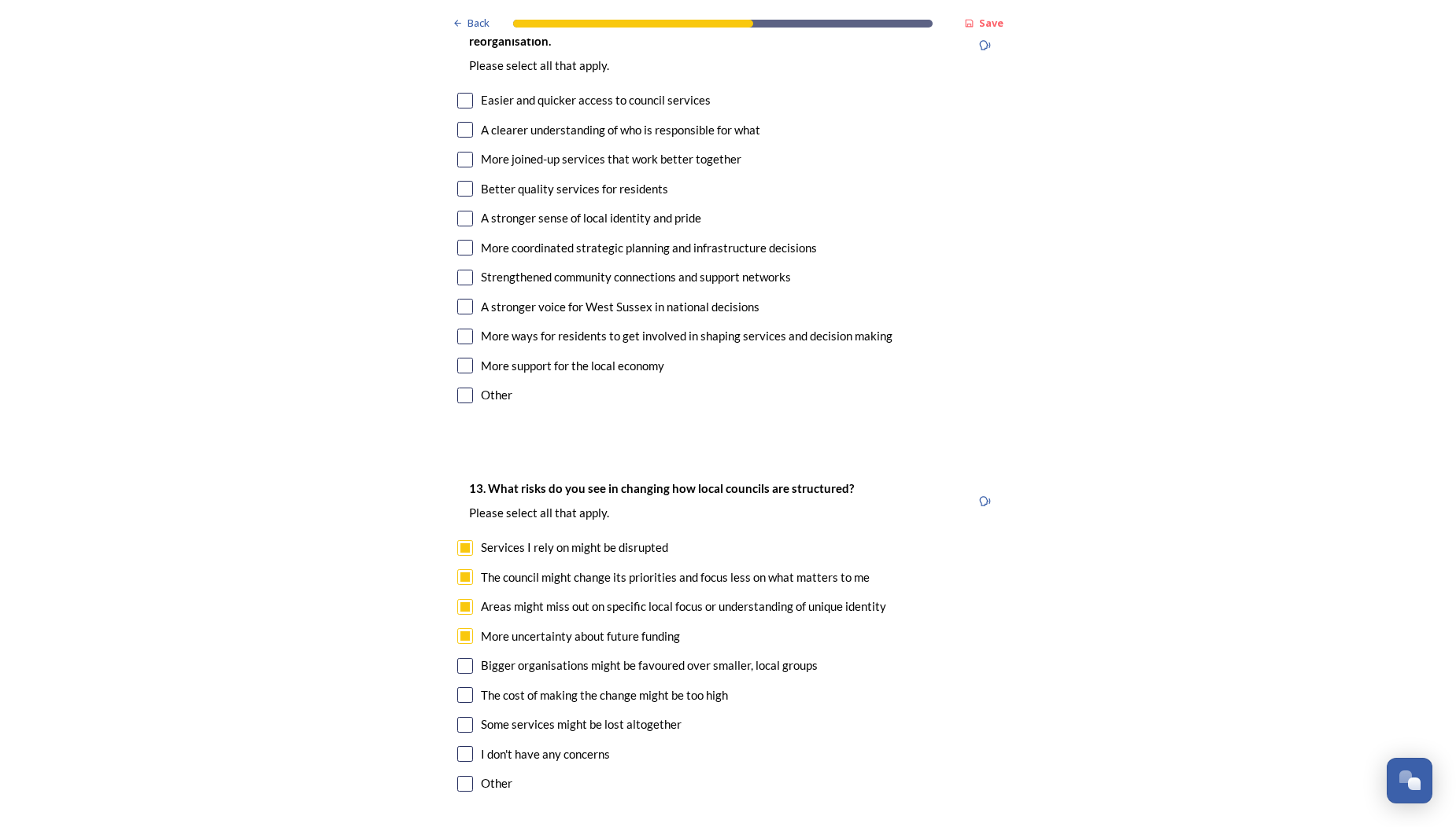
scroll to position [2961, 0]
click at [465, 660] on input "checkbox" at bounding box center [465, 668] width 16 height 16
checkbox input "true"
click at [465, 689] on input "checkbox" at bounding box center [465, 697] width 16 height 16
checkbox input "true"
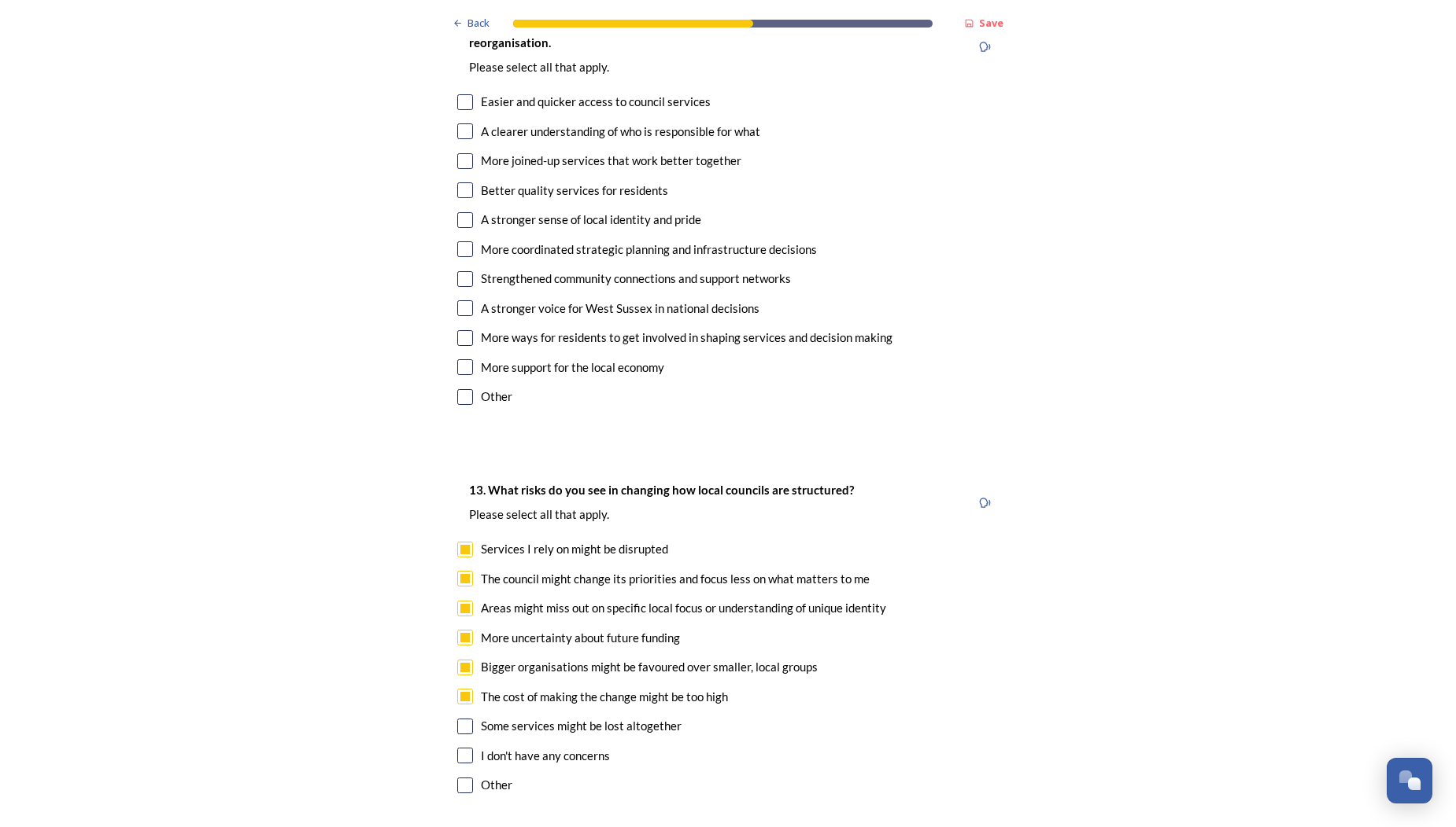
scroll to position [2959, 0]
click at [472, 720] on input "checkbox" at bounding box center [465, 728] width 16 height 16
checkbox input "true"
click at [468, 749] on input "checkbox" at bounding box center [465, 757] width 16 height 16
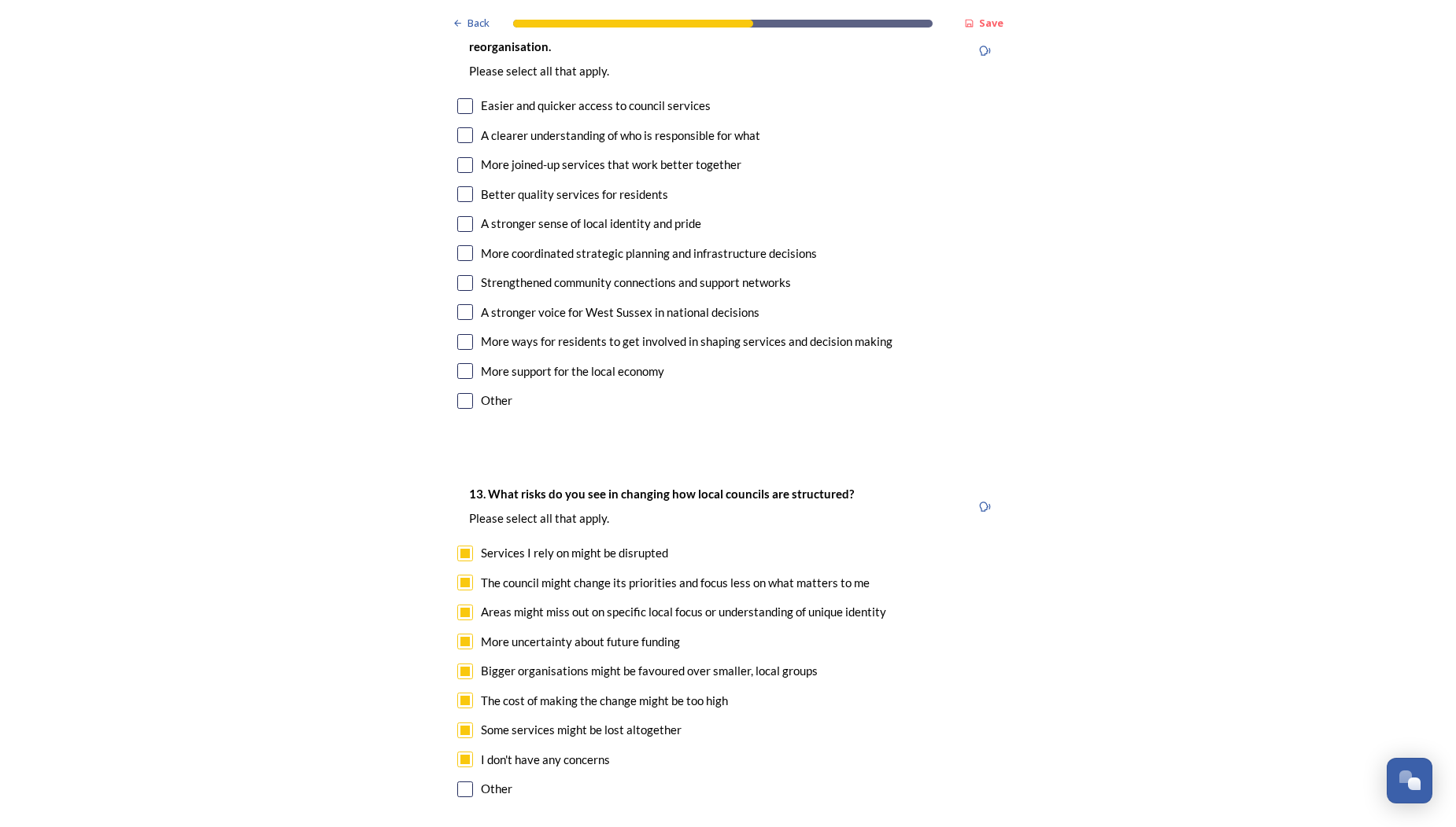
click at [470, 752] on input "checkbox" at bounding box center [465, 760] width 16 height 16
checkbox input "false"
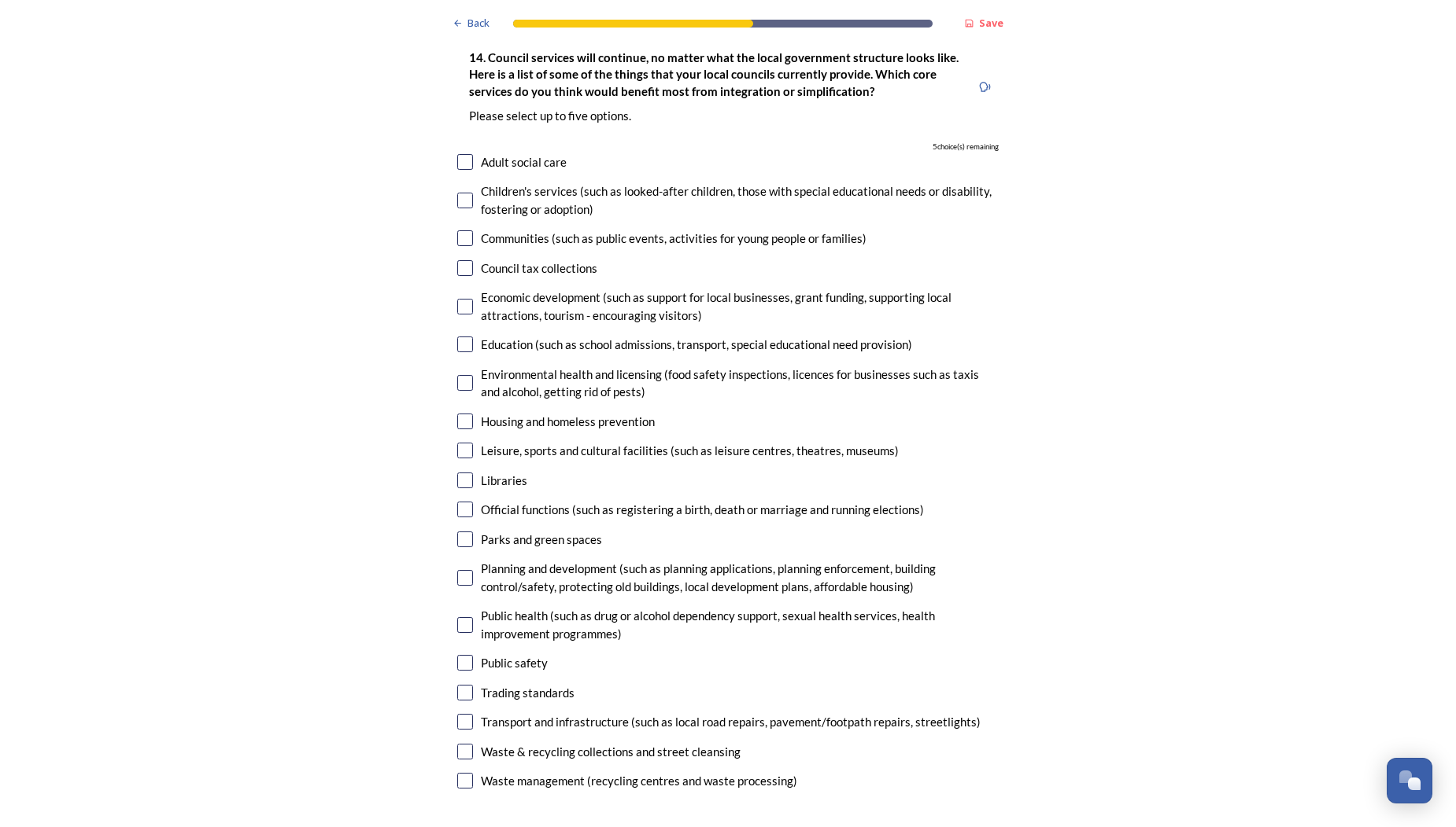
scroll to position [3782, 0]
click at [464, 745] on input "checkbox" at bounding box center [465, 753] width 16 height 16
checkbox input "true"
click at [466, 656] on input "checkbox" at bounding box center [465, 664] width 16 height 16
checkbox input "true"
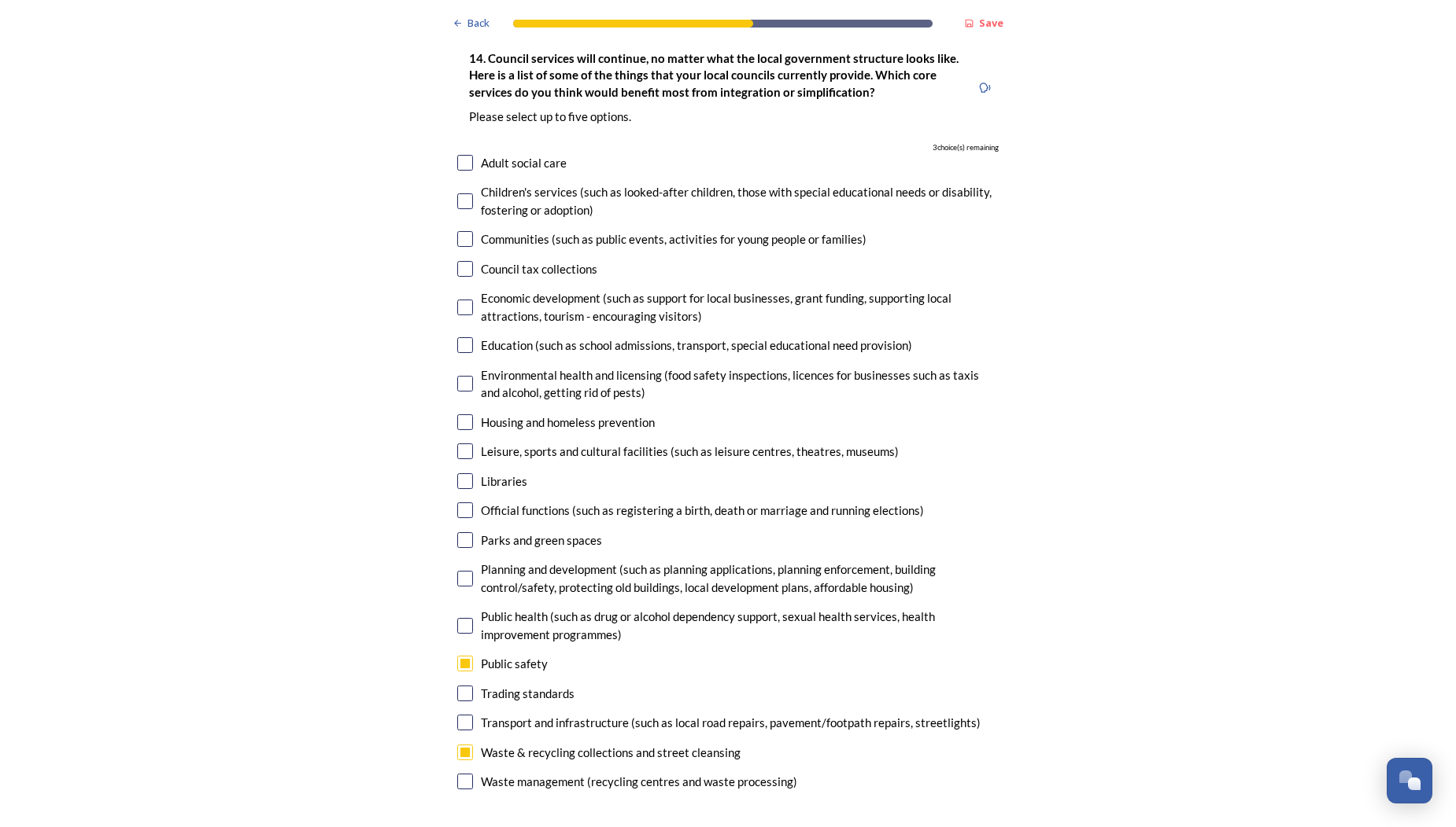
click at [464, 571] on input "checkbox" at bounding box center [465, 579] width 16 height 16
checkbox input "true"
click at [467, 715] on input "checkbox" at bounding box center [465, 723] width 16 height 16
checkbox input "true"
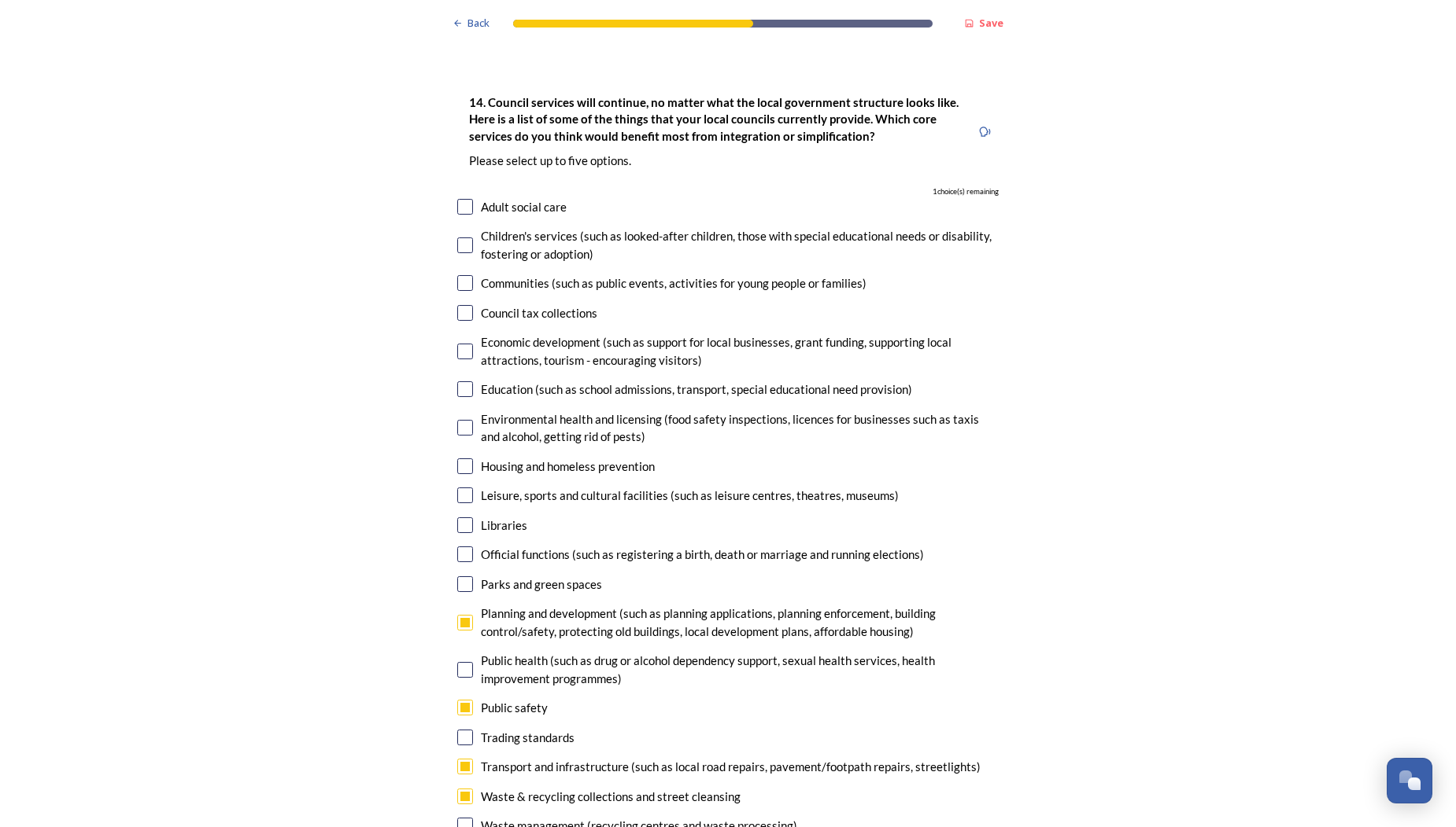
scroll to position [0, 0]
drag, startPoint x: 462, startPoint y: 94, endPoint x: 472, endPoint y: 106, distance: 15.6
click at [462, 199] on input "checkbox" at bounding box center [465, 207] width 16 height 16
checkbox input "true"
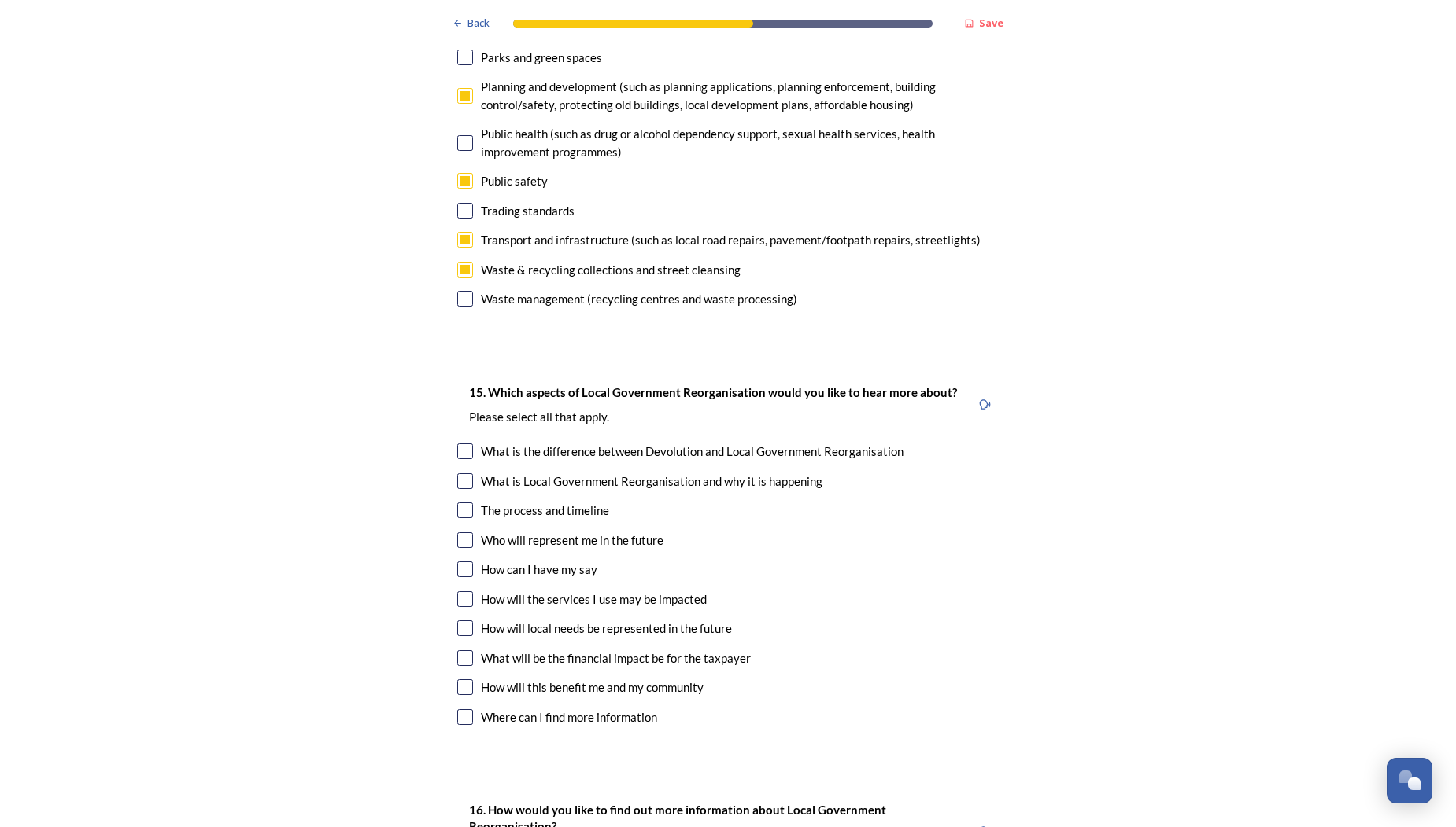
scroll to position [4267, 0]
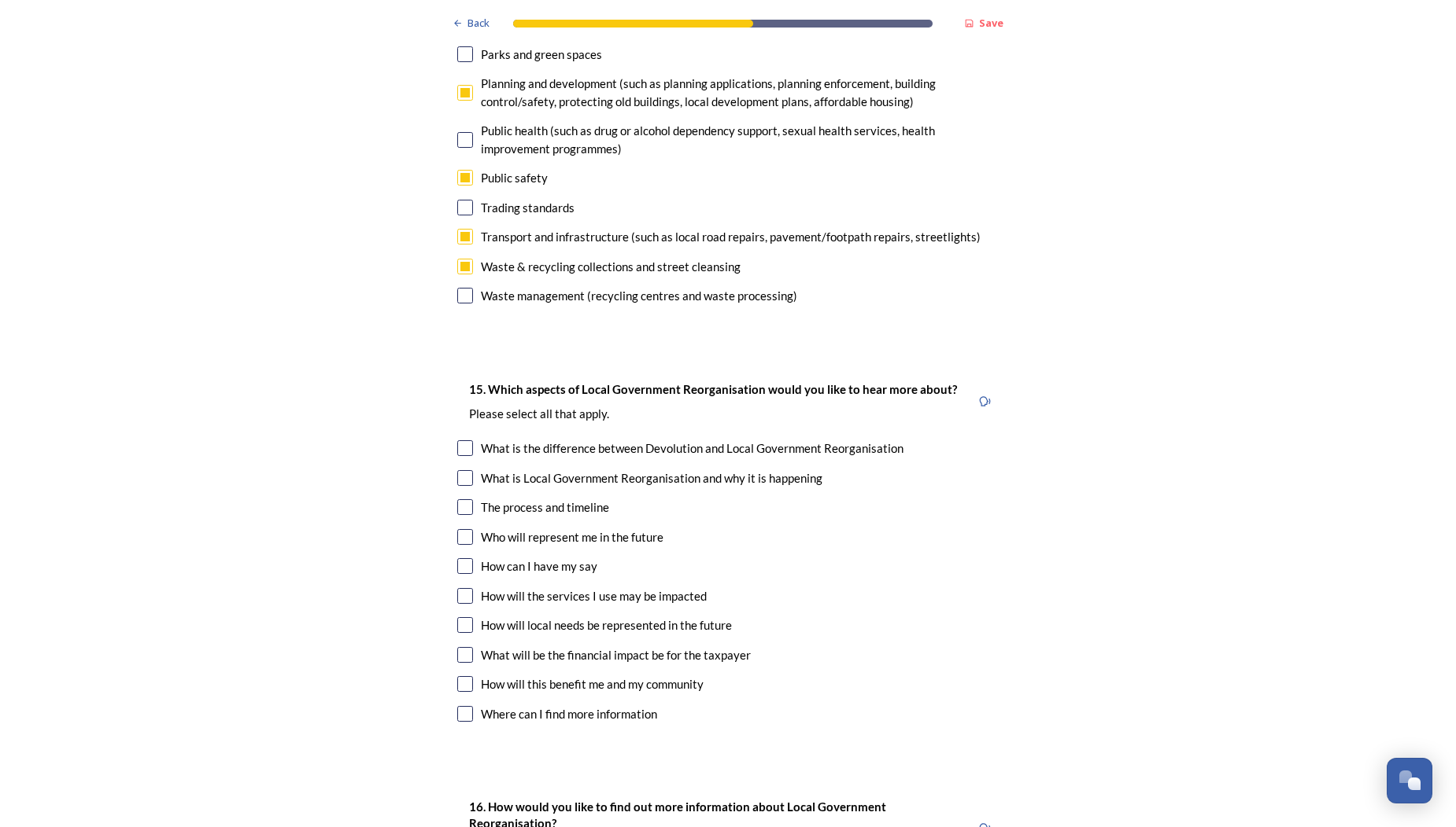
click at [465, 470] on input "checkbox" at bounding box center [465, 478] width 16 height 16
checkbox input "true"
drag, startPoint x: 464, startPoint y: 327, endPoint x: 473, endPoint y: 341, distance: 16.6
click at [464, 440] on input "checkbox" at bounding box center [465, 448] width 16 height 16
checkbox input "true"
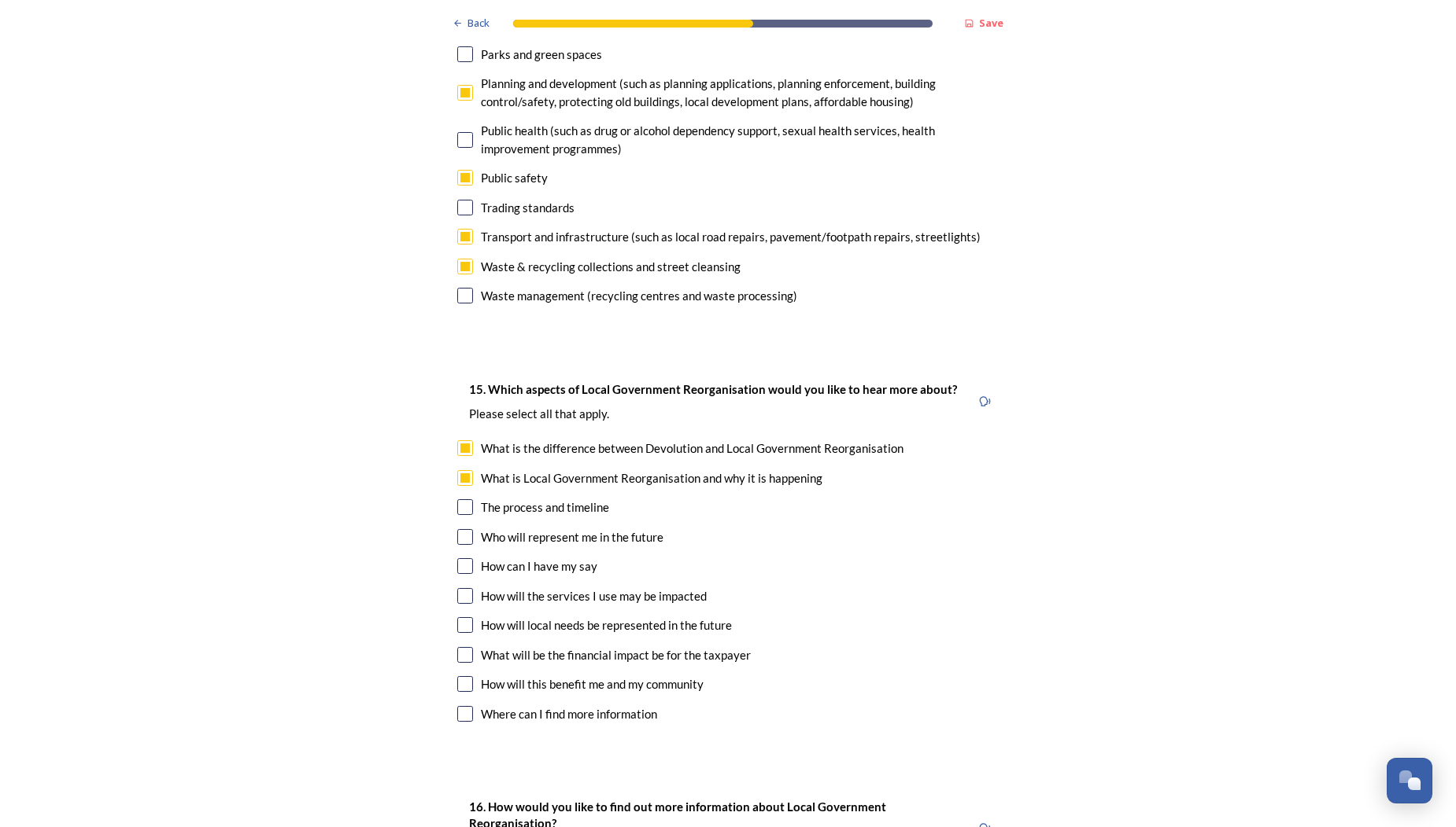
click at [459, 500] on input "checkbox" at bounding box center [465, 507] width 16 height 16
checkbox input "true"
drag, startPoint x: 467, startPoint y: 417, endPoint x: 474, endPoint y: 438, distance: 22.1
click at [469, 530] on input "checkbox" at bounding box center [465, 538] width 16 height 16
checkbox input "true"
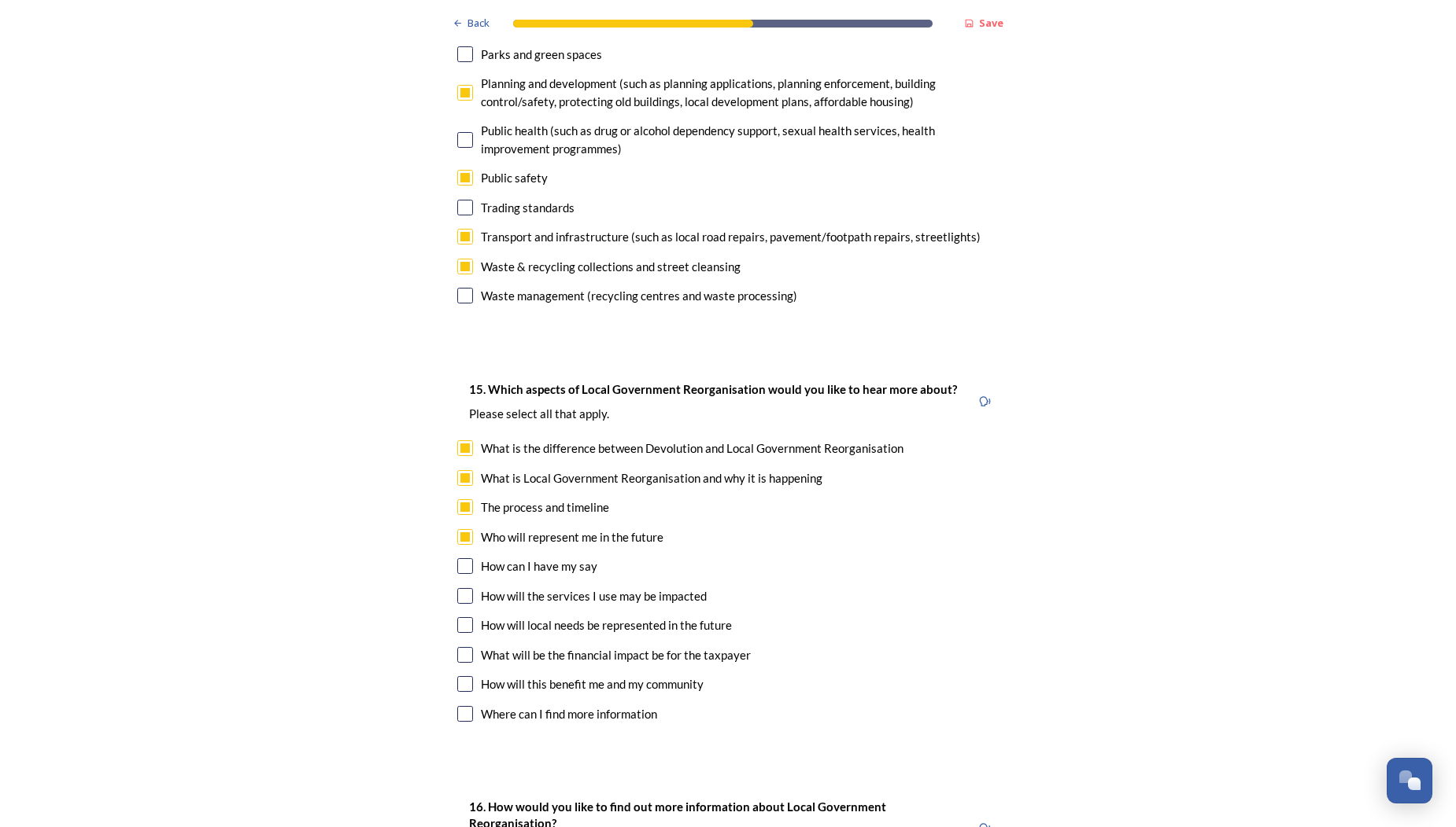
click at [466, 559] on input "checkbox" at bounding box center [465, 567] width 16 height 16
checkbox input "true"
click at [479, 588] on div "How will the services I use may be impacted" at bounding box center [728, 597] width 541 height 18
checkbox input "true"
click at [462, 618] on input "checkbox" at bounding box center [465, 626] width 16 height 16
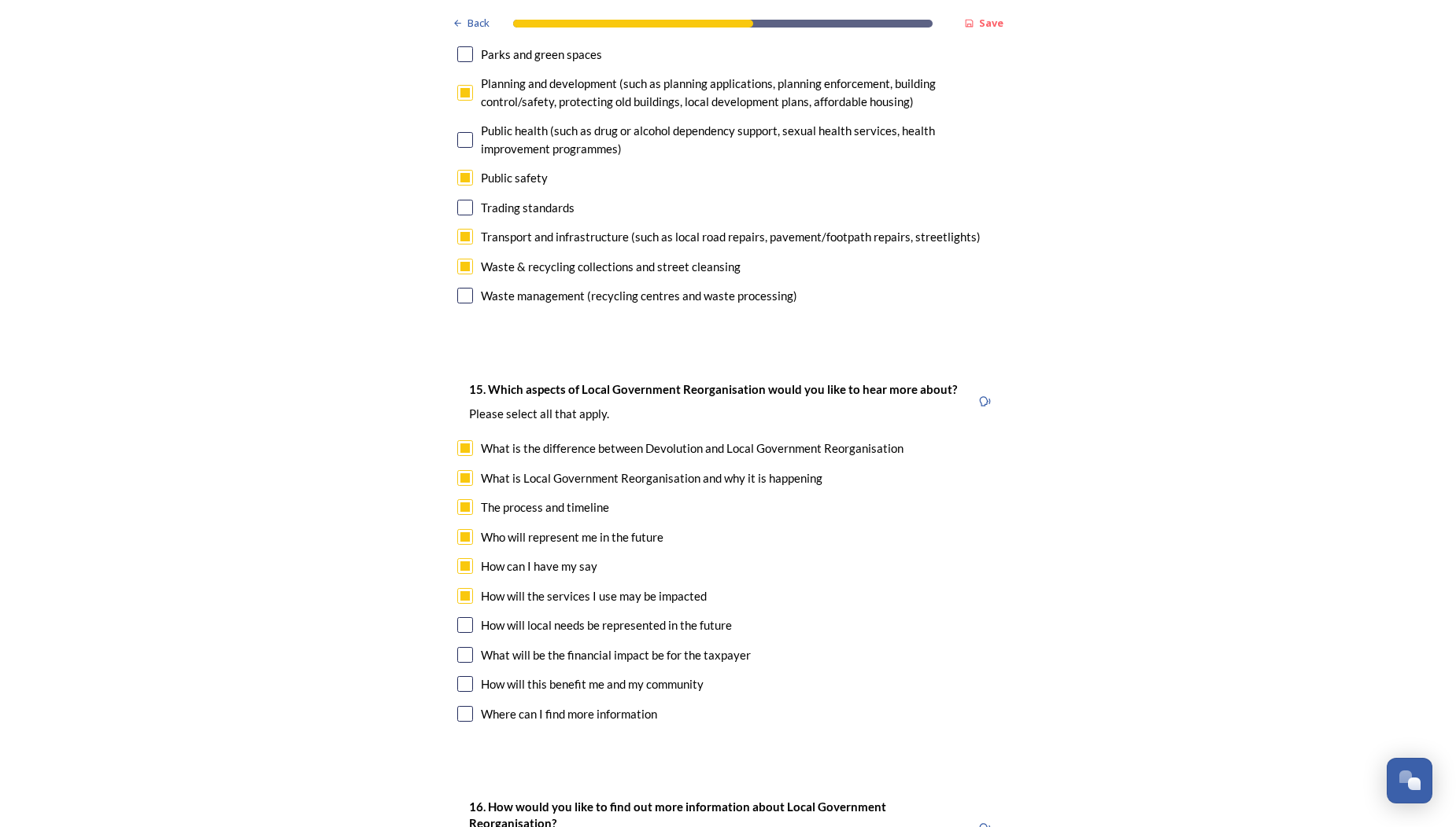
checkbox input "true"
click at [468, 647] on input "checkbox" at bounding box center [465, 655] width 16 height 16
checkbox input "true"
click at [470, 676] on input "checkbox" at bounding box center [465, 684] width 16 height 16
checkbox input "true"
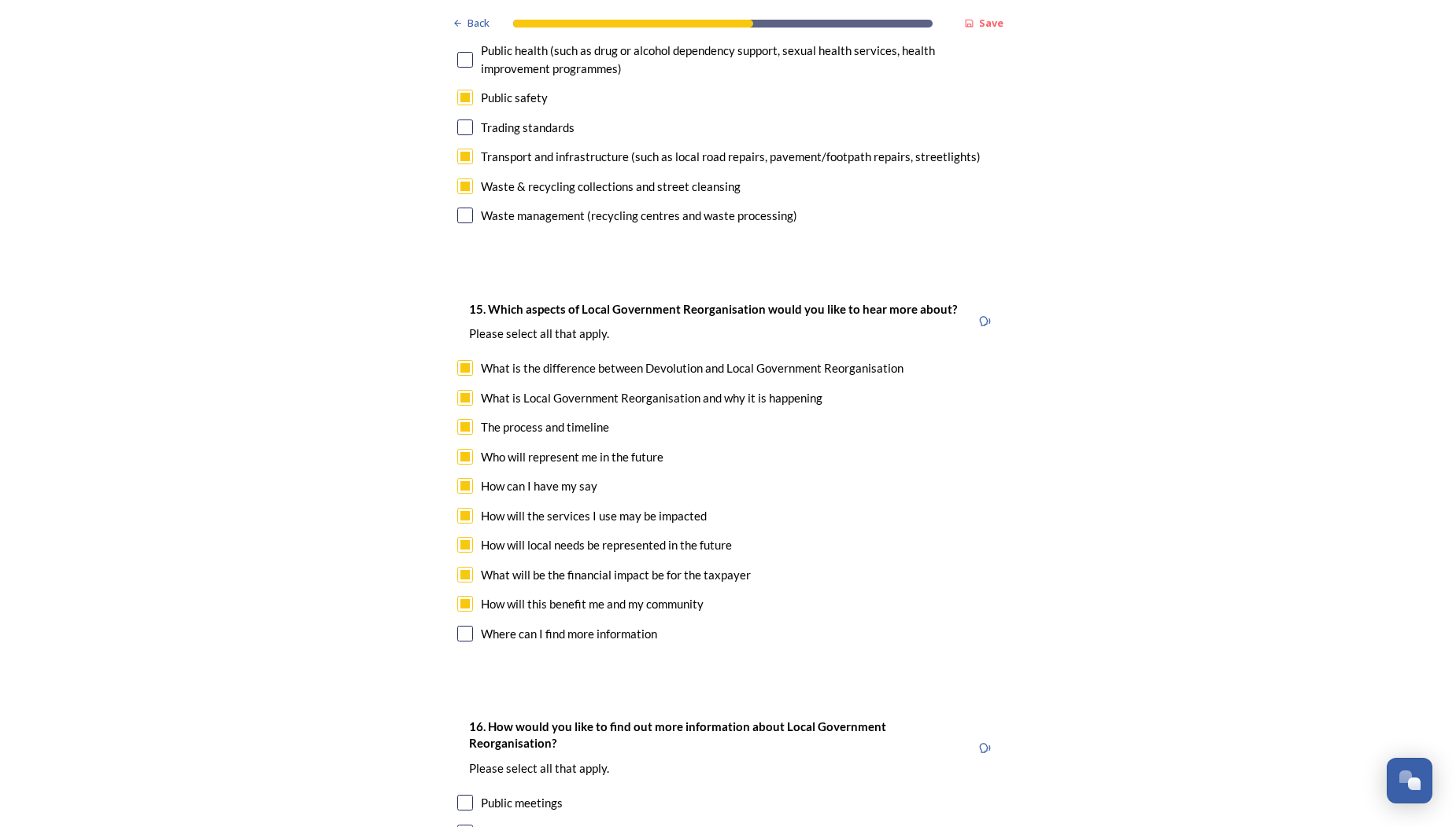
scroll to position [4356, 0]
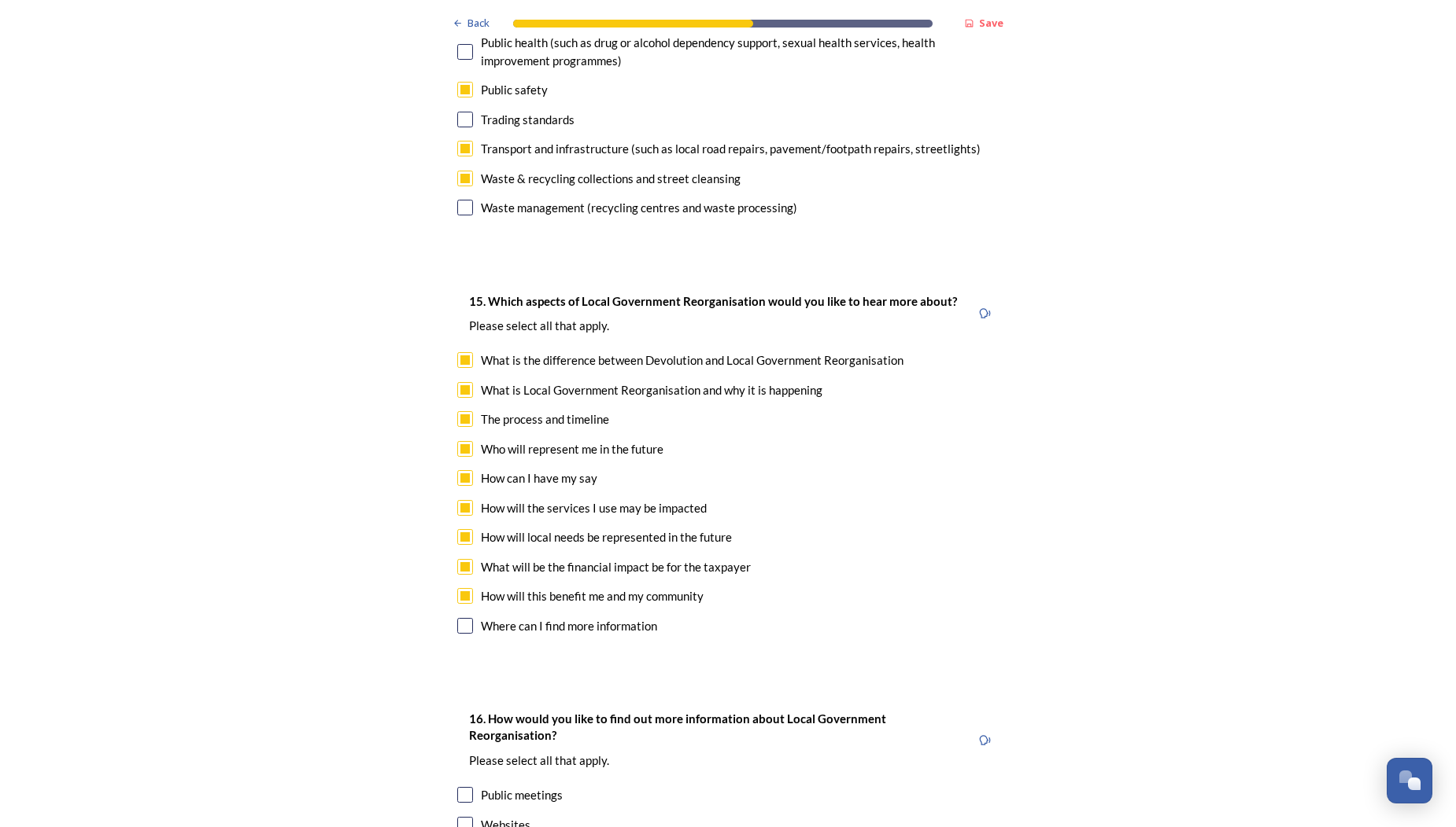
drag, startPoint x: 469, startPoint y: 506, endPoint x: 491, endPoint y: 530, distance: 32.6
click at [469, 618] on input "checkbox" at bounding box center [465, 626] width 16 height 16
checkbox input "true"
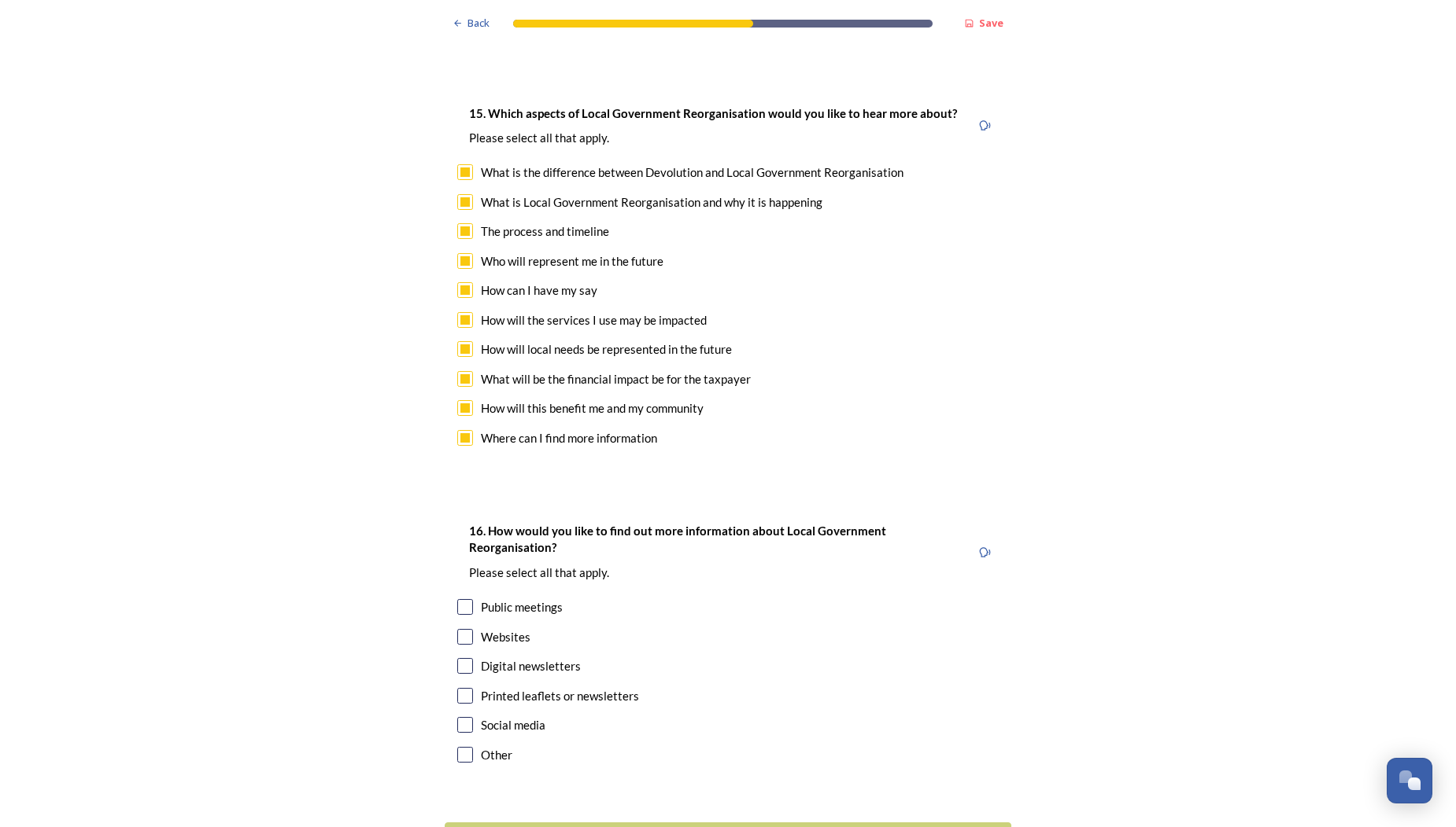
scroll to position [0, 0]
click at [465, 599] on input "checkbox" at bounding box center [465, 607] width 16 height 16
checkbox input "true"
drag, startPoint x: 466, startPoint y: 511, endPoint x: 478, endPoint y: 532, distance: 24.2
click at [466, 629] on input "checkbox" at bounding box center [465, 637] width 16 height 16
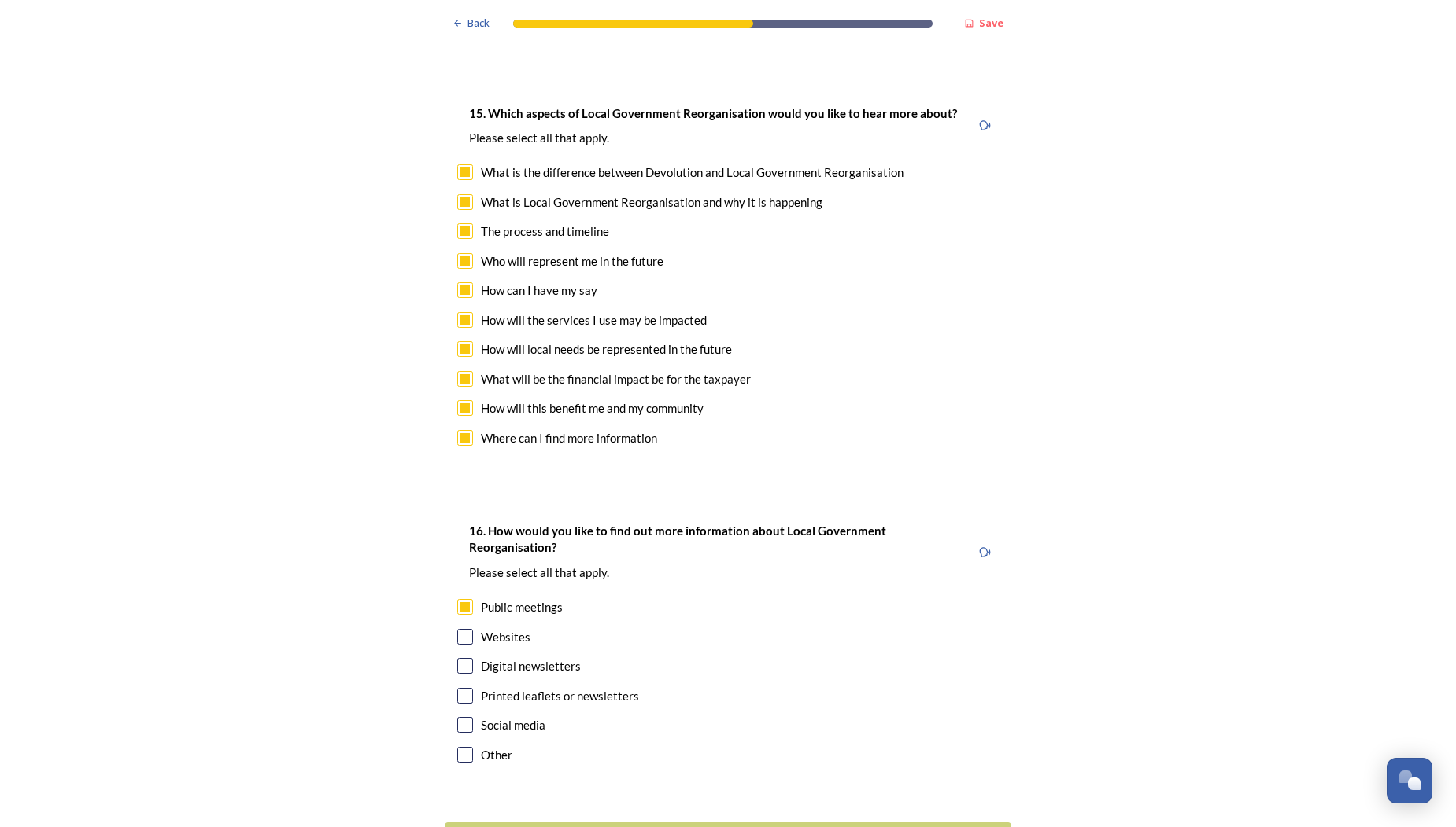
checkbox input "true"
click at [467, 688] on input "checkbox" at bounding box center [465, 696] width 16 height 16
checkbox input "true"
click at [468, 658] on input "checkbox" at bounding box center [465, 666] width 16 height 16
checkbox input "true"
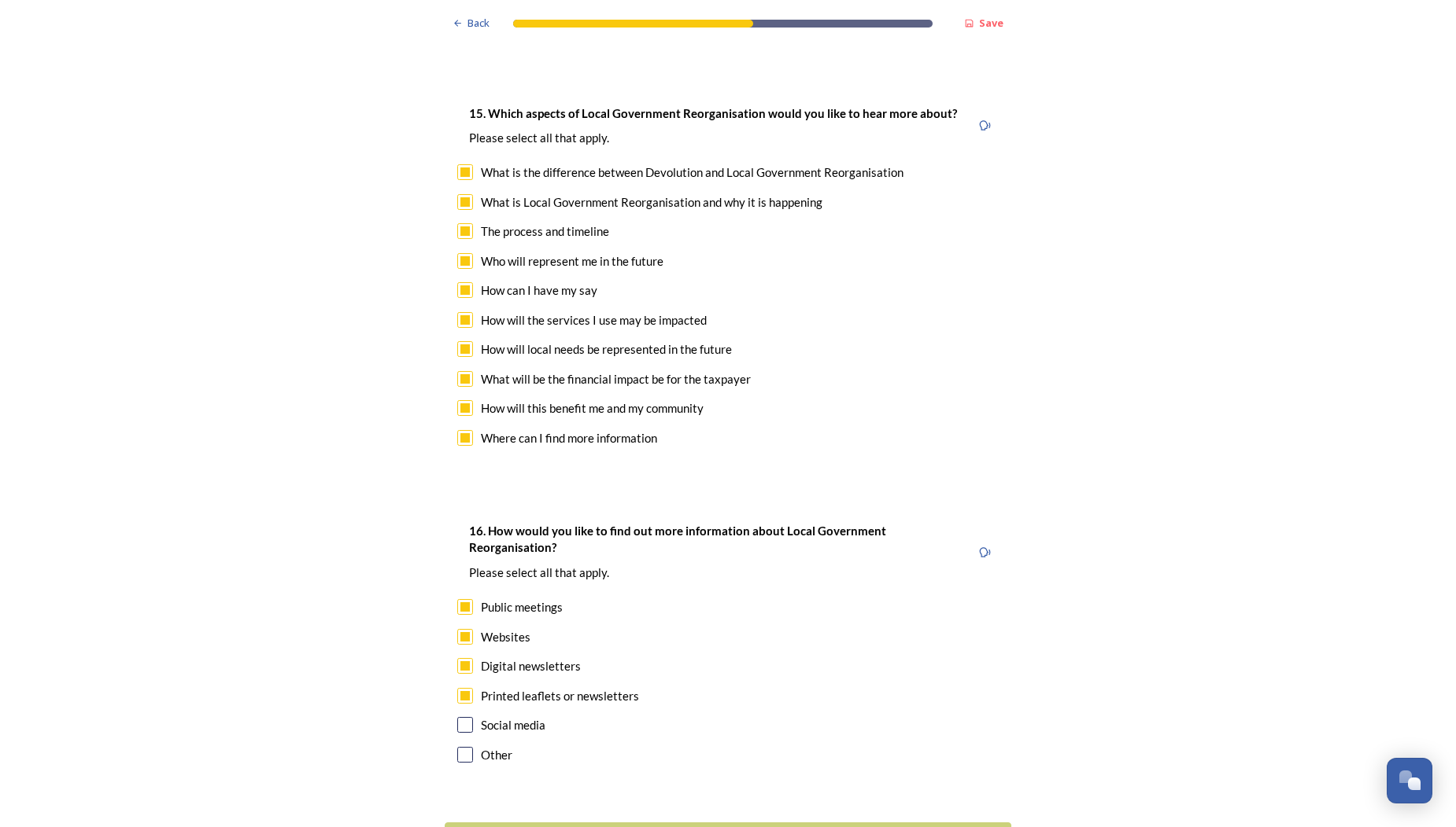
drag, startPoint x: 705, startPoint y: 718, endPoint x: 720, endPoint y: 708, distance: 18.0
click at [705, 827] on div "Continue" at bounding box center [717, 842] width 528 height 21
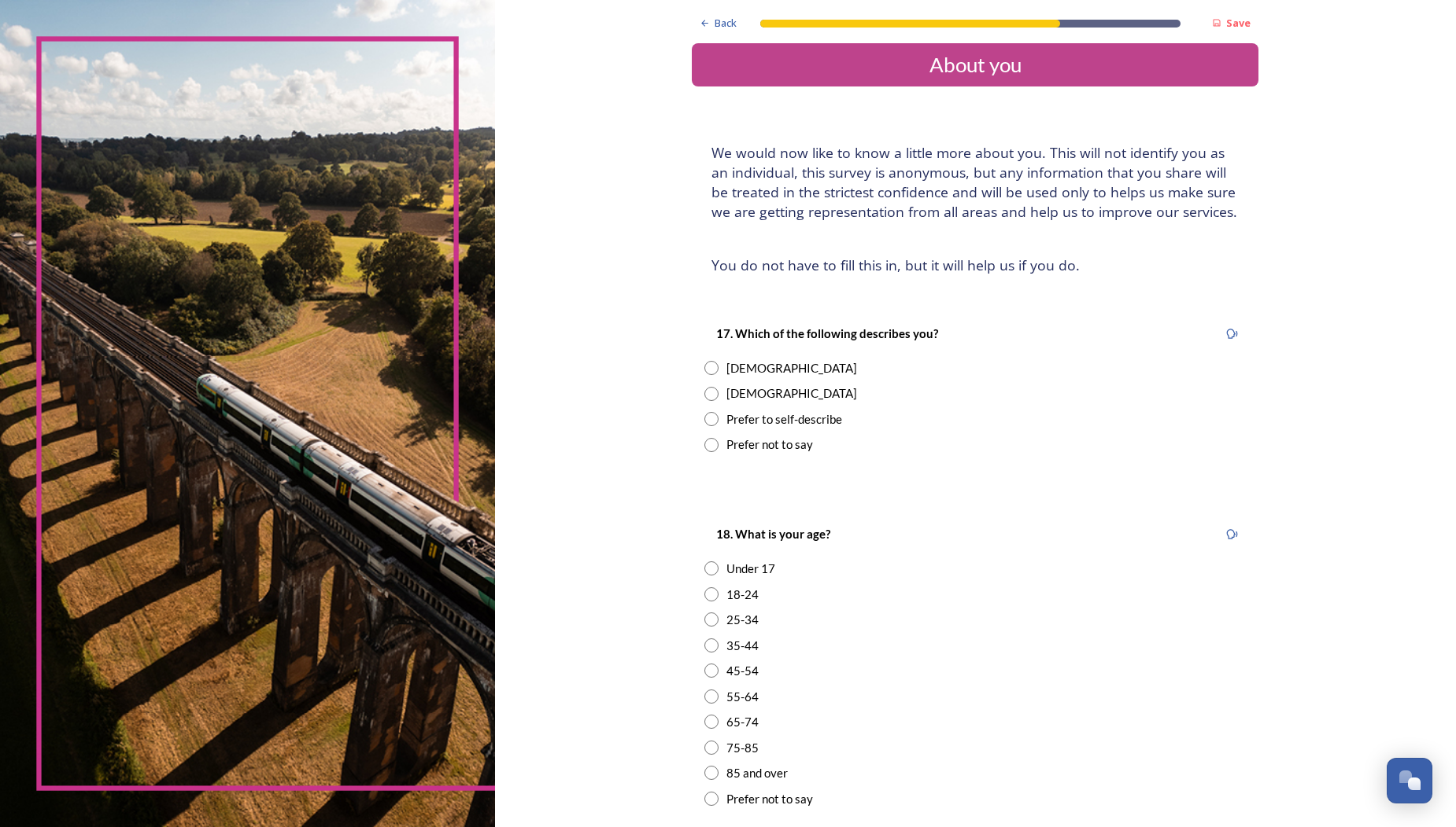
scroll to position [23, 0]
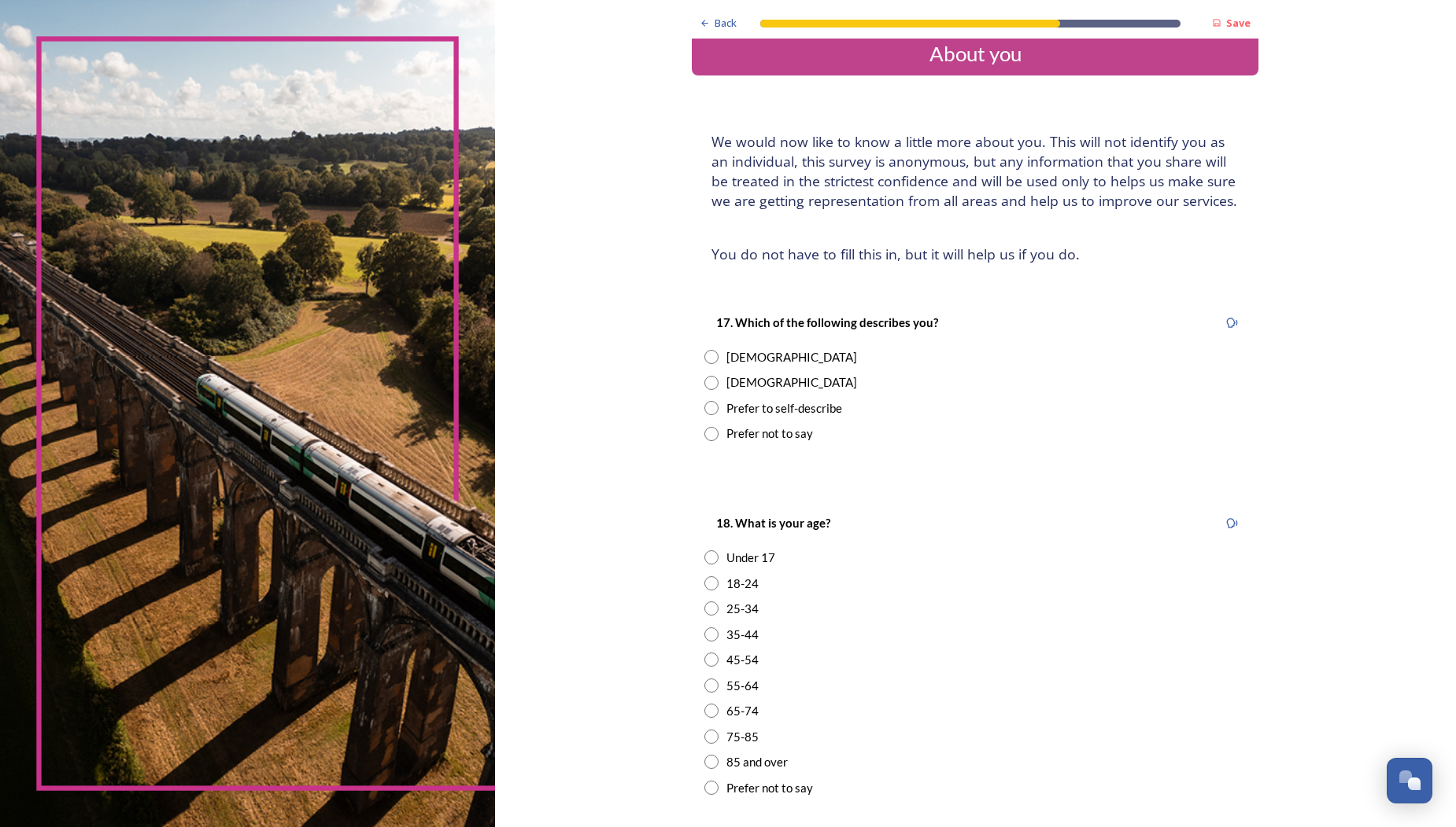
drag, startPoint x: 661, startPoint y: 373, endPoint x: 668, endPoint y: 391, distance: 19.3
click at [705, 378] on input "radio" at bounding box center [712, 383] width 14 height 14
radio input "true"
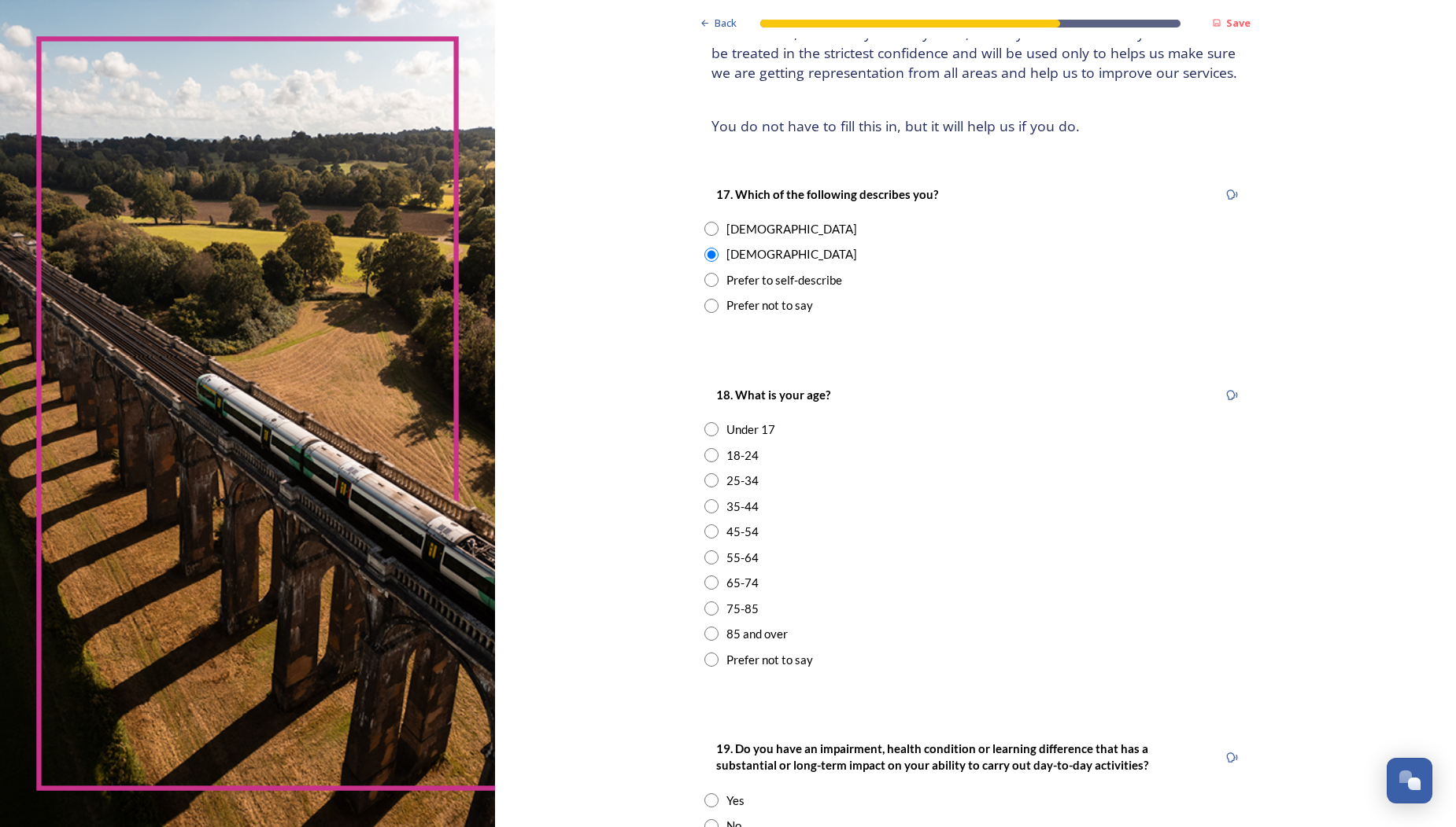
scroll to position [169, 0]
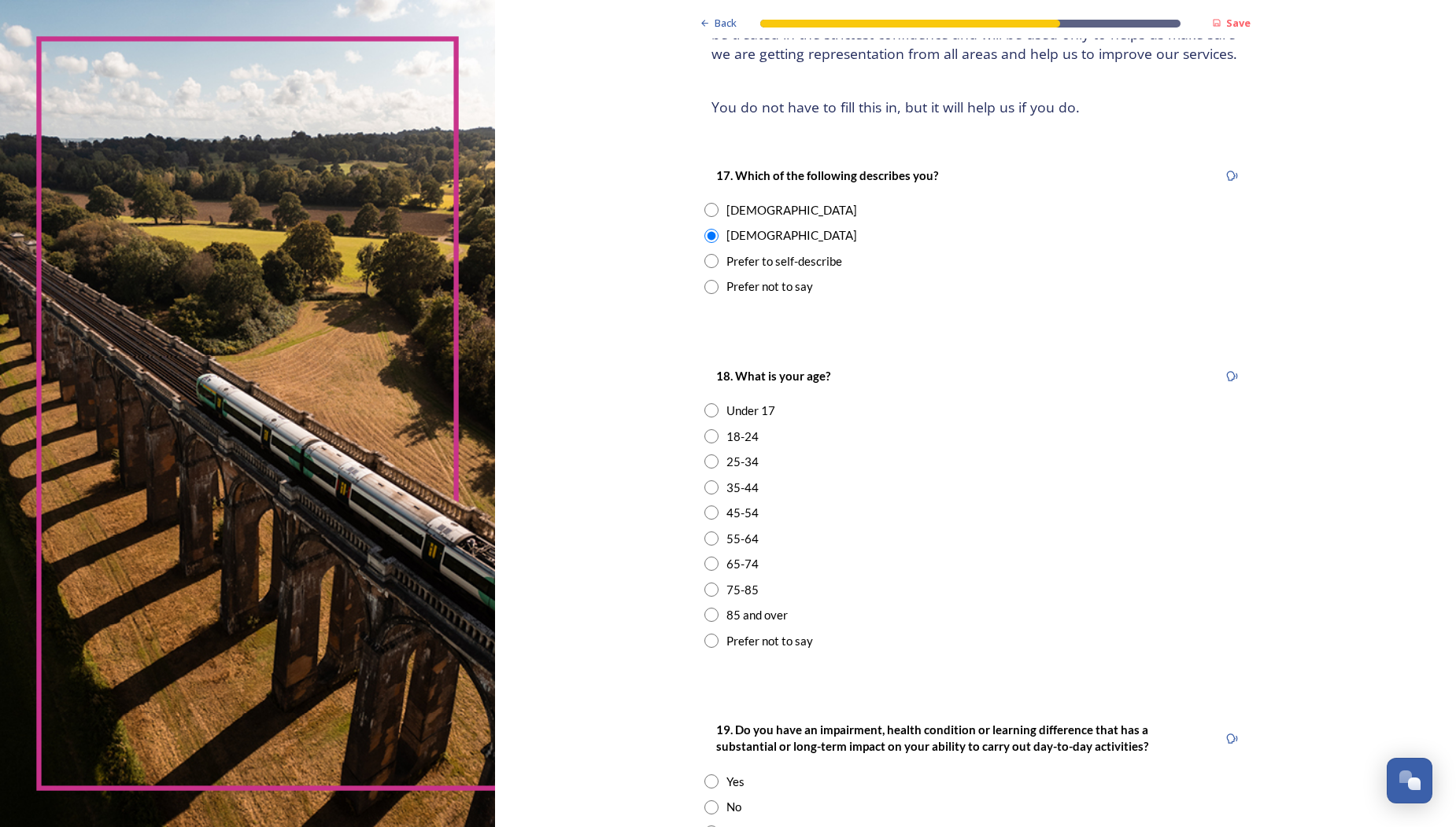
drag, startPoint x: 660, startPoint y: 553, endPoint x: 691, endPoint y: 553, distance: 31.0
click at [705, 557] on input "radio" at bounding box center [712, 564] width 14 height 14
radio input "true"
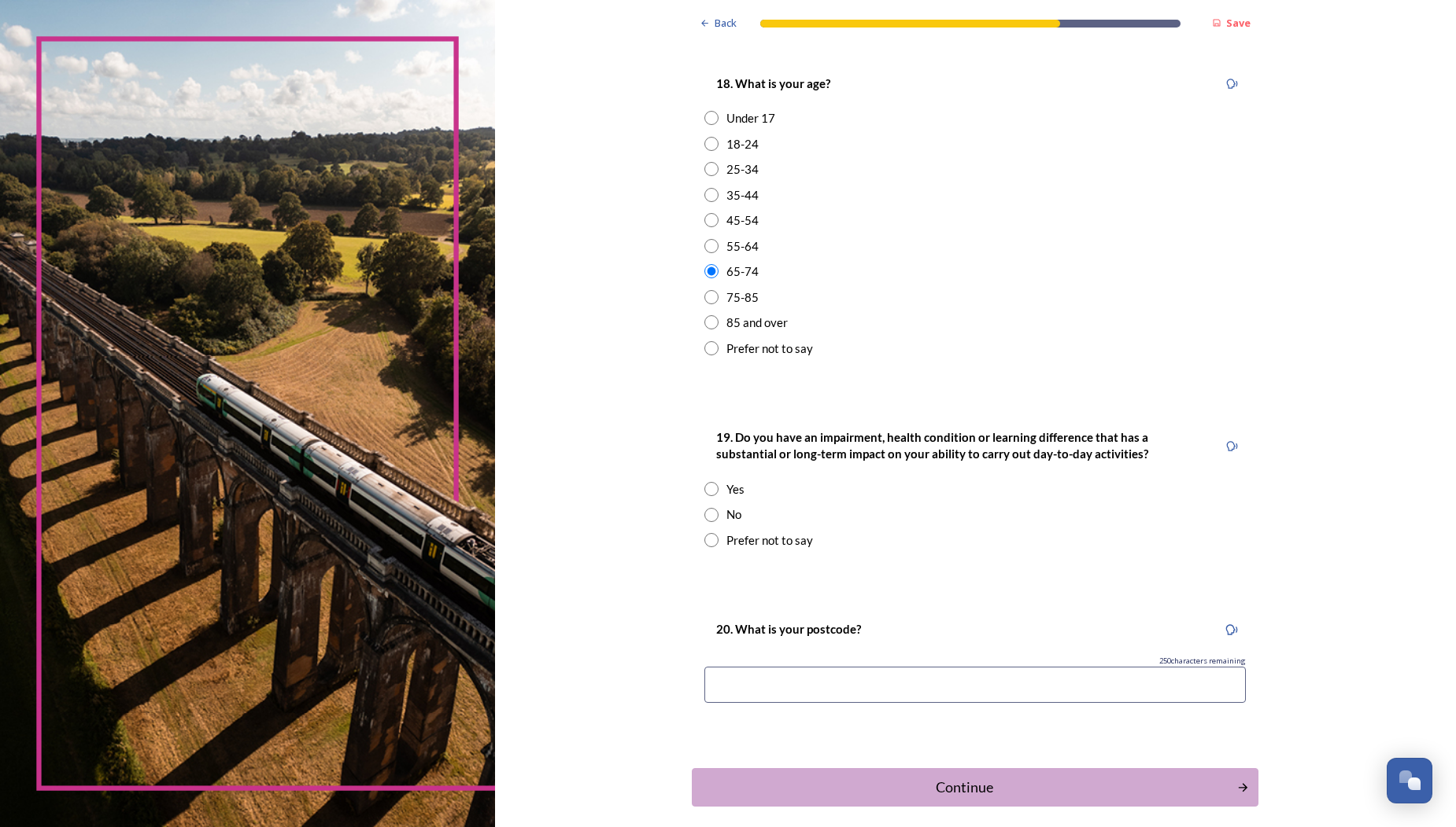
scroll to position [467, 0]
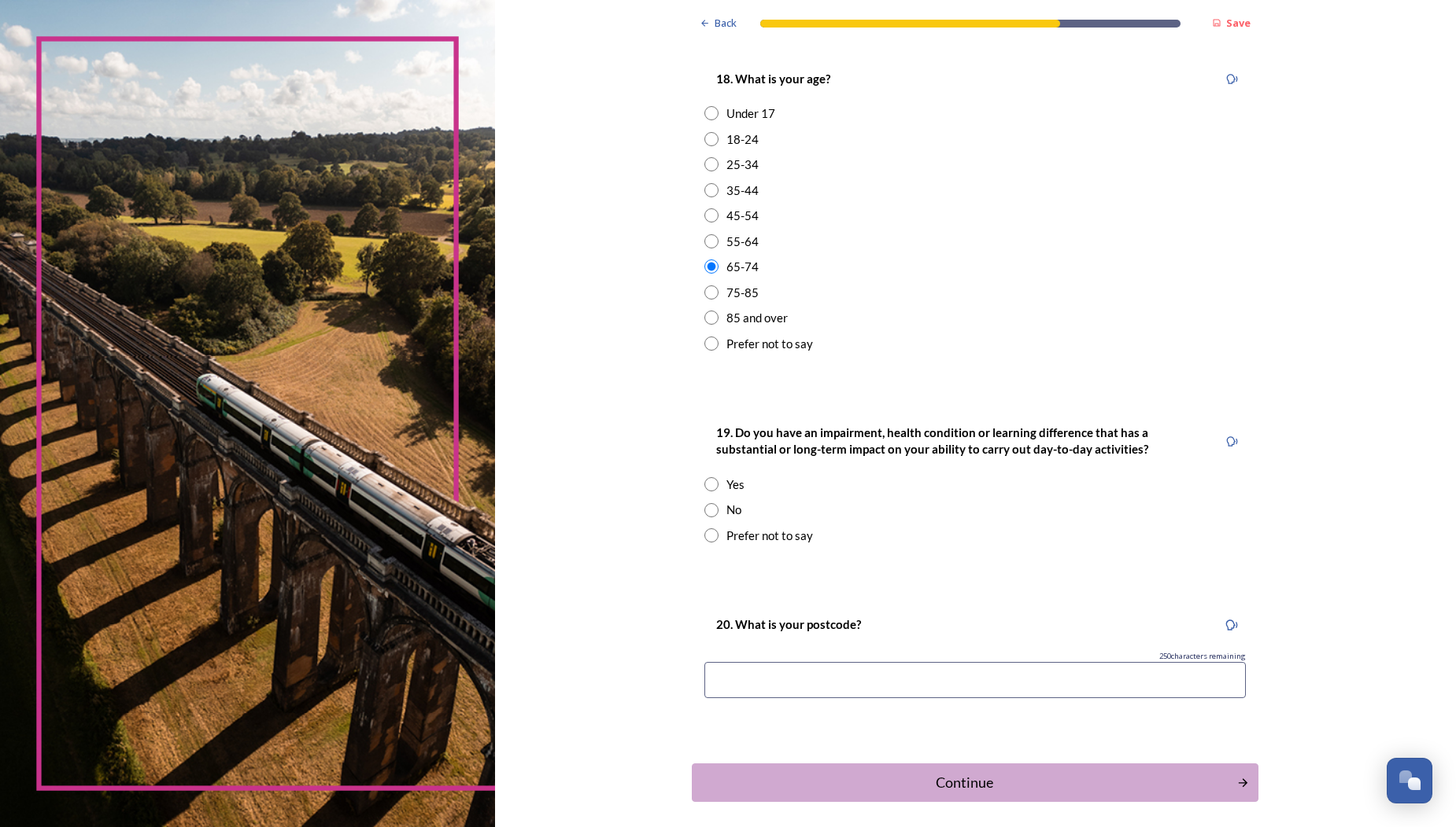
click at [705, 503] on input "radio" at bounding box center [712, 510] width 14 height 14
radio input "true"
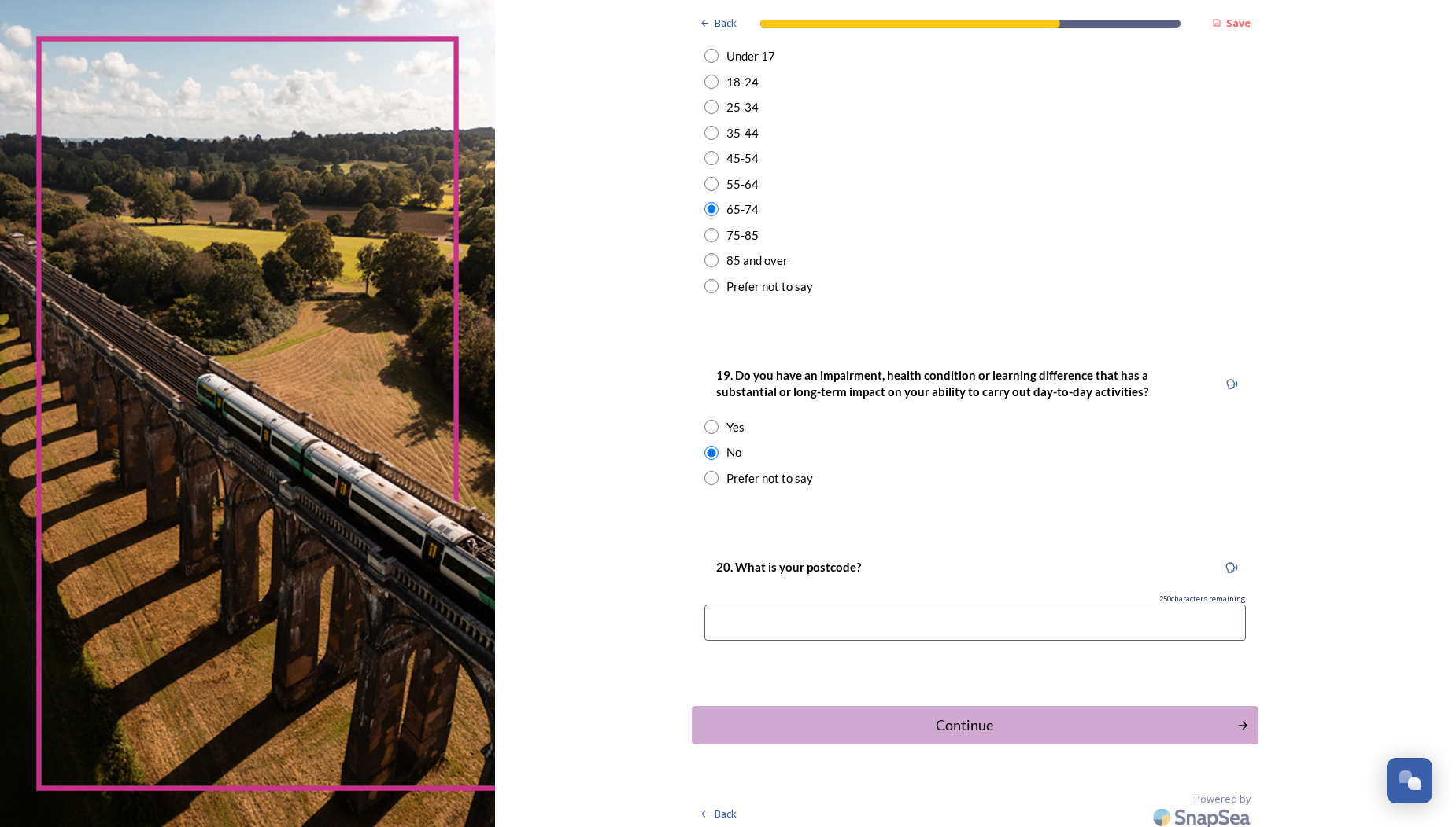
scroll to position [519, 0]
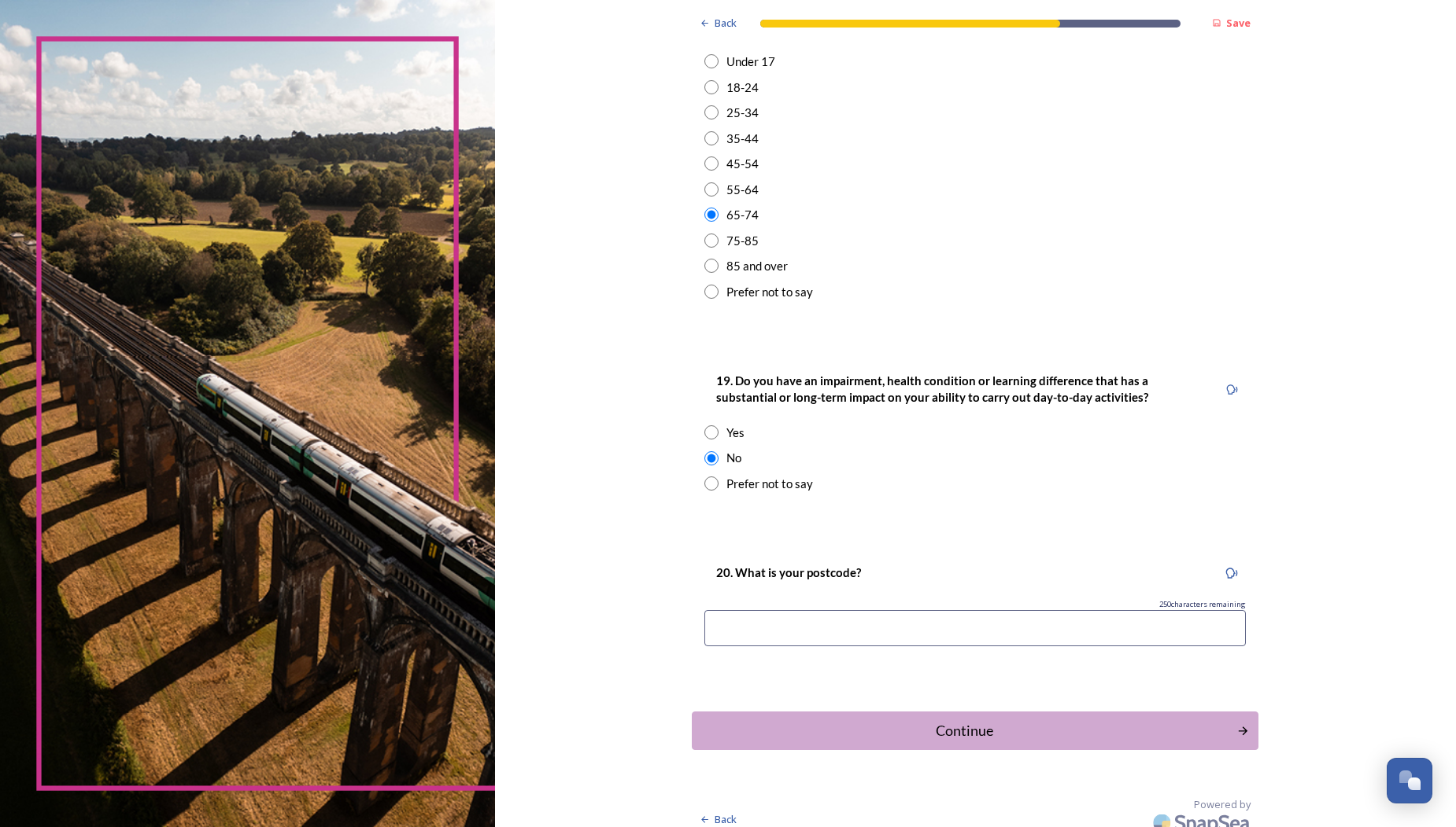
click at [705, 611] on input at bounding box center [975, 628] width 541 height 36
type input "BN18"
type input "BN18 9ND"
click at [908, 720] on div "Continue" at bounding box center [963, 731] width 532 height 21
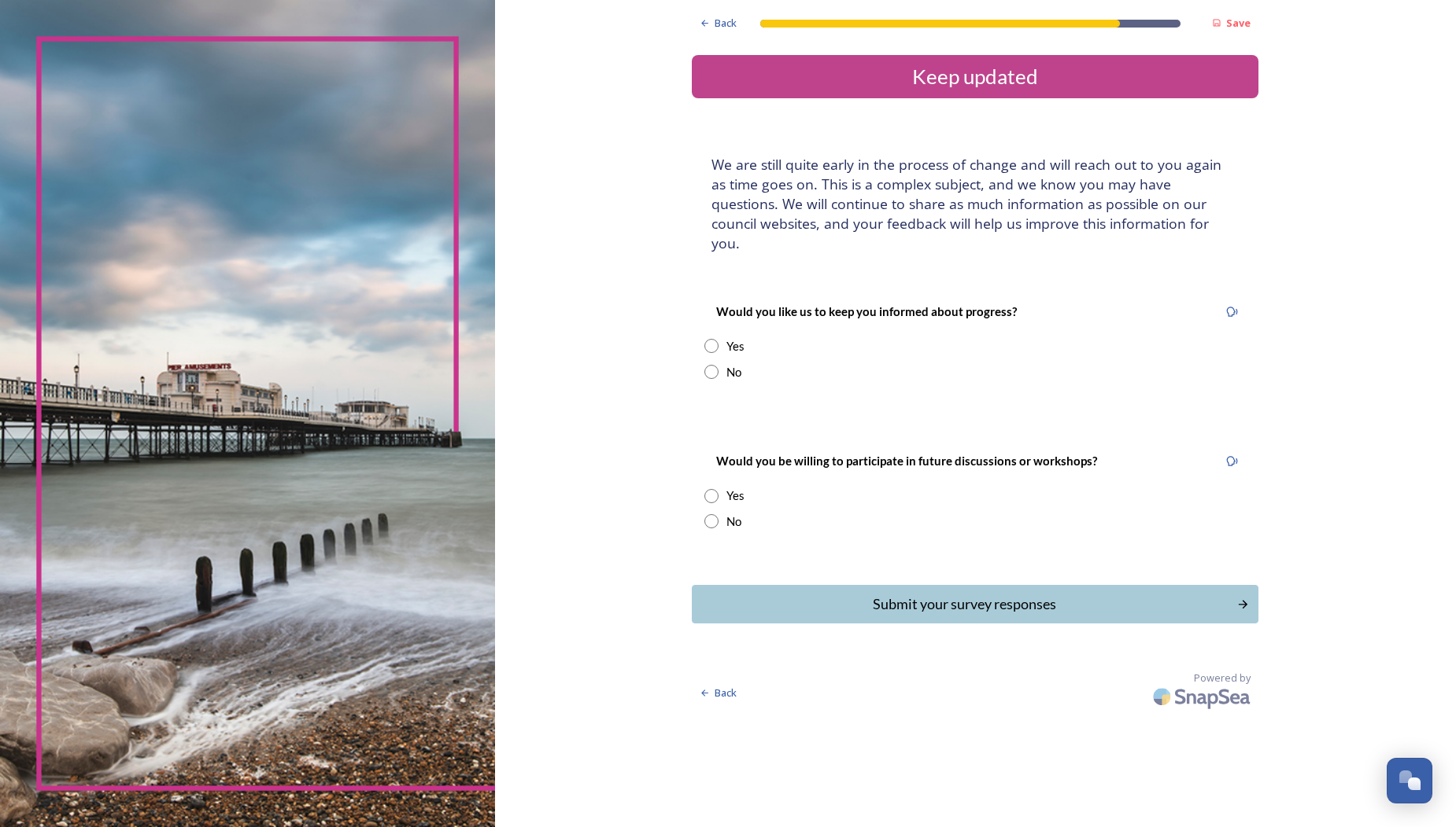
drag, startPoint x: 660, startPoint y: 321, endPoint x: 671, endPoint y: 343, distance: 24.6
click at [691, 343] on div "Would you like us to keep you informed about progress? Yes No" at bounding box center [975, 341] width 567 height 110
click at [705, 365] on input "radio" at bounding box center [712, 372] width 14 height 14
radio input "true"
click at [705, 515] on input "radio" at bounding box center [712, 522] width 14 height 14
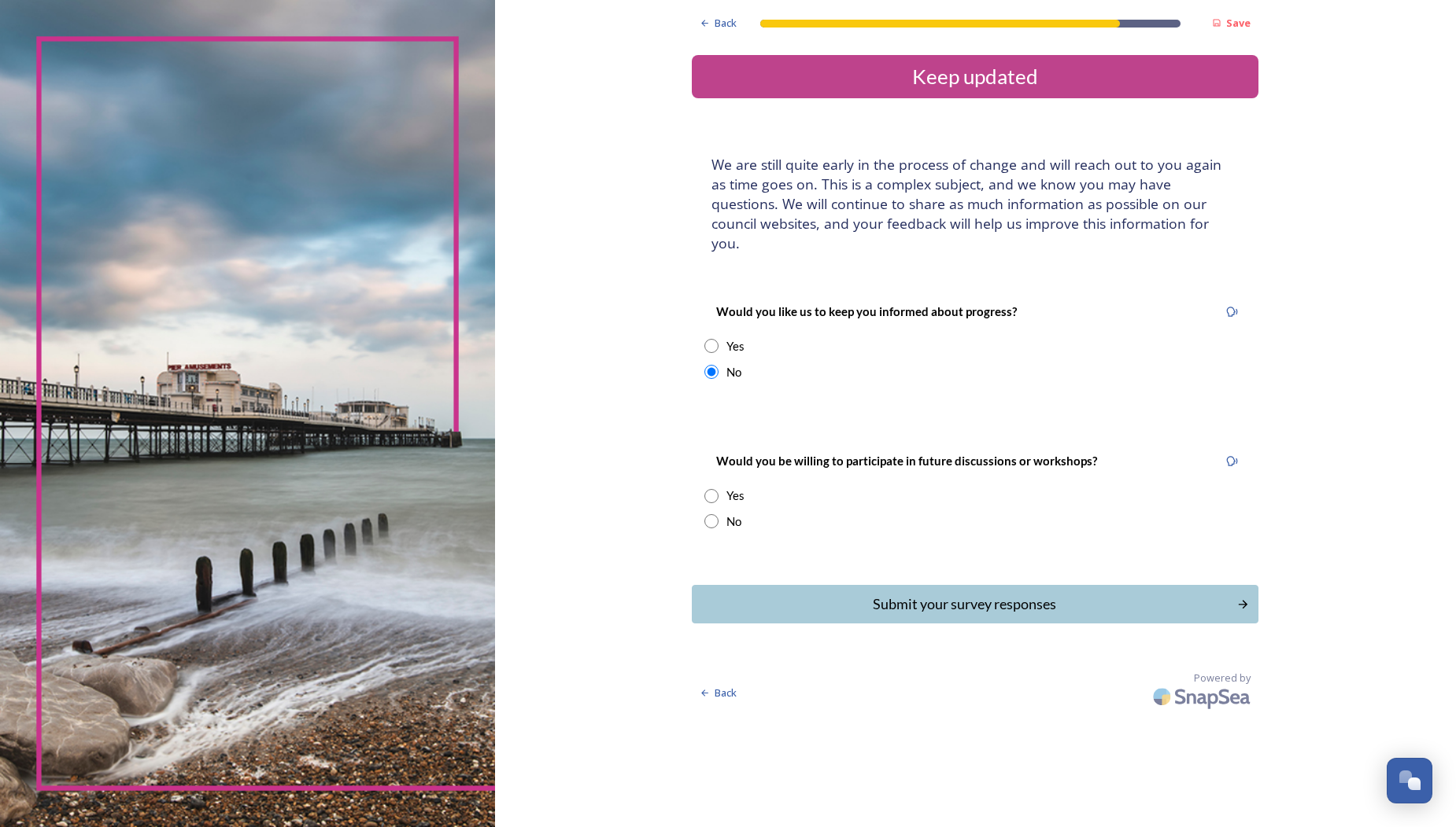
radio input "true"
click at [887, 594] on div "Submit your survey responses" at bounding box center [963, 605] width 532 height 21
